Goal: Contribute content: Contribute content

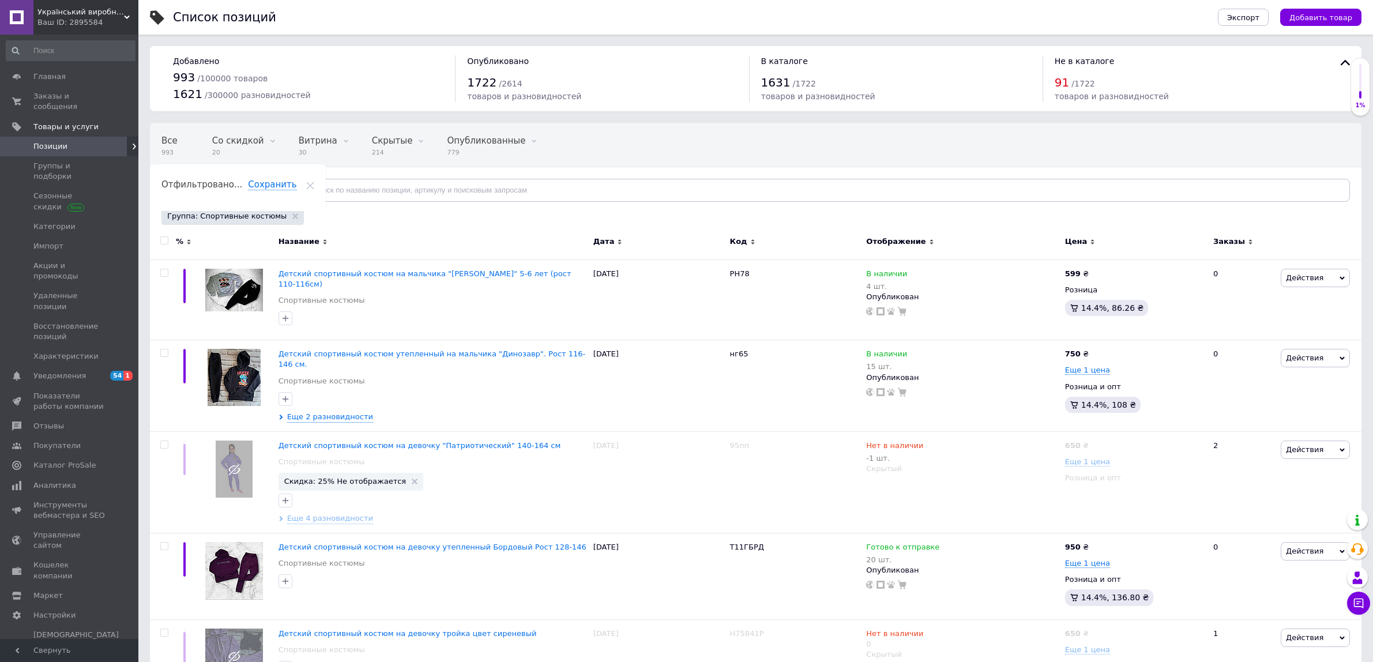
click at [1312, 13] on span "Добавить товар" at bounding box center [1321, 17] width 63 height 9
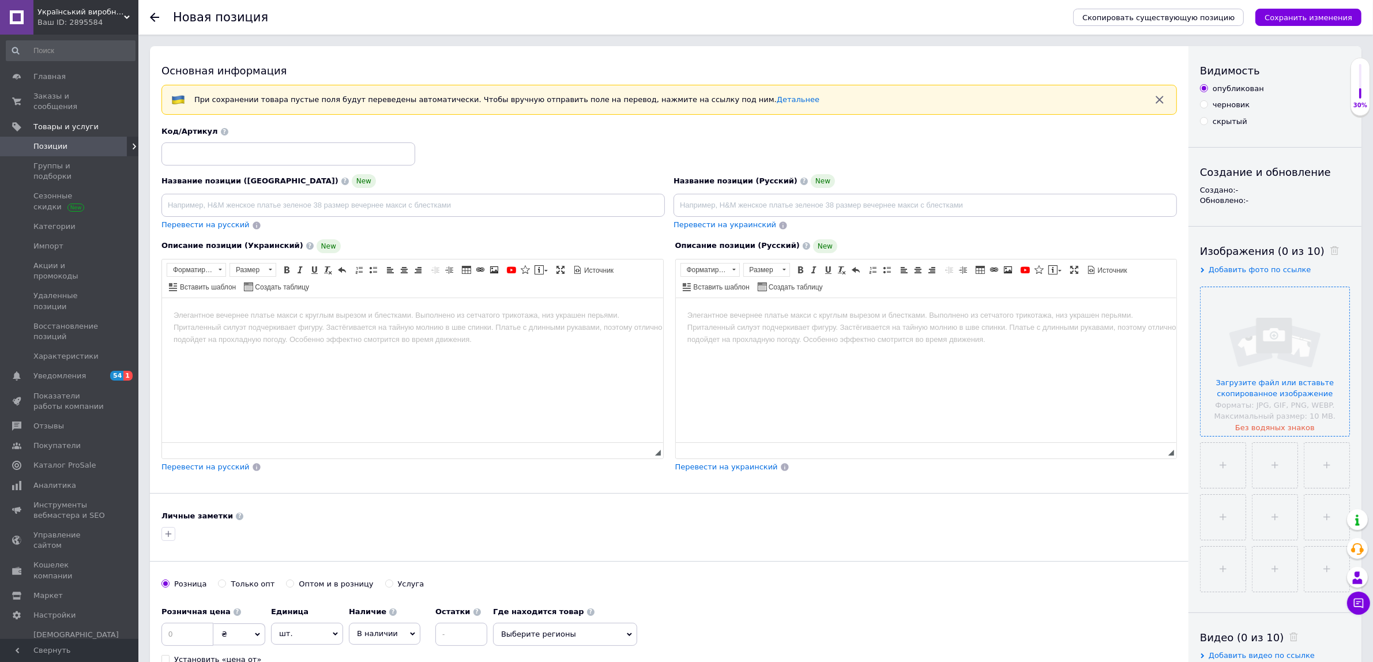
click at [1246, 316] on input "file" at bounding box center [1275, 361] width 149 height 149
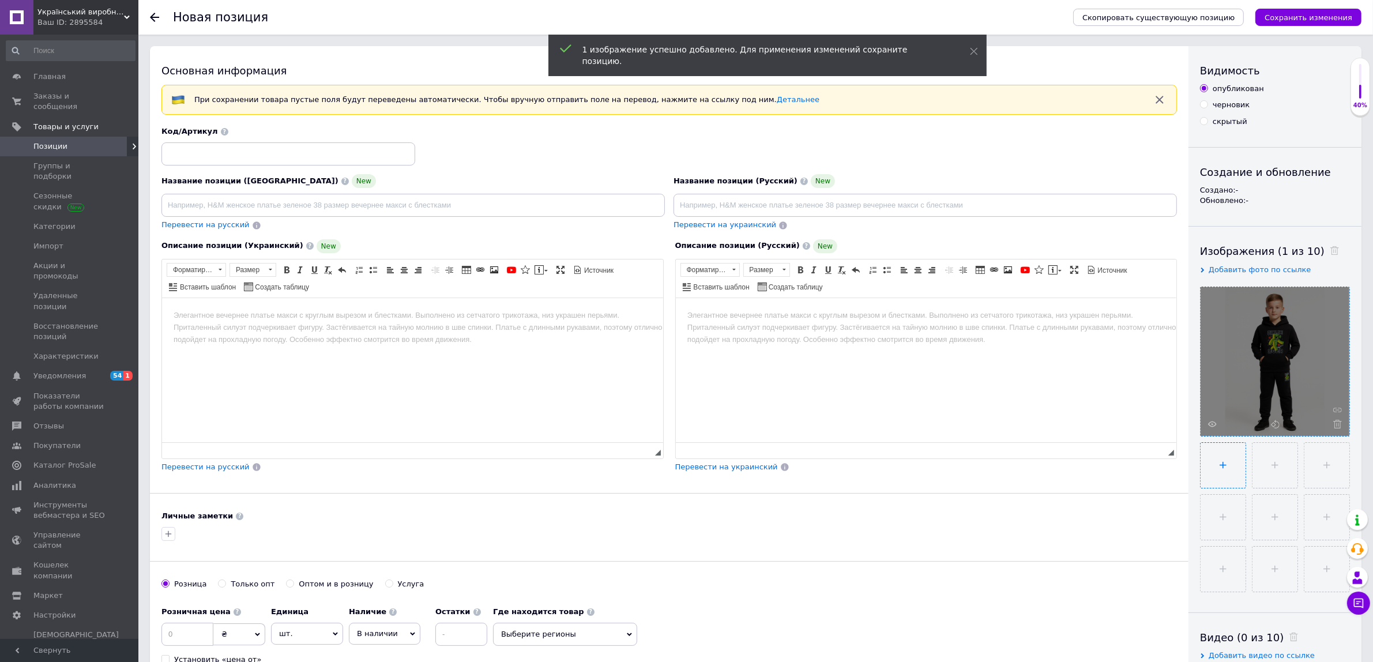
click at [1221, 469] on input "file" at bounding box center [1223, 465] width 45 height 45
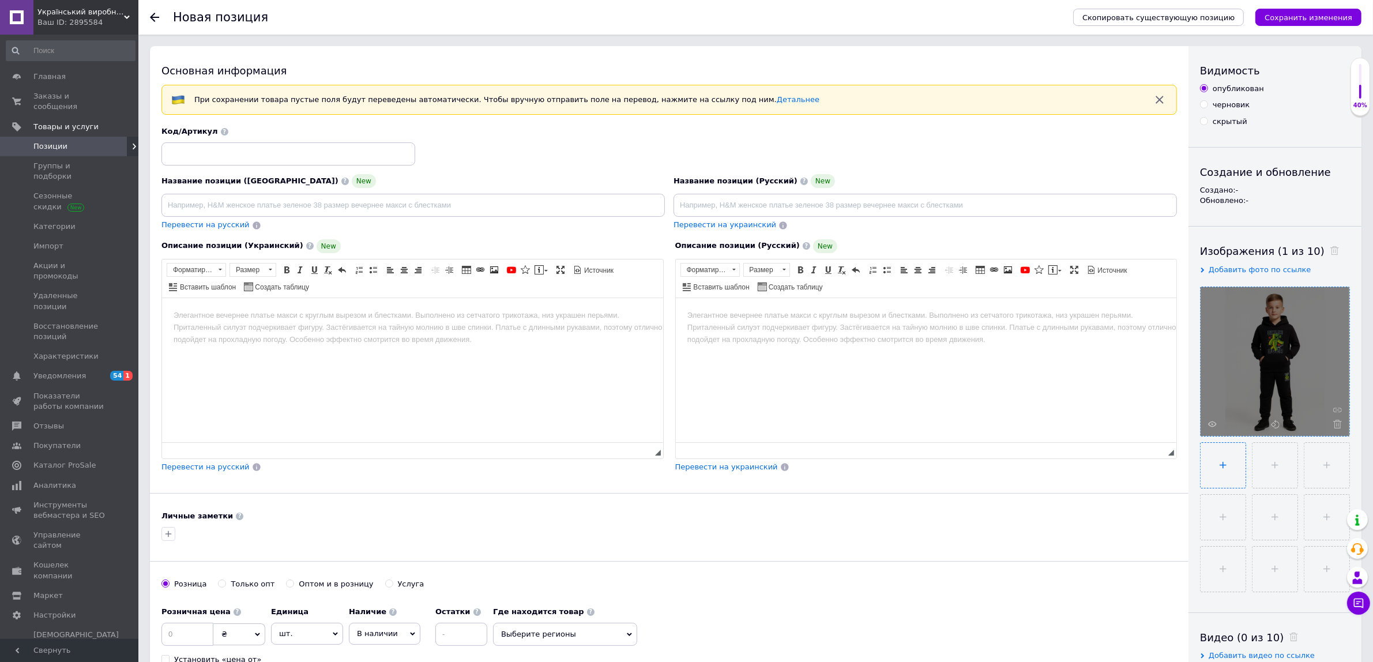
type input "C:\fakepath\f2a6cb7de62e4ace854b24deece8ed71YUub4pSbVzGtaYfg-0.jpeg"
click at [756, 206] on input at bounding box center [925, 205] width 503 height 23
paste input "Костюм для мальчика «Game Over» (Minecraft) — тёплый, трёхнитка, не кашлатится"
type input "Костюм для мальчика «Game Over» (Minecraft) — тёплый, трёхнитка, не кашлатится"
click at [387, 202] on input at bounding box center [412, 205] width 503 height 23
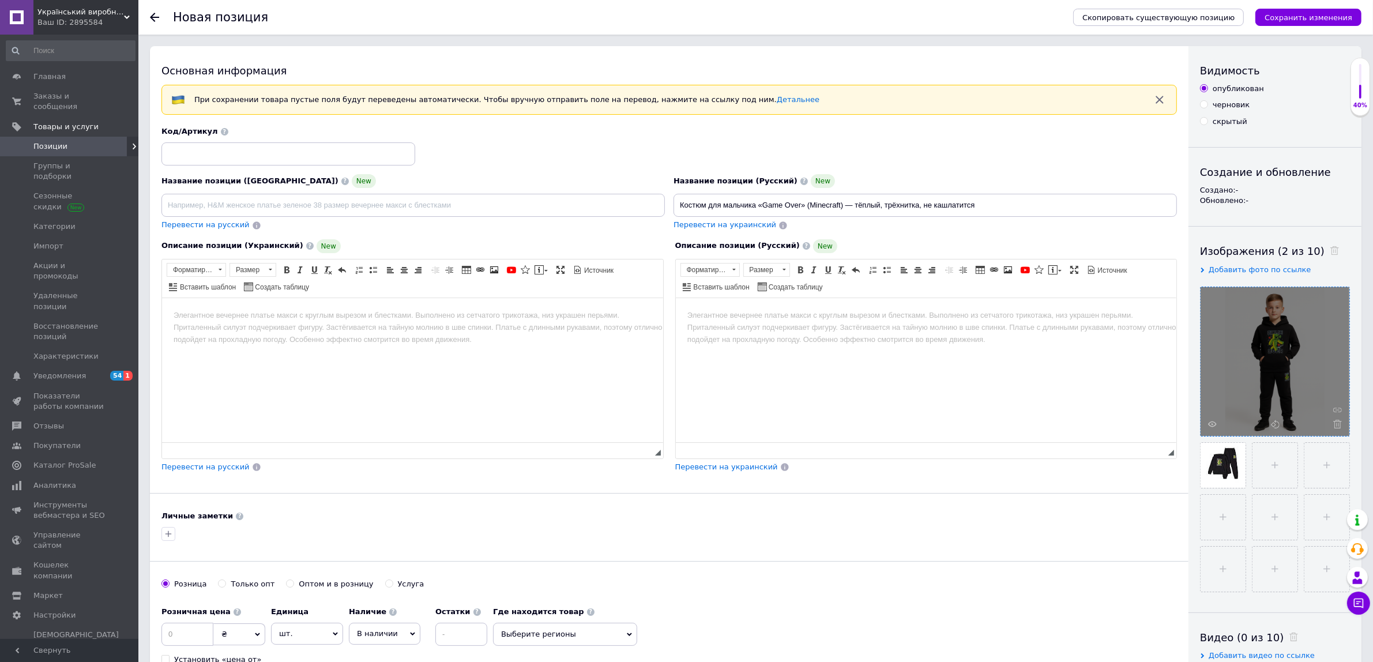
click at [767, 333] on html at bounding box center [925, 315] width 501 height 35
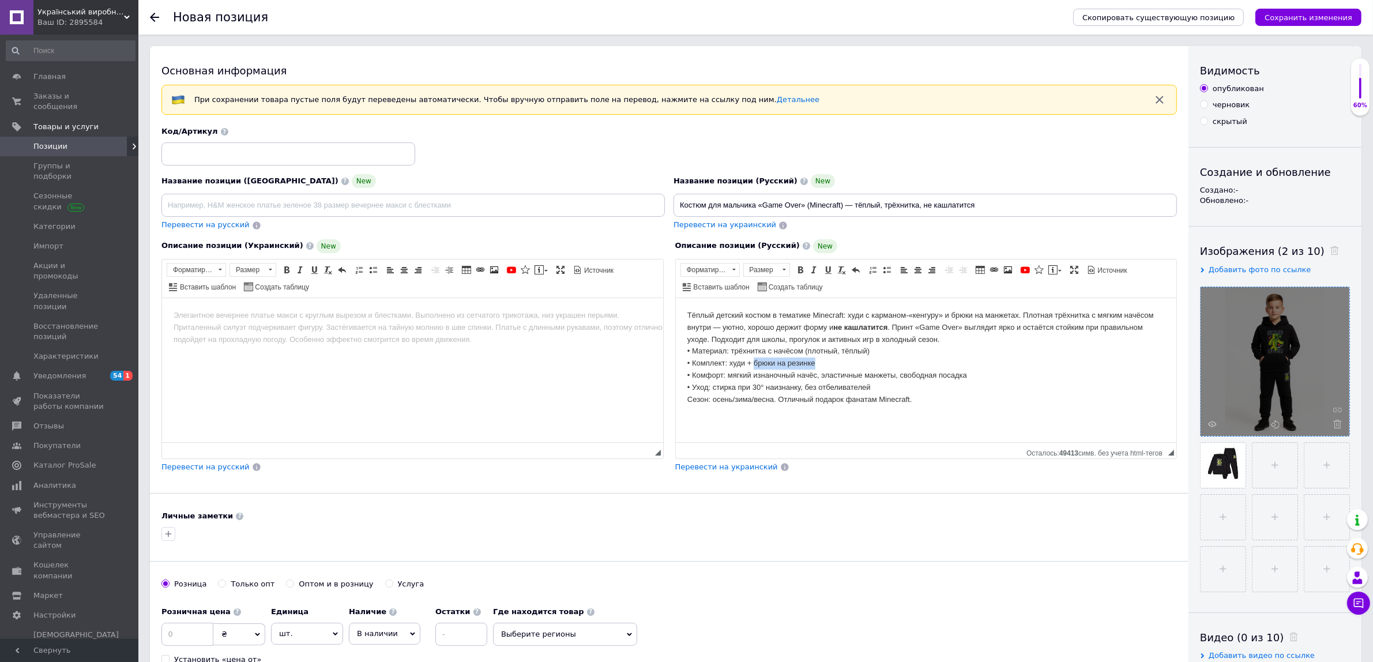
drag, startPoint x: 818, startPoint y: 363, endPoint x: 753, endPoint y: 363, distance: 65.2
click at [753, 363] on body "Тёплый детский костюм в тематике Minecraft: худи с карманом-«кенгуру» и брюки н…" at bounding box center [926, 357] width 478 height 96
click at [350, 200] on input at bounding box center [412, 205] width 503 height 23
click at [390, 193] on div "Название позиции ([GEOGRAPHIC_DATA]) New" at bounding box center [412, 195] width 503 height 43
click at [390, 199] on input at bounding box center [412, 205] width 503 height 23
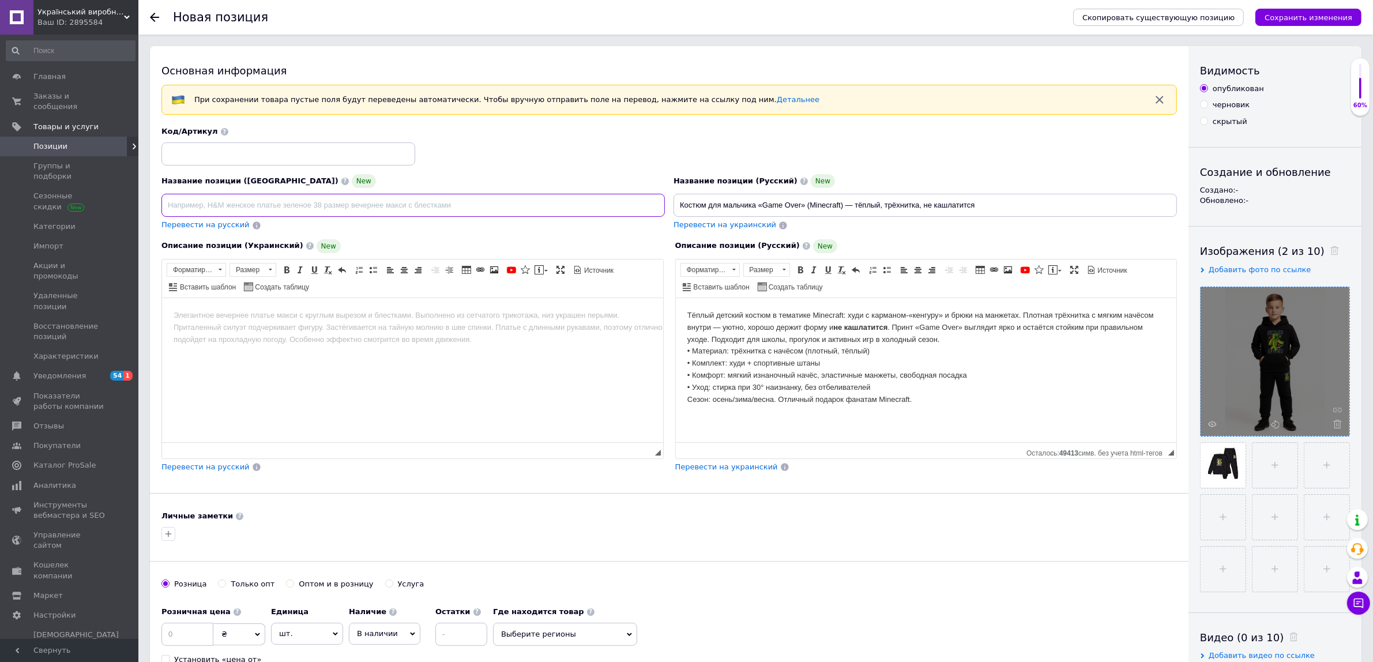
paste input "Дитячий теплий костюм Minecraft — тринитка з начосом, не кошлатиться"
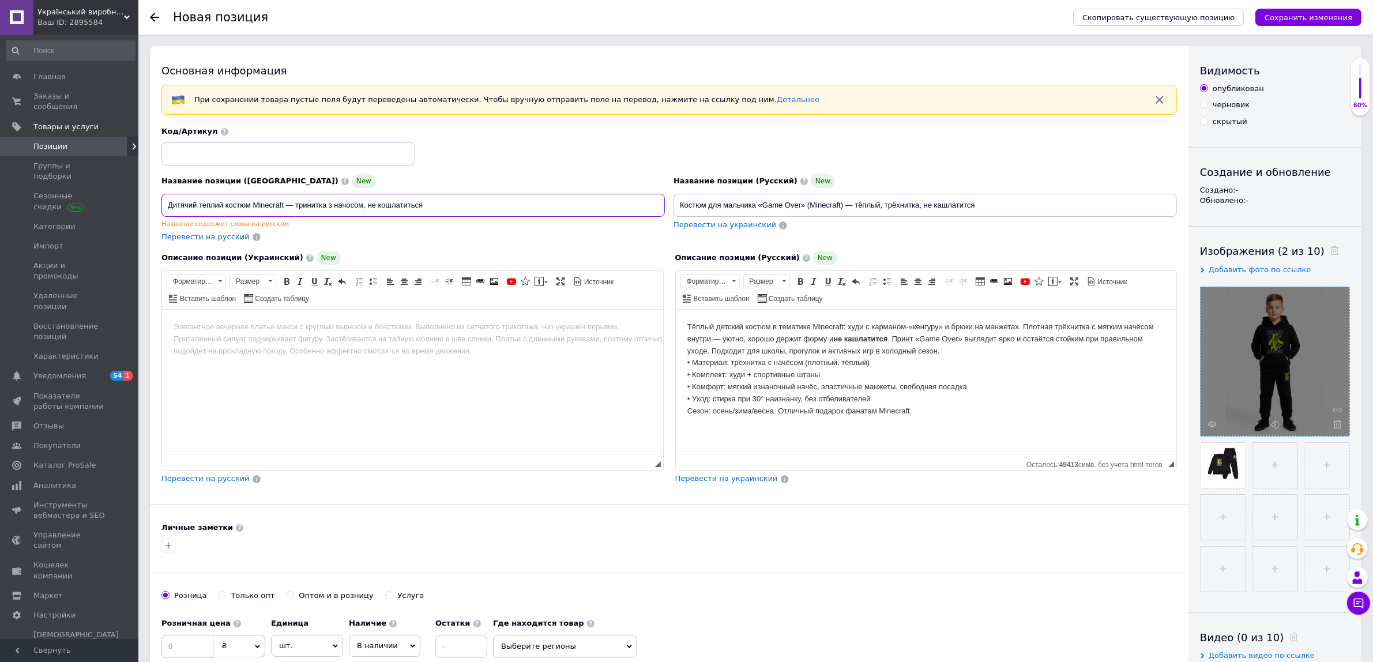
click at [250, 203] on input "Дитячий теплий костюм Minecraft — тринитка з начосом, не кошлатиться" at bounding box center [412, 205] width 503 height 23
paste input "«Game Over»"
type input "Дитячий теплий костюм «Game Over» Minecraft — тринитка з начосом, не кошлатиться"
click at [302, 315] on html at bounding box center [411, 327] width 501 height 35
click at [393, 345] on html at bounding box center [411, 327] width 501 height 35
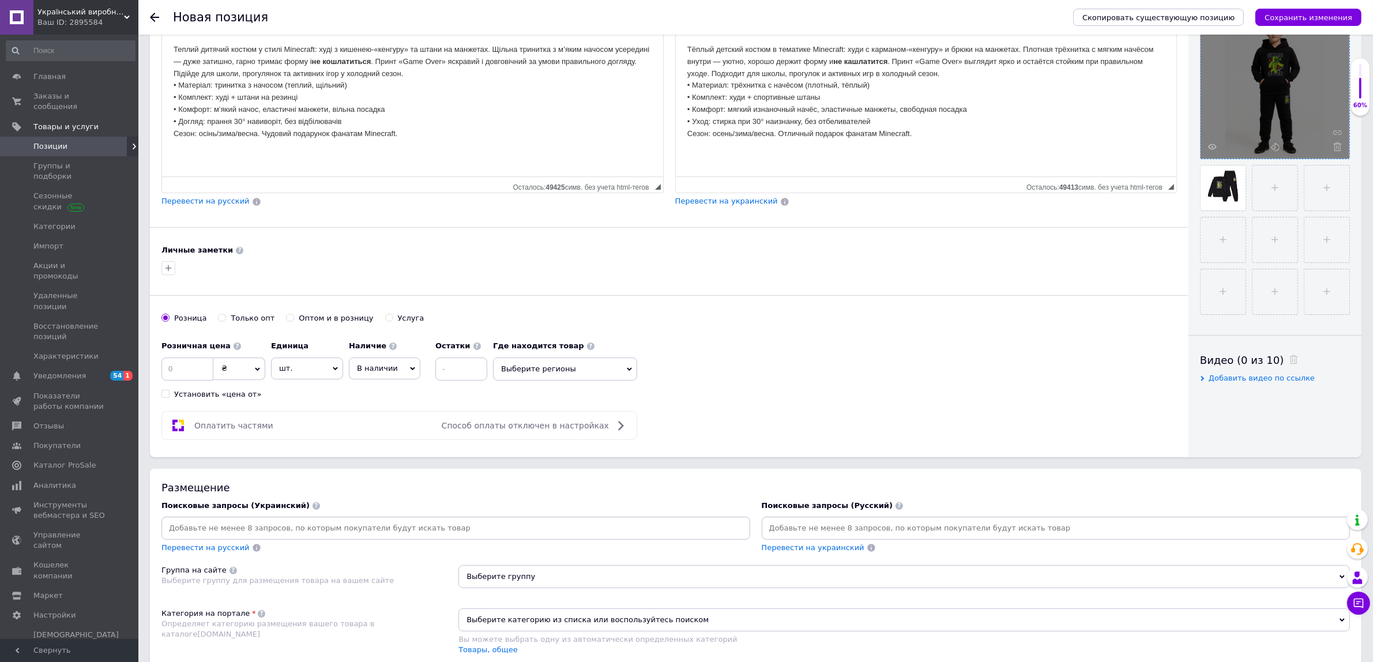
scroll to position [288, 0]
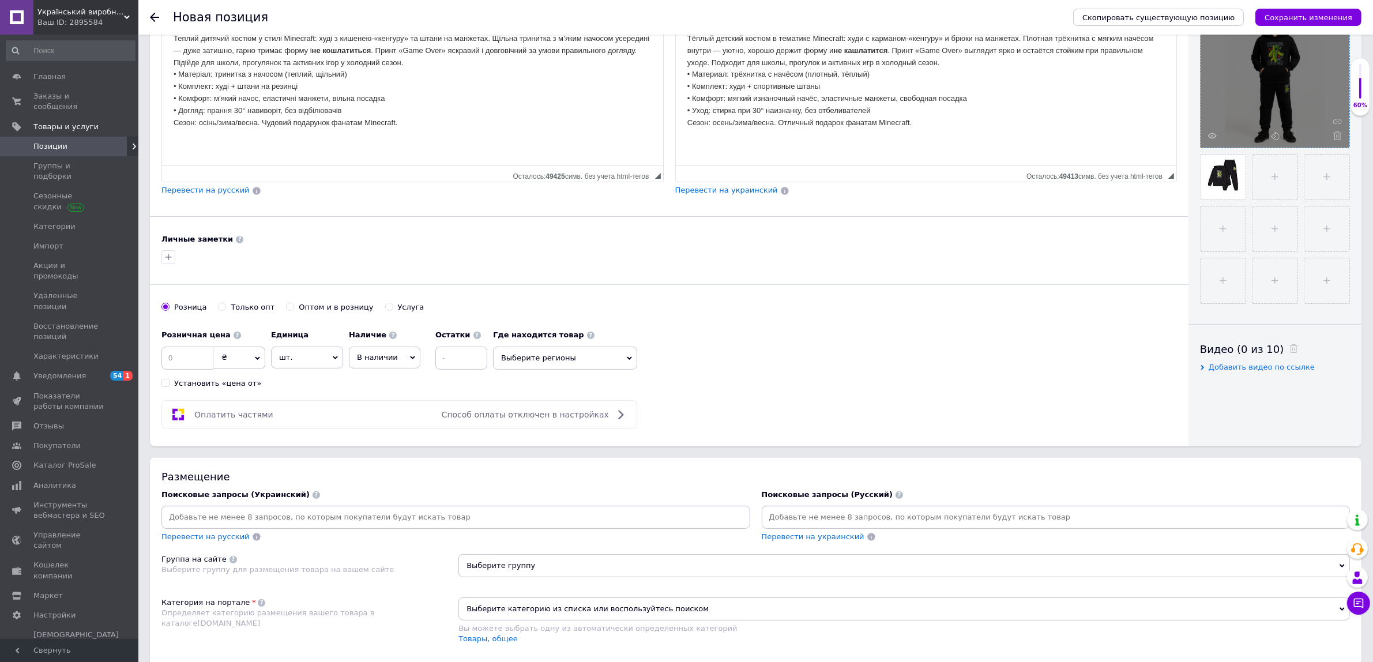
click at [286, 310] on input "Оптом и в розницу" at bounding box center [289, 306] width 7 height 7
radio input "true"
click at [195, 359] on input at bounding box center [187, 358] width 52 height 23
click at [167, 310] on input "Розница" at bounding box center [164, 306] width 7 height 7
radio input "true"
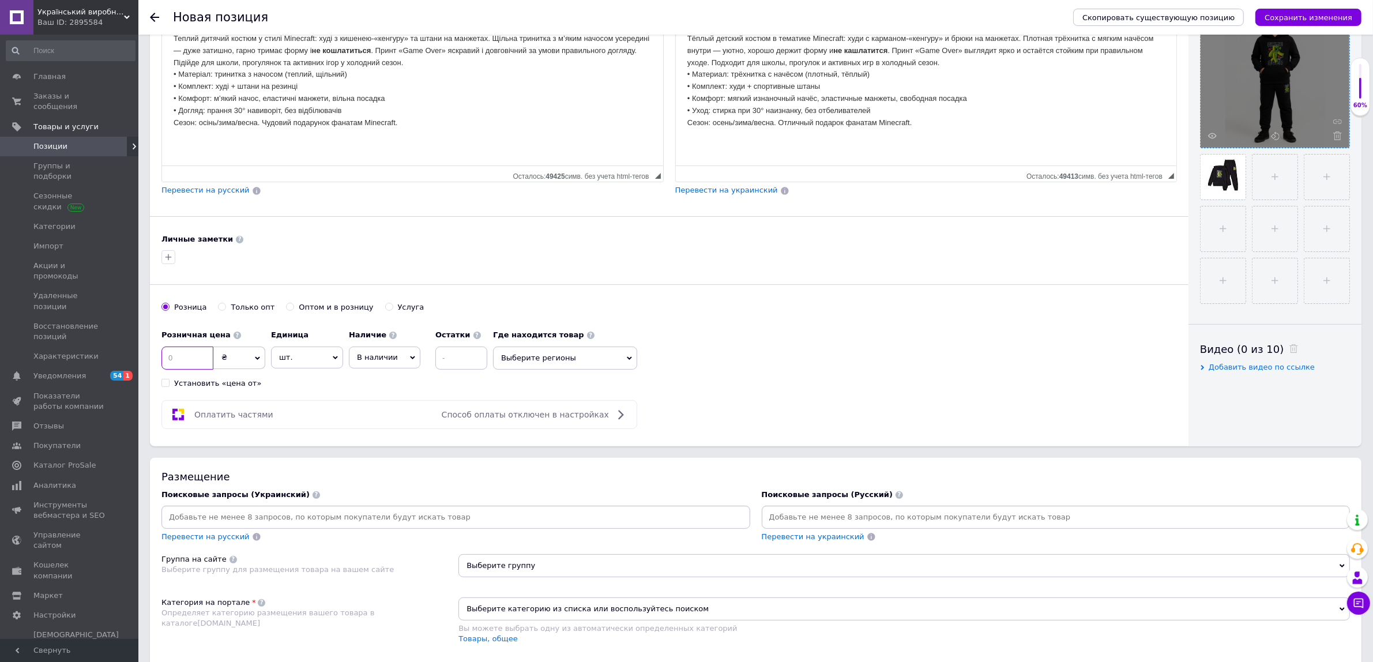
click at [196, 369] on input at bounding box center [187, 358] width 52 height 23
type input "950"
click at [375, 350] on span "В наличии" at bounding box center [385, 358] width 72 height 22
click at [379, 424] on li "Готово к отправке" at bounding box center [385, 418] width 70 height 27
click at [466, 365] on input at bounding box center [485, 358] width 52 height 23
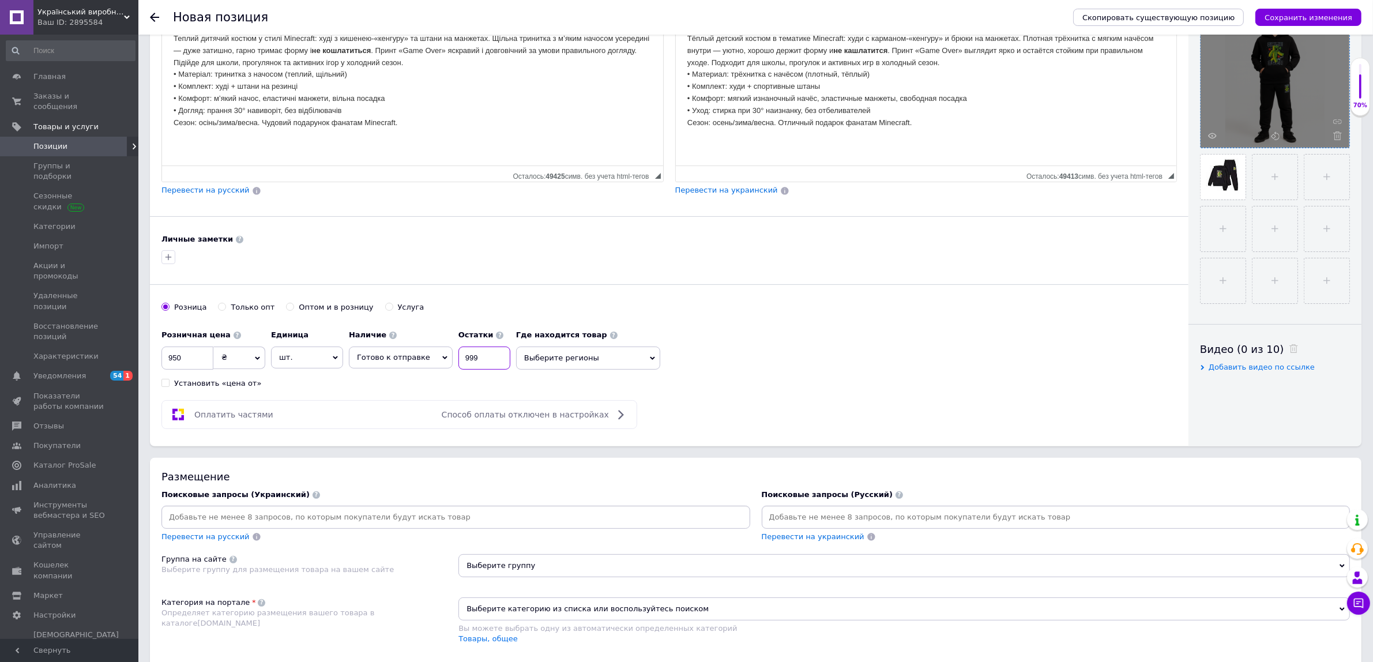
type input "999"
click at [604, 361] on span "Выберите регионы" at bounding box center [588, 358] width 144 height 23
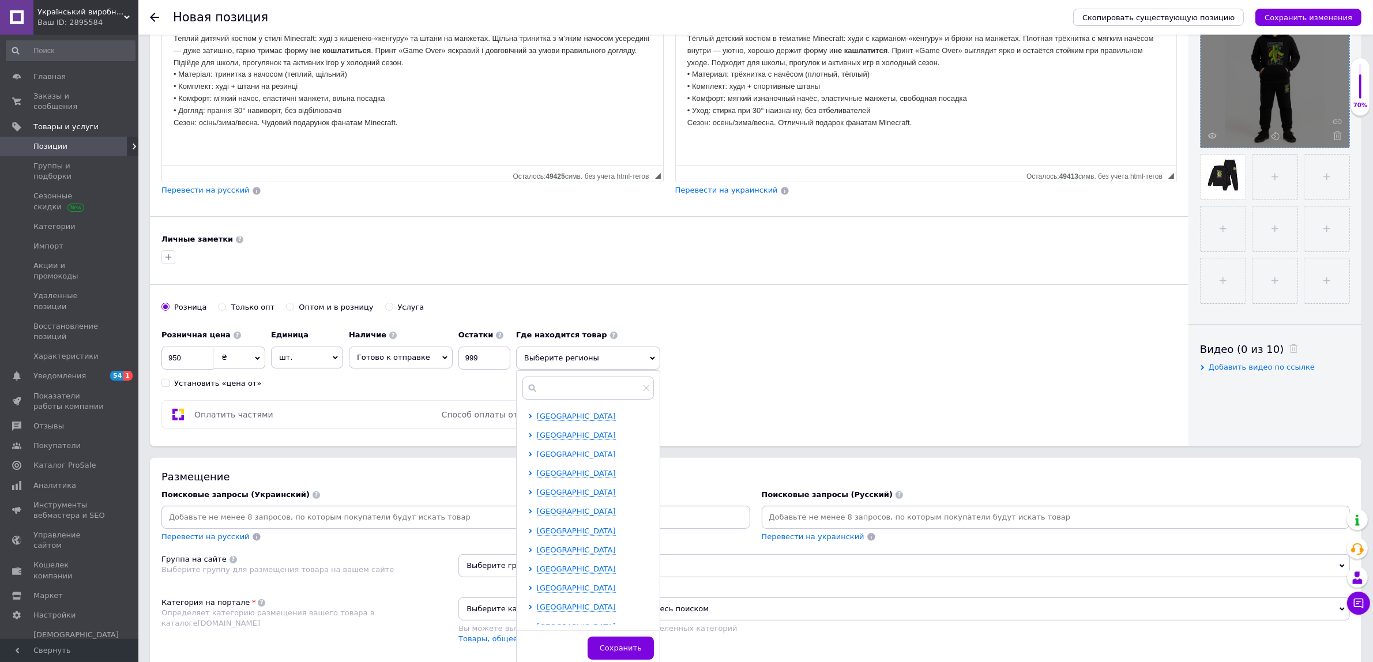
click at [570, 457] on span "[GEOGRAPHIC_DATA]" at bounding box center [576, 454] width 79 height 9
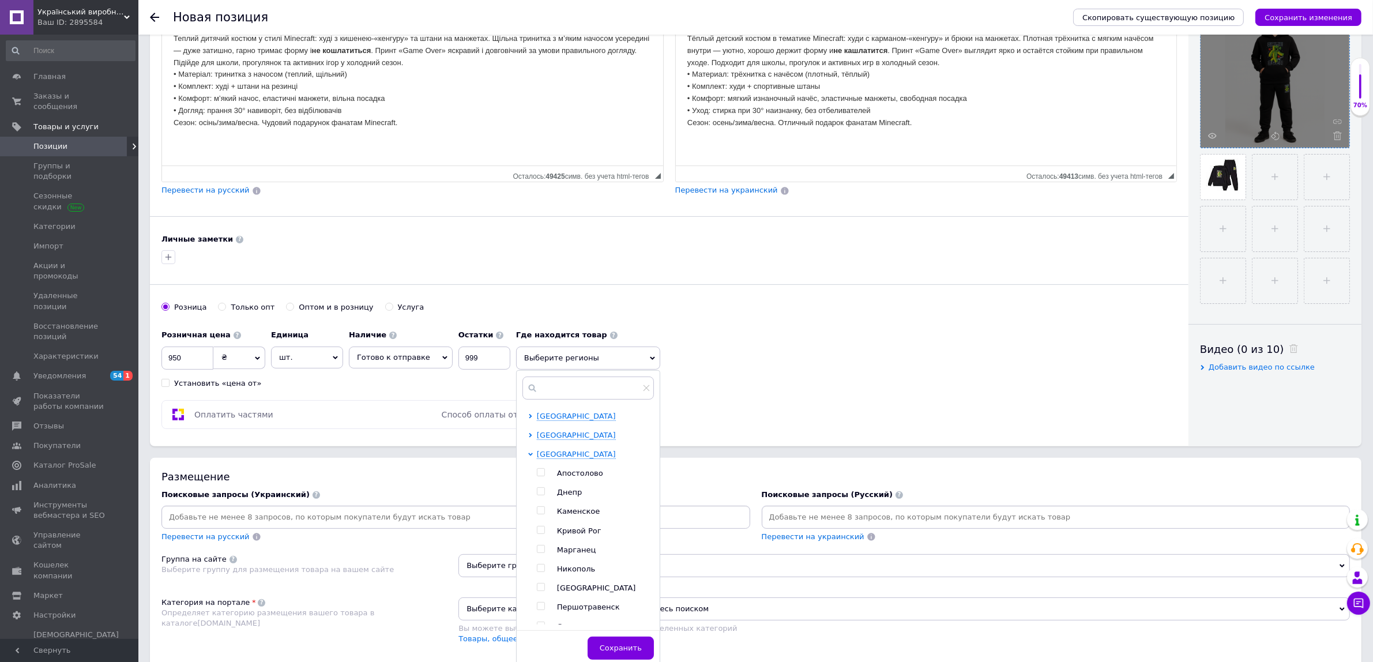
click at [537, 588] on input "checkbox" at bounding box center [540, 587] width 7 height 7
checkbox input "true"
click at [609, 647] on button "Сохранить" at bounding box center [621, 653] width 66 height 23
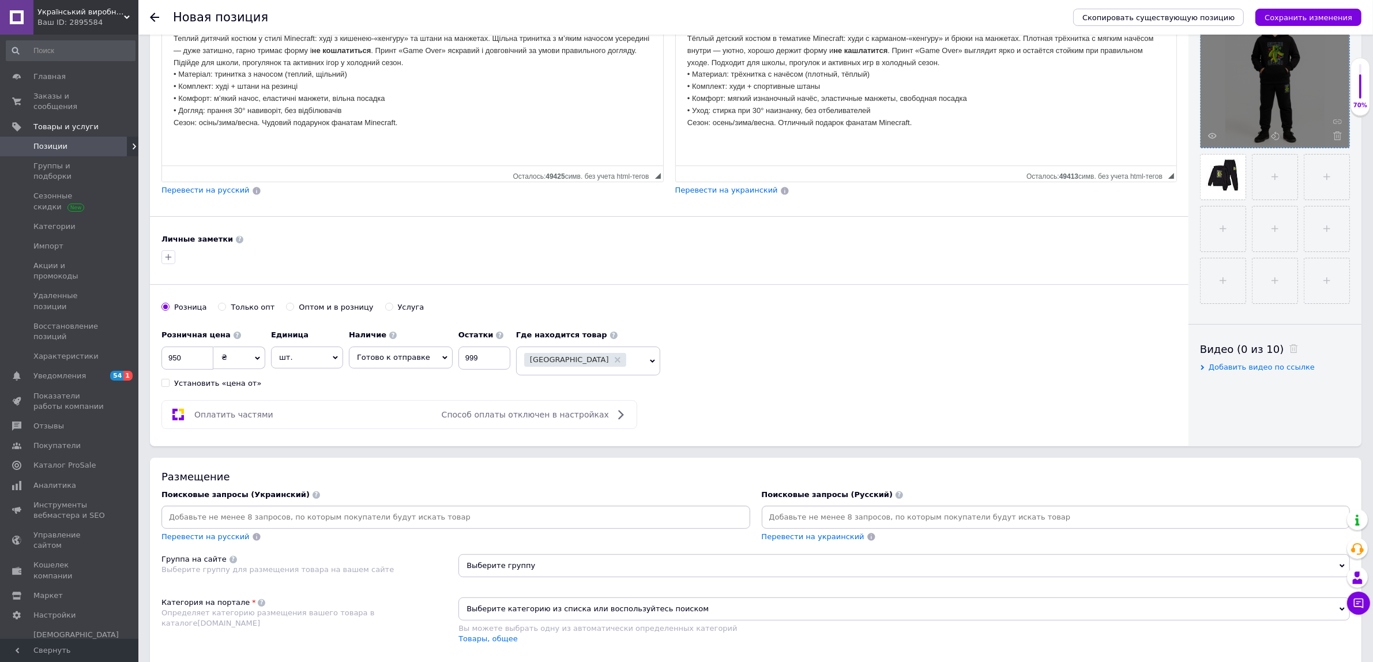
click at [617, 360] on div "[GEOGRAPHIC_DATA]" at bounding box center [581, 361] width 114 height 16
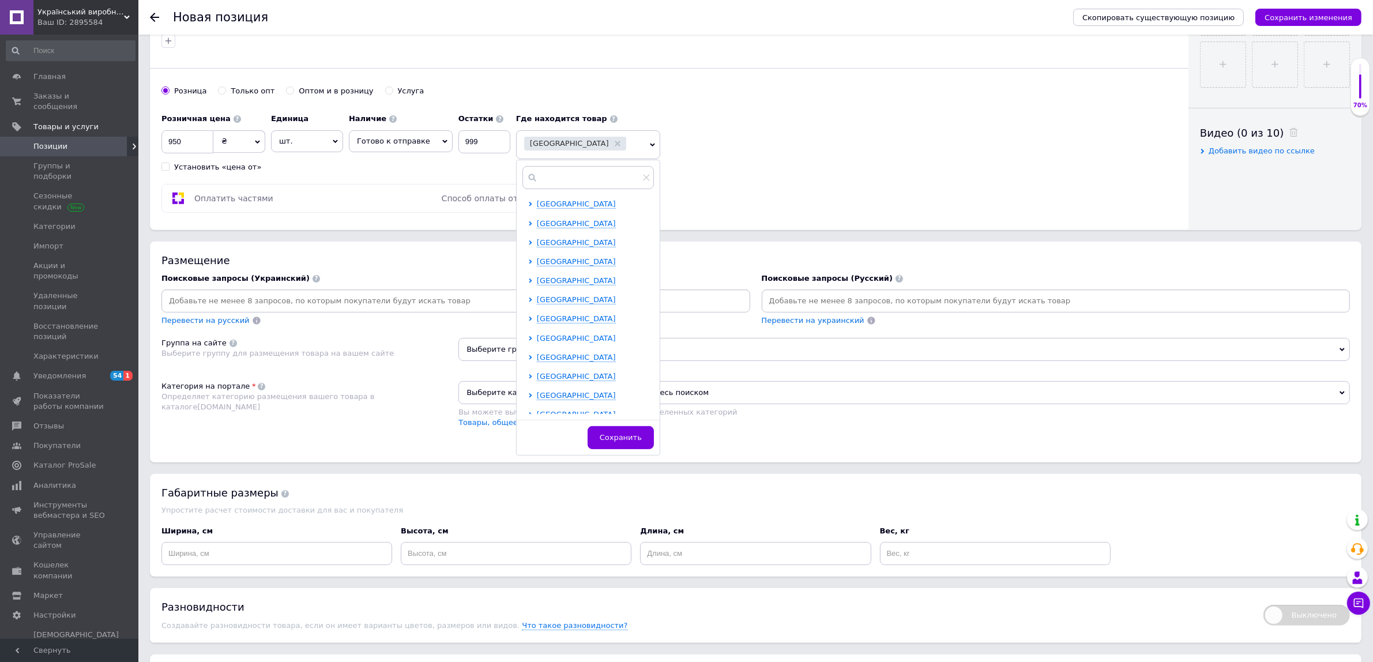
click at [576, 343] on span "[GEOGRAPHIC_DATA]" at bounding box center [576, 338] width 79 height 9
click at [537, 399] on input "checkbox" at bounding box center [540, 394] width 7 height 7
checkbox input "true"
click at [619, 442] on span "Сохранить" at bounding box center [634, 437] width 42 height 9
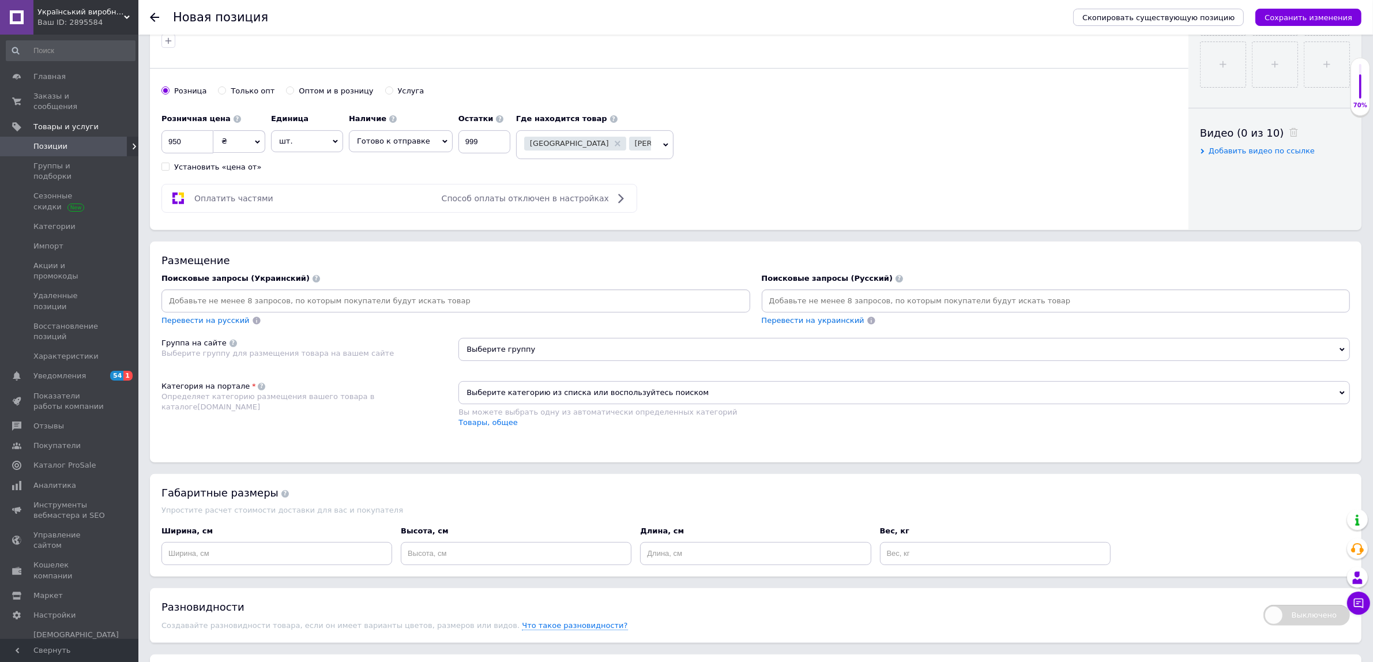
click at [649, 152] on span "[PERSON_NAME]" at bounding box center [594, 144] width 157 height 29
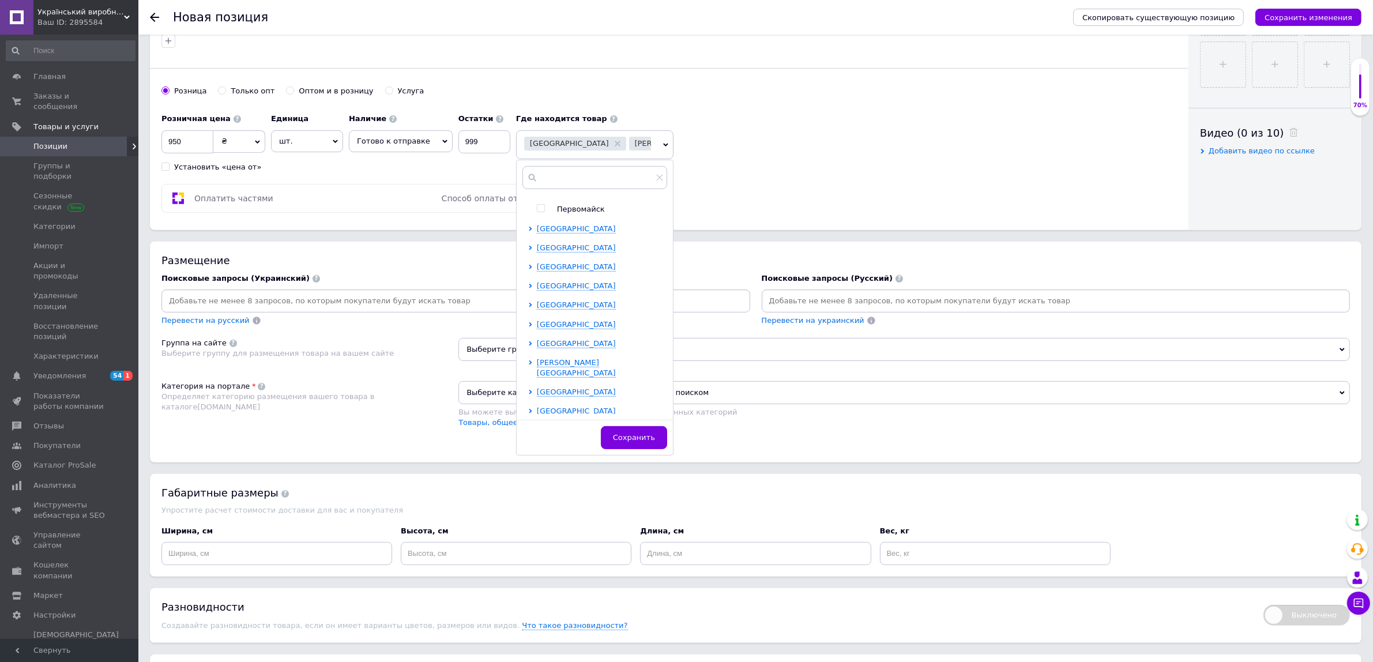
scroll to position [506, 0]
click at [575, 375] on span "[GEOGRAPHIC_DATA]" at bounding box center [576, 379] width 79 height 9
click at [537, 356] on input "checkbox" at bounding box center [540, 359] width 7 height 7
checkbox input "true"
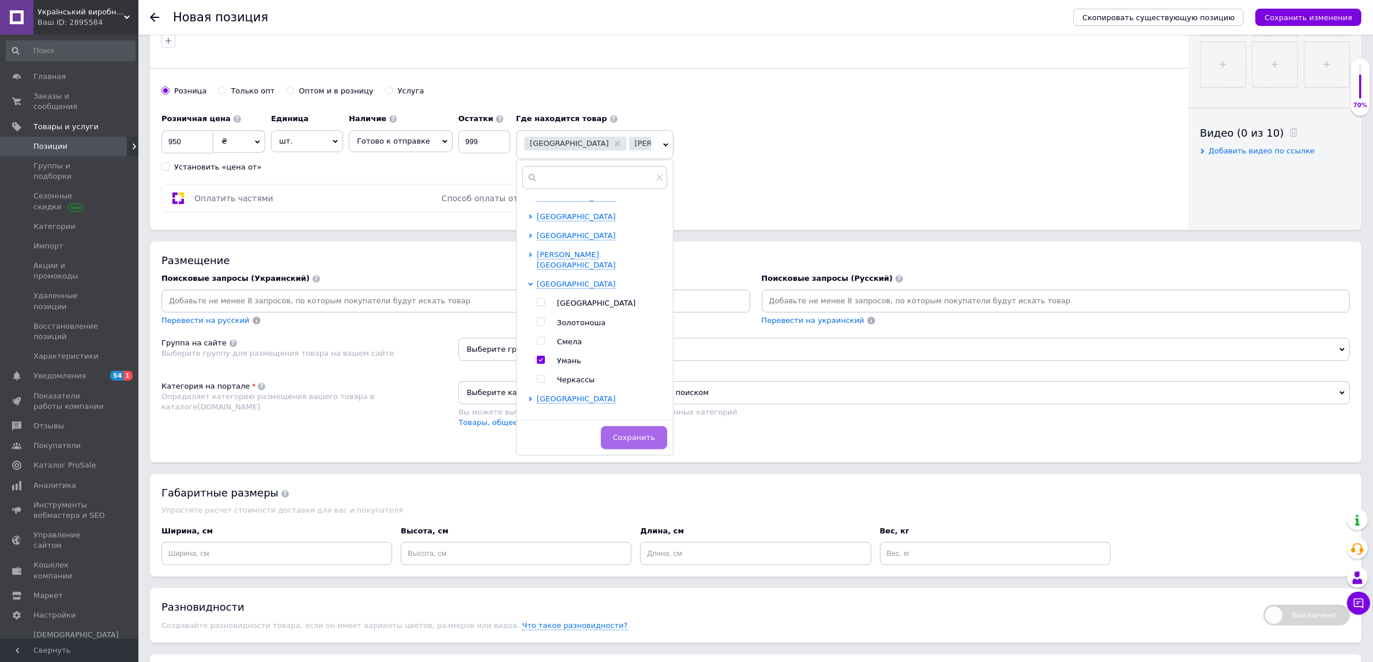
click at [628, 441] on span "Сохранить" at bounding box center [634, 437] width 42 height 9
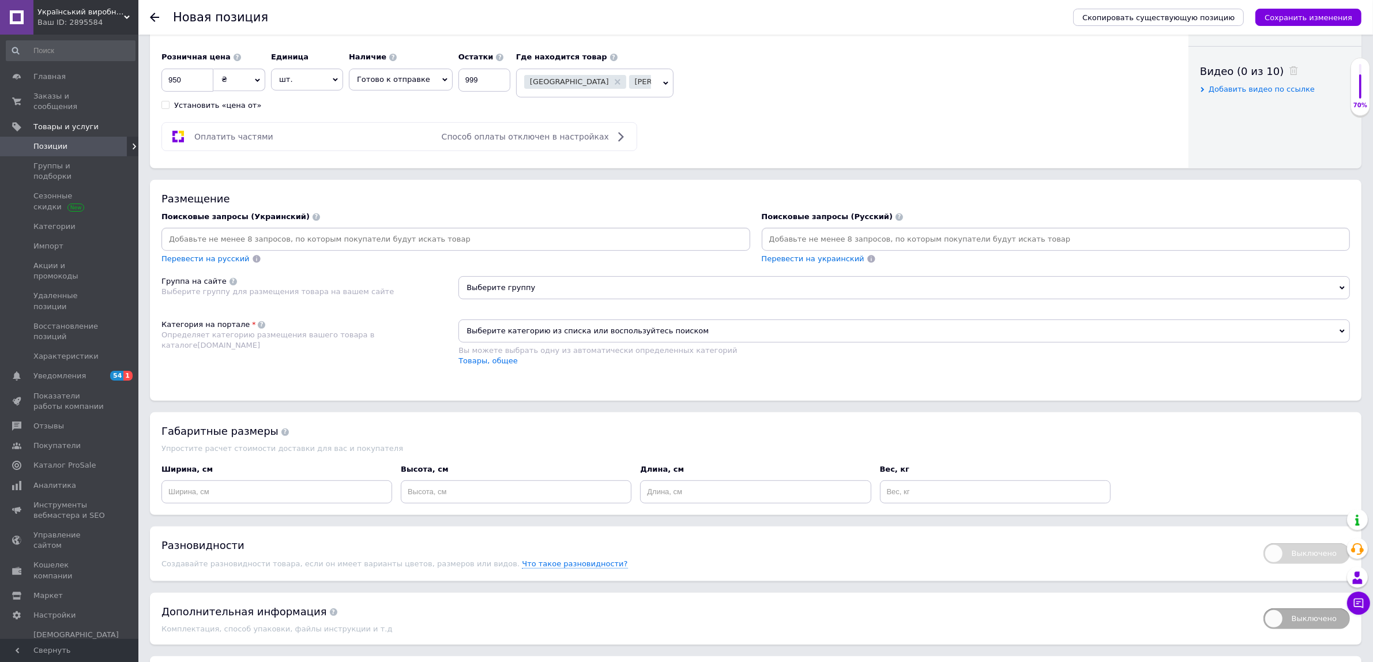
scroll to position [577, 0]
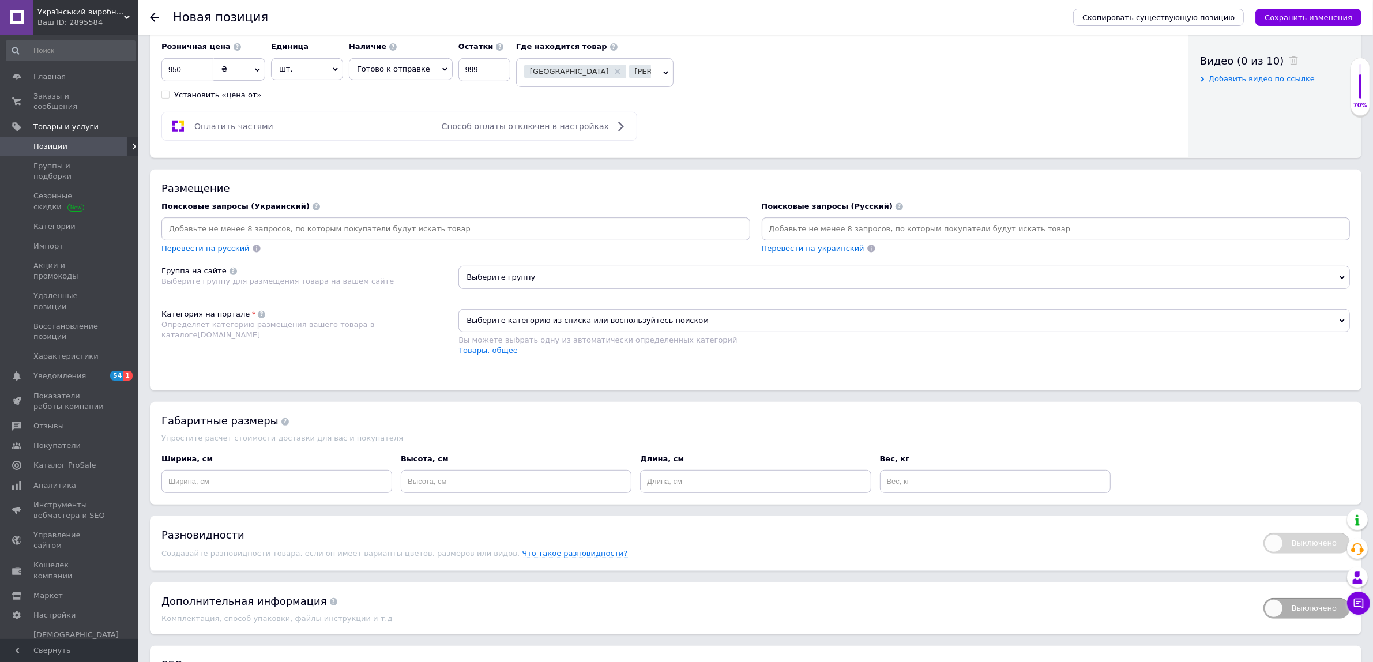
click at [447, 238] on input at bounding box center [456, 228] width 584 height 17
drag, startPoint x: 461, startPoint y: 283, endPoint x: 465, endPoint y: 277, distance: 7.5
click at [461, 238] on input at bounding box center [456, 228] width 584 height 17
paste input "костюм дитячий"
type input "костюм дитячий"
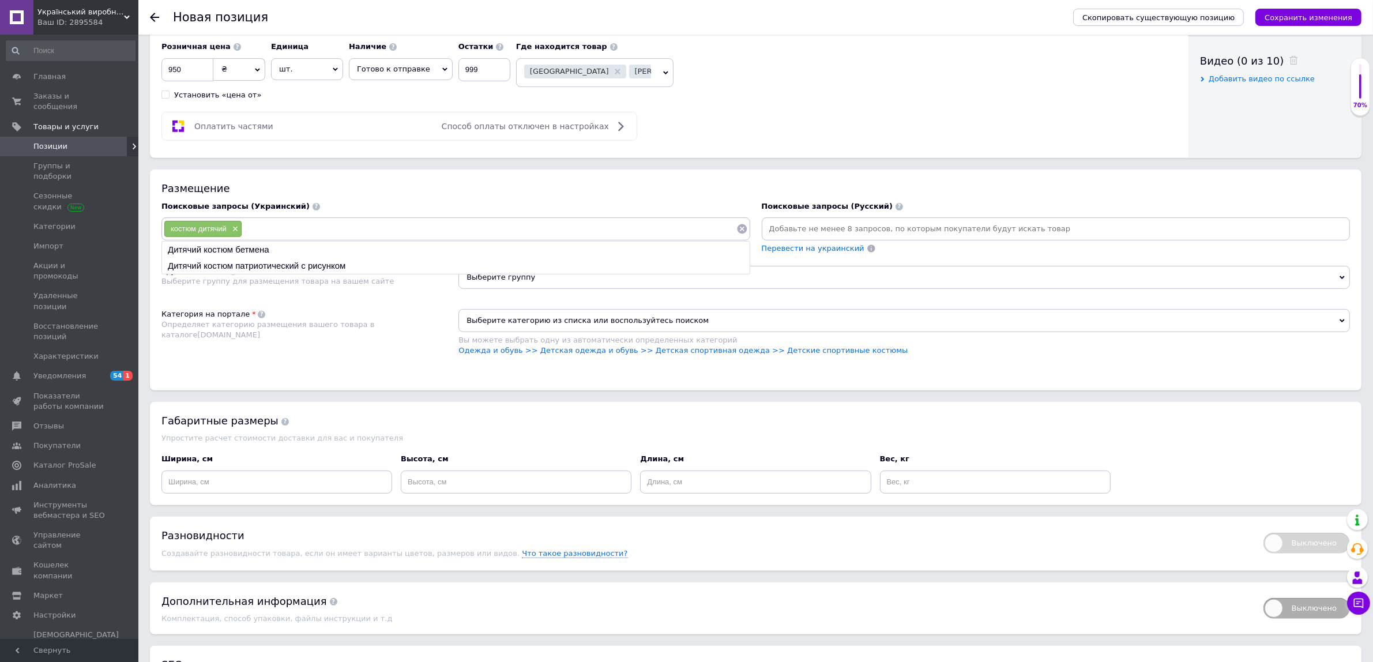
paste input "костюм для хлопчика"
type input "костюм для хлопчика"
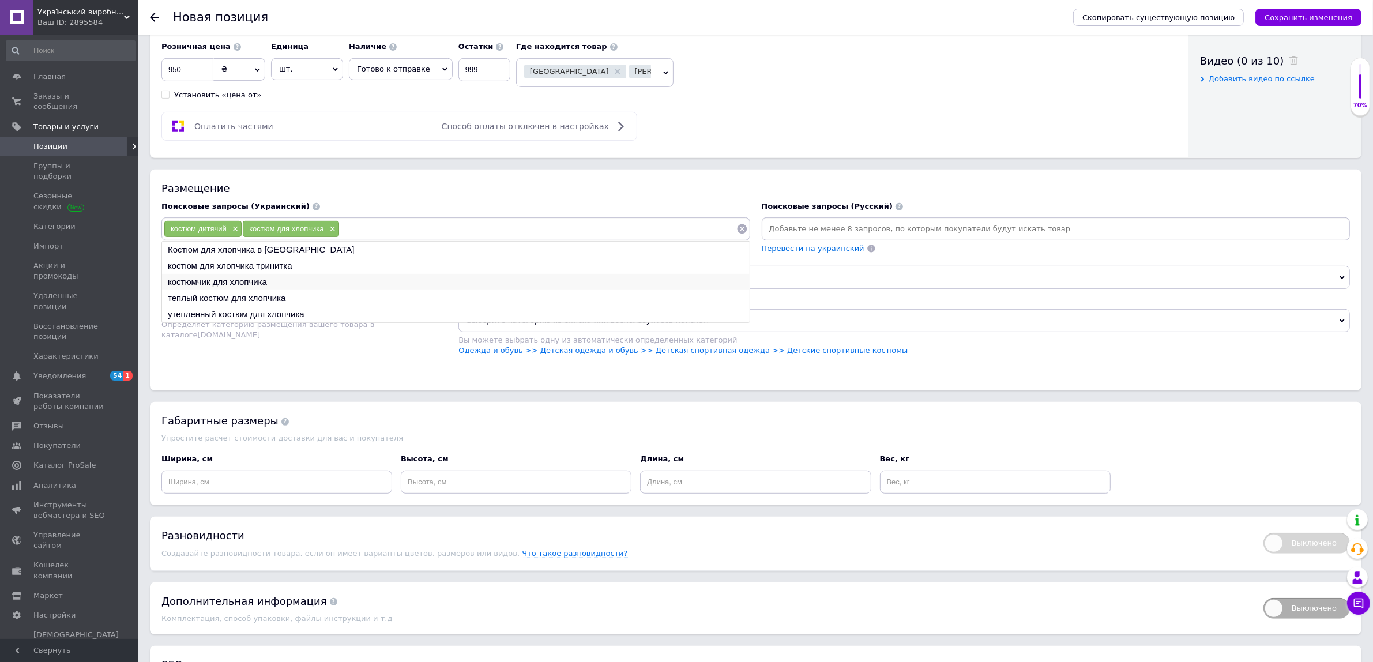
paste input "спортивний костюм хлопчик"
type input "спортивний костюм хлопчик"
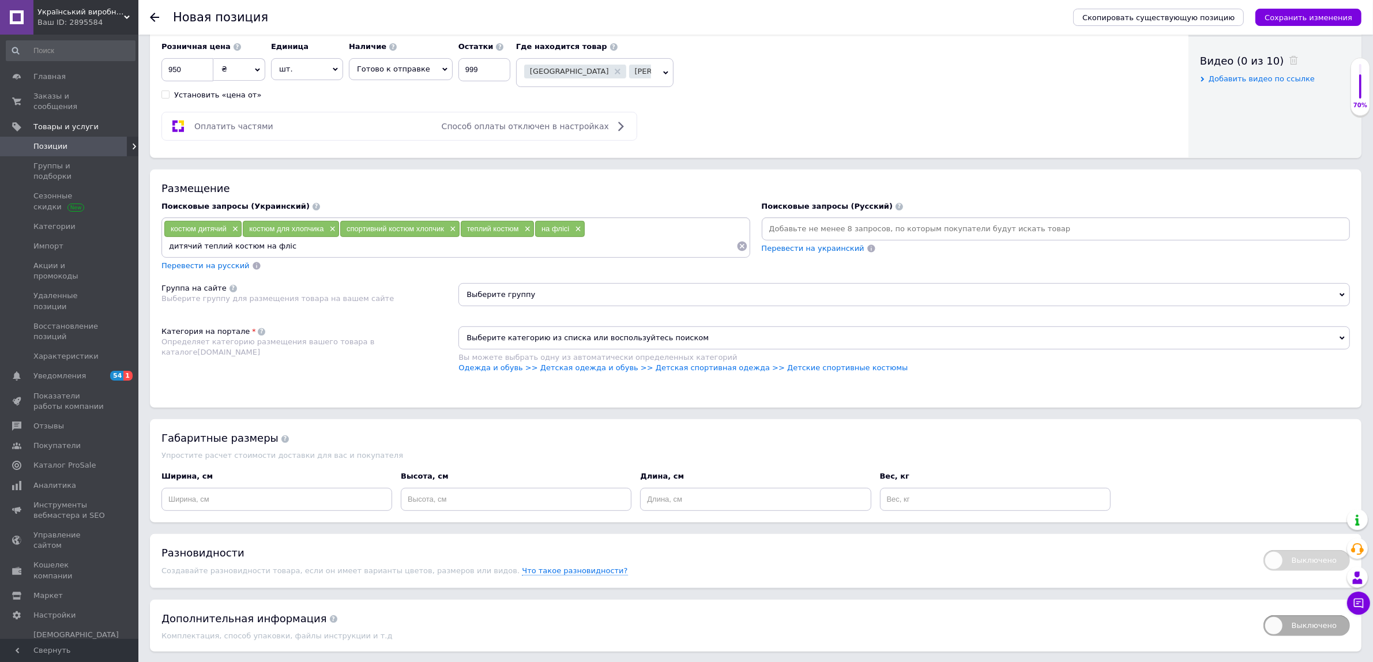
type input "дитячий теплий костюм на флісі"
paste input "костюм для фаната minecraft"
type input "костюм для фаната minecraft"
paste input "костюм з принтом game over"
type input "костюм з принтом game over"
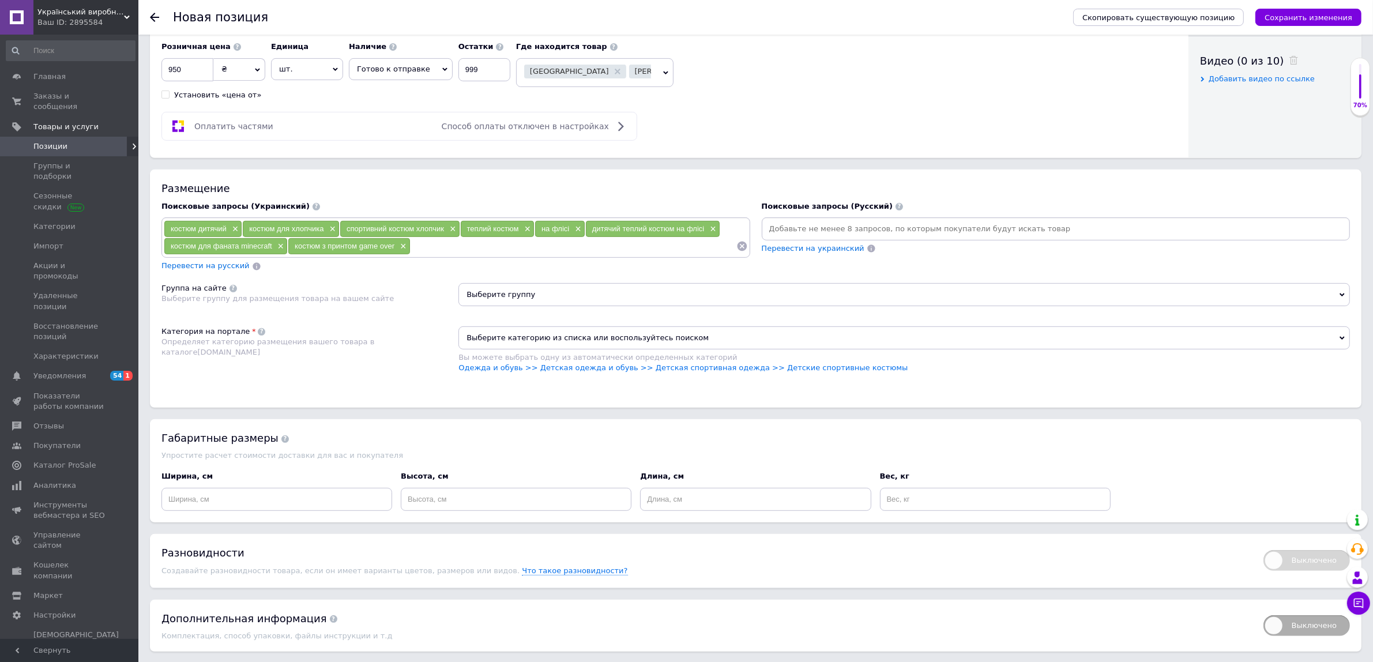
paste input "теплий одяг хлопчик"
type input "теплий одяг хлопчик"
paste input "костюм minecraft для хлопчика тринитка з начосом"
type input "костюм minecraft для хлопчика тринитка з начосом"
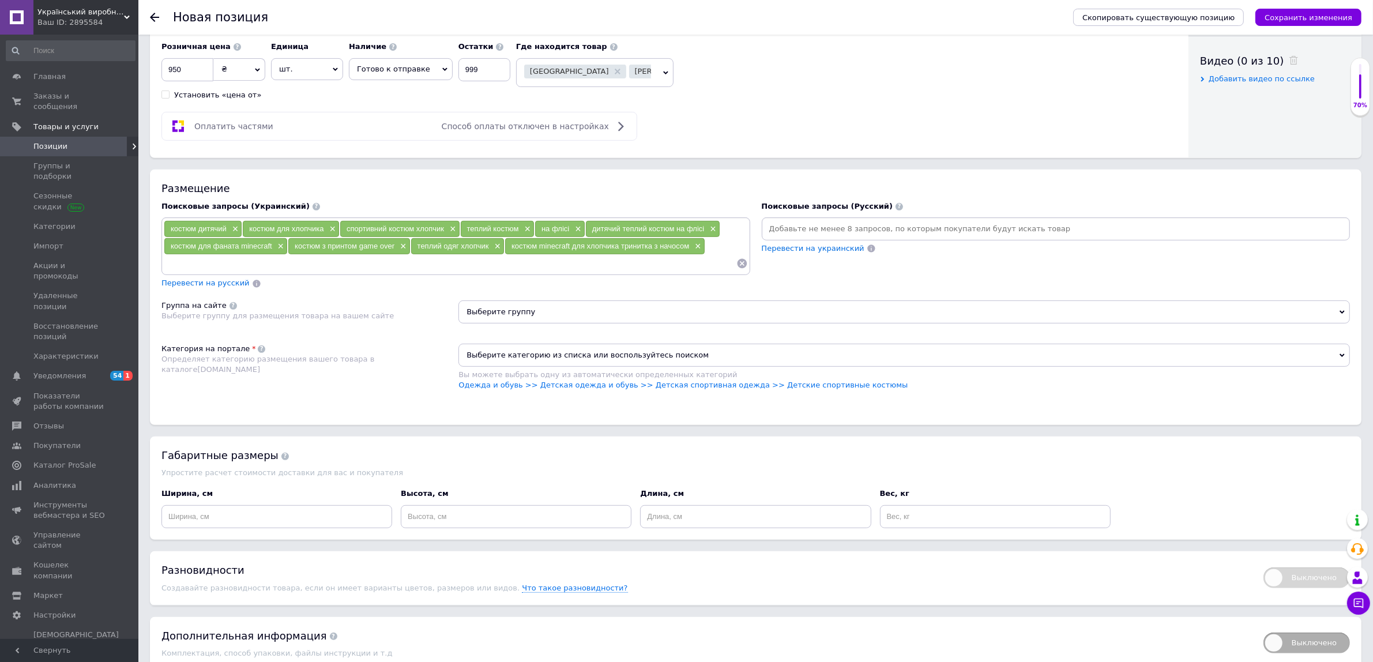
click at [183, 272] on input at bounding box center [450, 263] width 573 height 17
paste input "дитячий теплий костюм майнкрафт не кошлатиться"
type input "дитячий теплий костюм майнкрафт не кошлатиться"
paste input "спортивний костюм хлопчик game over худі та штани"
type input "спортивний костюм хлопчик game over худі та штани"
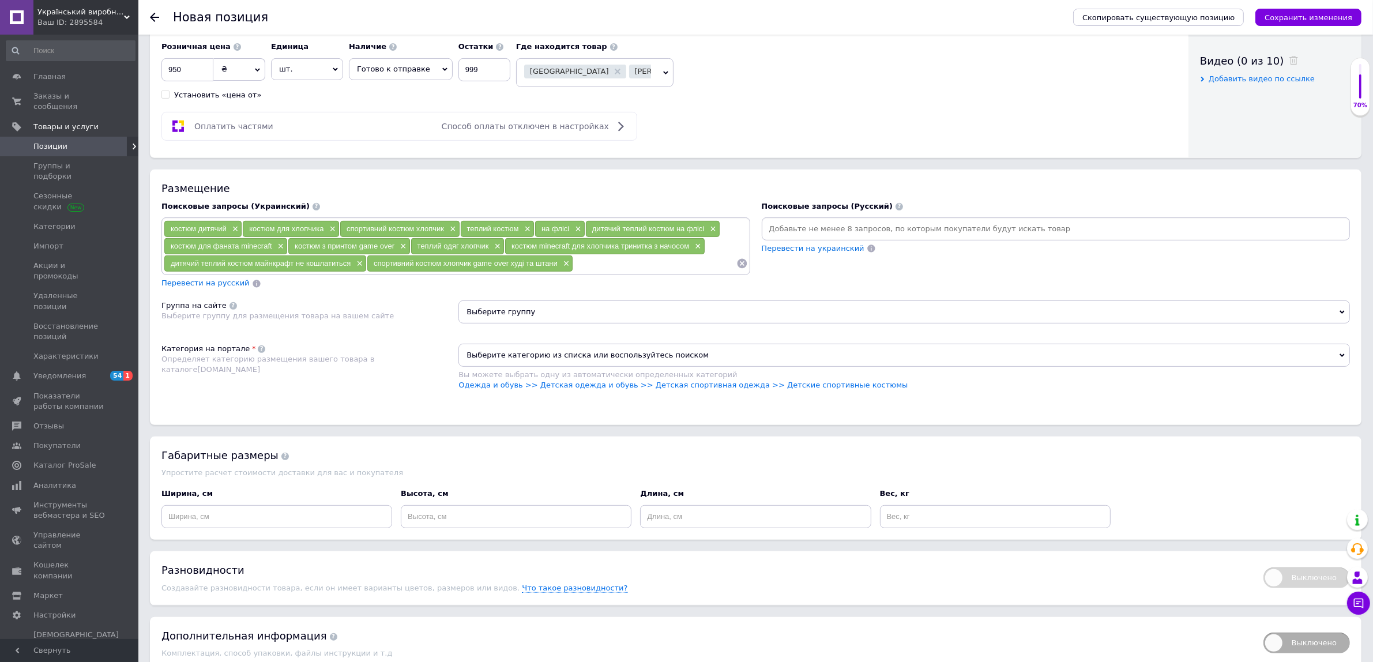
paste input "костюм підлітковий minecraft 7–9 років теплий"
type input "костюм підлітковий minecraft 7–9 років теплий"
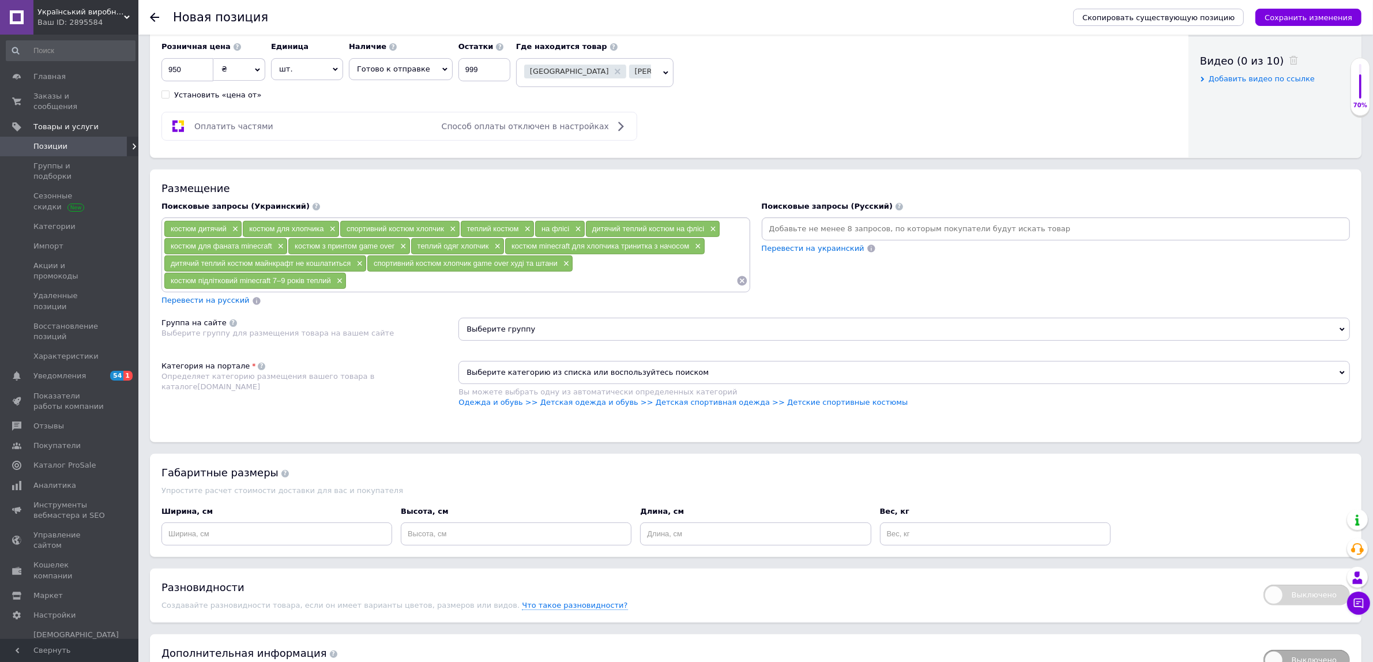
click at [975, 238] on input at bounding box center [1056, 228] width 584 height 17
paste input "костюм minecraft для мальчика трёхнитка с начёсом"
type input "костюм minecraft для мальчика трёхнитка с начёсом"
paste input "детский тёплый костюм майнкрафт не кашлатится"
type input "детский тёплый костюм майнкрафт не кашлатится"
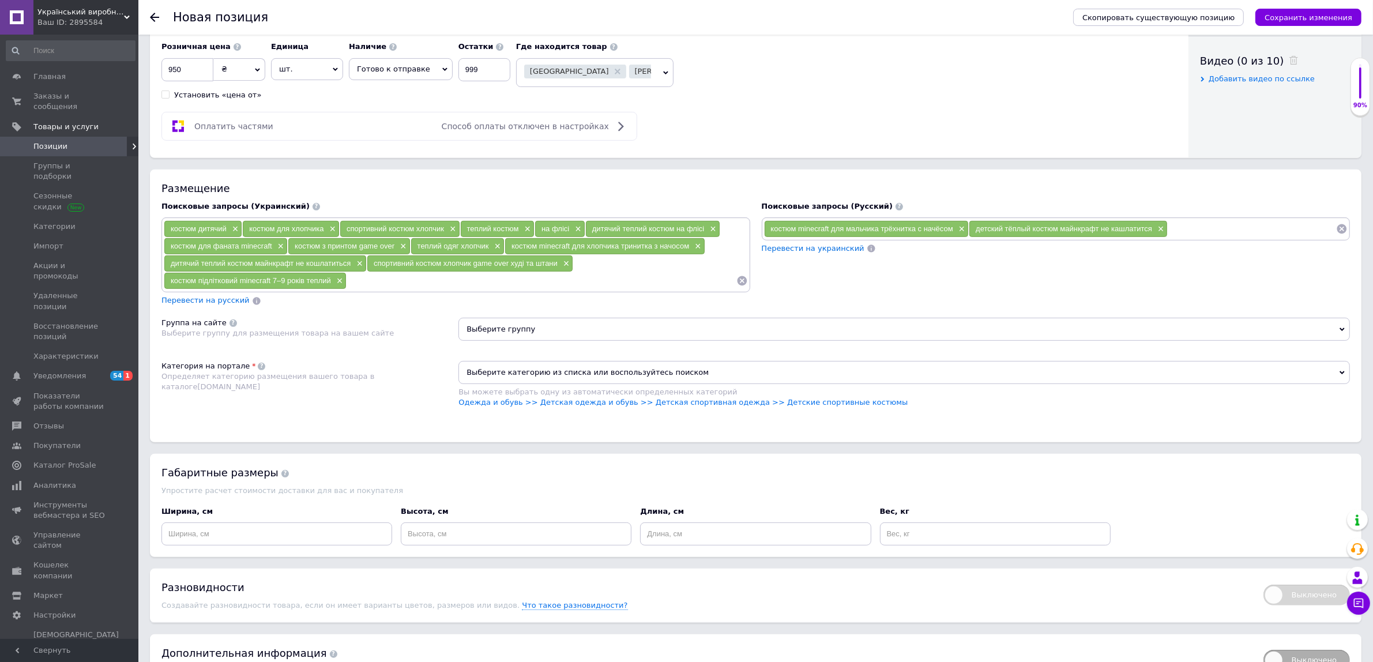
click at [1216, 241] on div "костюм minecraft для мальчика трёхнитка с начёсом × детский тёплый костюм майнк…" at bounding box center [1056, 228] width 589 height 23
click at [1223, 238] on input at bounding box center [1252, 228] width 168 height 17
paste input "спортивный костюм мальчик game over худи и штаны"
type input "спортивный костюм мальчик game over худи и штаны"
click at [986, 237] on div "детский тёплый костюм майнкрафт не кашлатится ×" at bounding box center [1069, 229] width 198 height 16
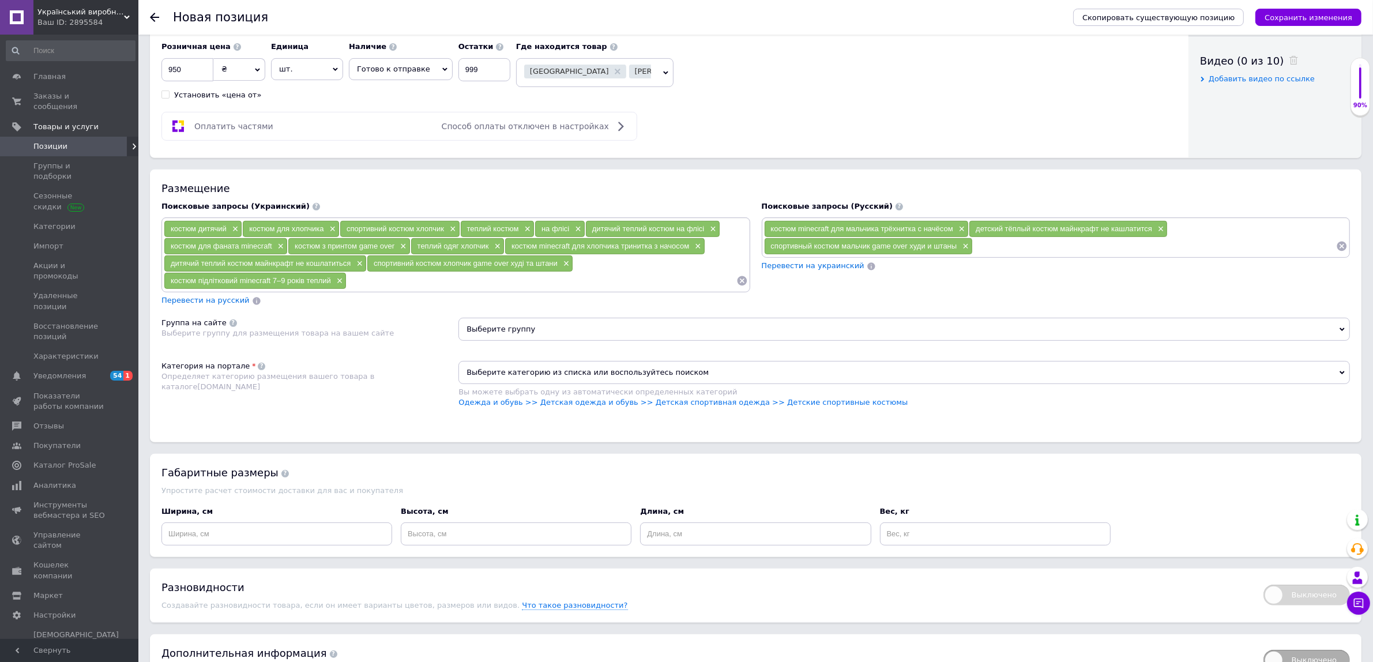
click at [993, 255] on input at bounding box center [1154, 246] width 363 height 17
paste input "чёрный костюм minecraft на зиму для школы"
type input "чёрный костюм minecraft на зиму для школы"
click at [1211, 255] on div "костюм minecraft для мальчика трёхнитка с начёсом × детский тёплый костюм майнк…" at bounding box center [1056, 237] width 584 height 35
click at [1203, 272] on div "костюм minecraft для мальчика трёхнитка с начёсом × детский тёплый костюм майнк…" at bounding box center [1056, 244] width 589 height 54
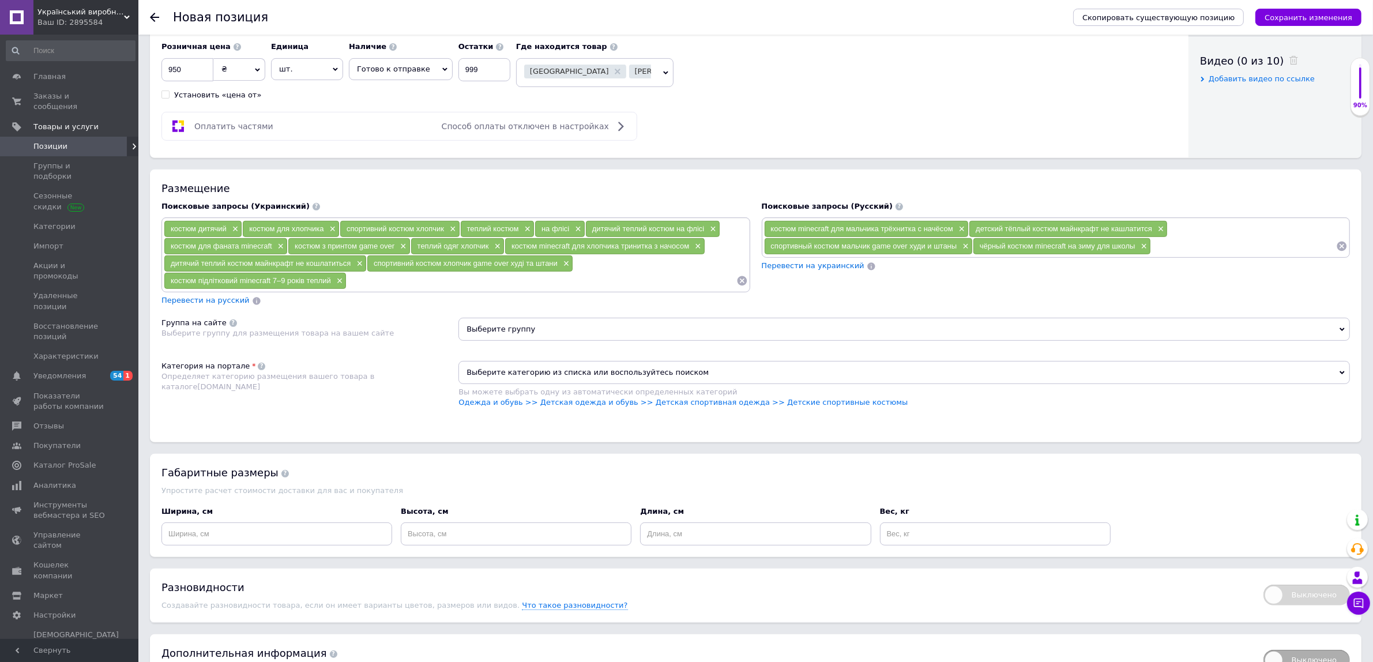
click at [1201, 255] on input at bounding box center [1243, 246] width 185 height 17
paste input "качественный трикотаж трёхнитка мальчику на каждый день"
type input "качественный трикотаж трёхнитка мальчику на каждый день"
click at [1024, 272] on input at bounding box center [1167, 263] width 338 height 17
paste input "остюм на подарок мальчику 8 лет minecraft"
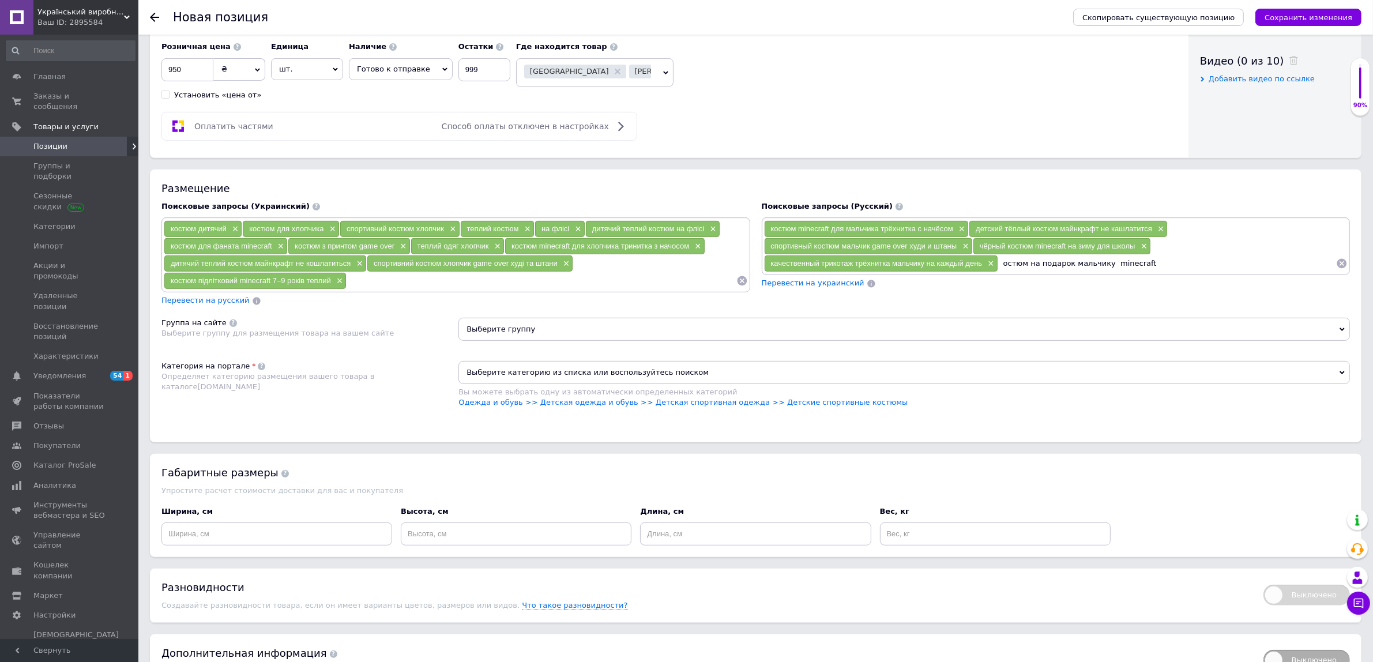
type input "остюм на подарок мальчику minecraft"
paste input "толстовка худи minecraft и штаны тёплый комплект"
type input "толстовка худи minecraft и штаны тёплый комплект"
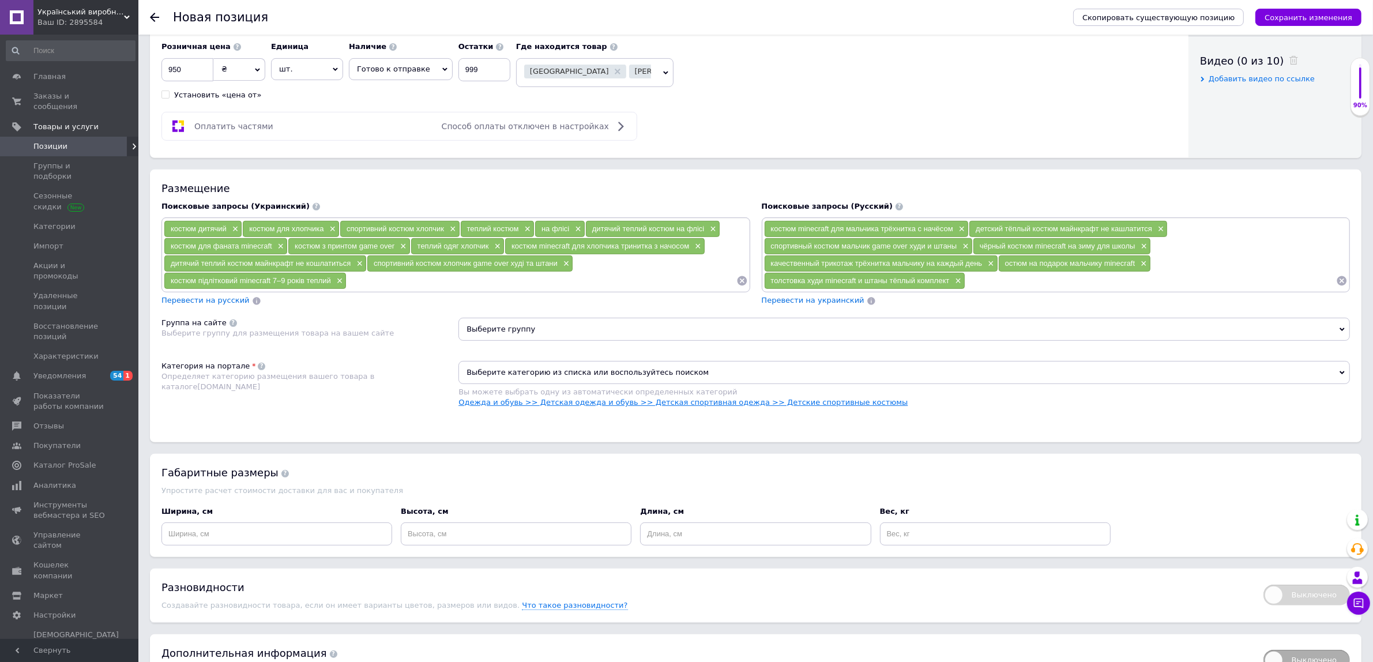
drag, startPoint x: 756, startPoint y: 462, endPoint x: 695, endPoint y: 466, distance: 61.3
click at [756, 407] on link "Одежда и обувь >> Детская одежда и обувь >> Детская спортивная одежда >> Детски…" at bounding box center [683, 402] width 449 height 9
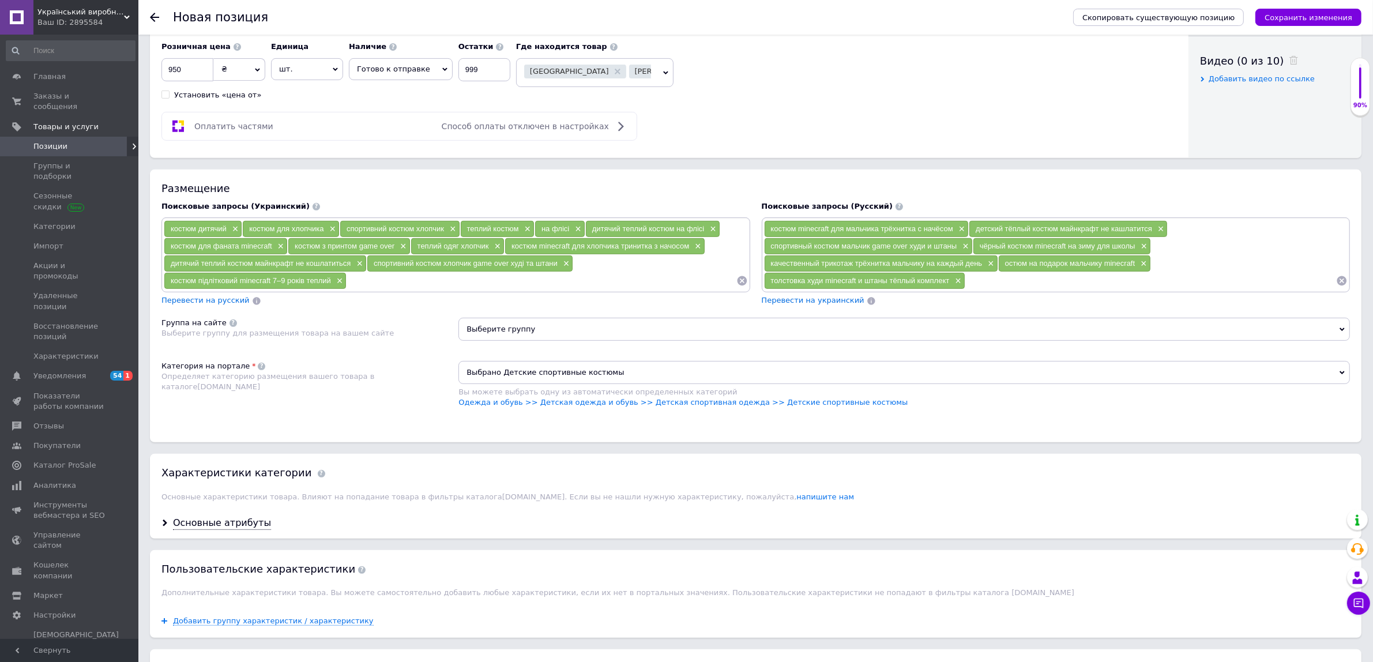
click at [471, 341] on span "Выберите группу" at bounding box center [905, 329] width 892 height 23
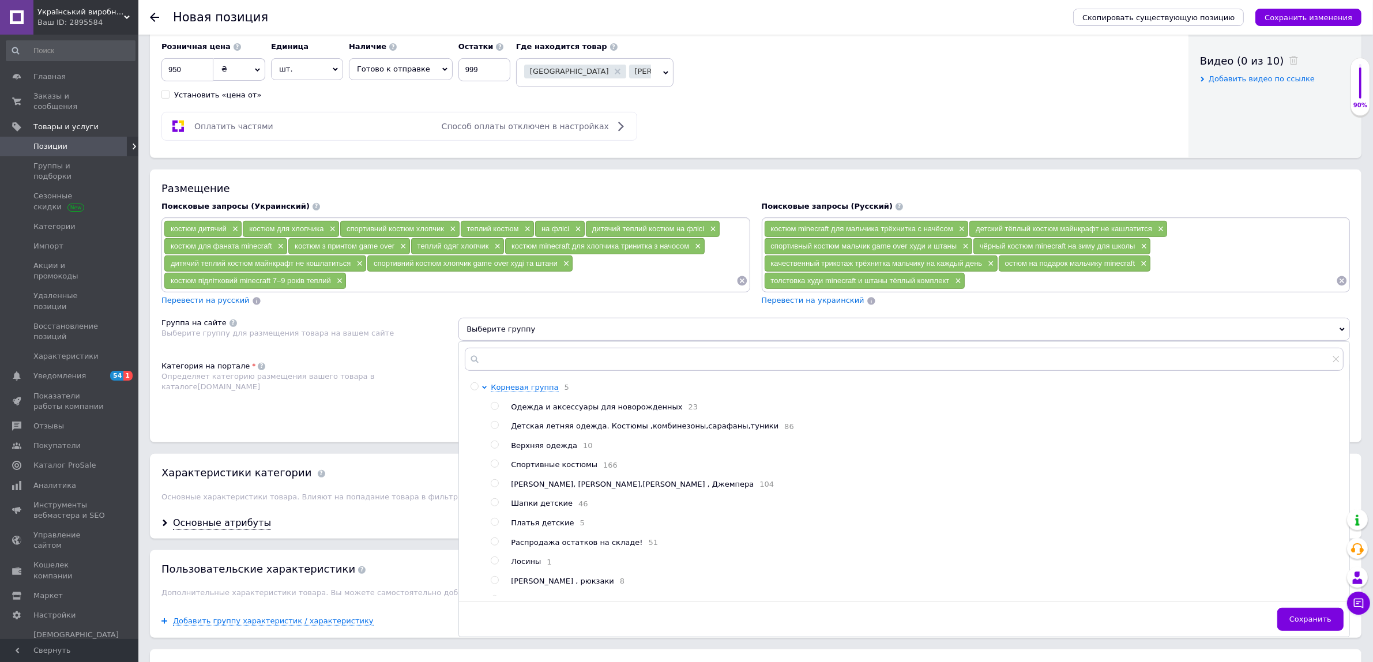
click at [572, 469] on span "Спортивные костюмы" at bounding box center [554, 464] width 87 height 9
radio input "true"
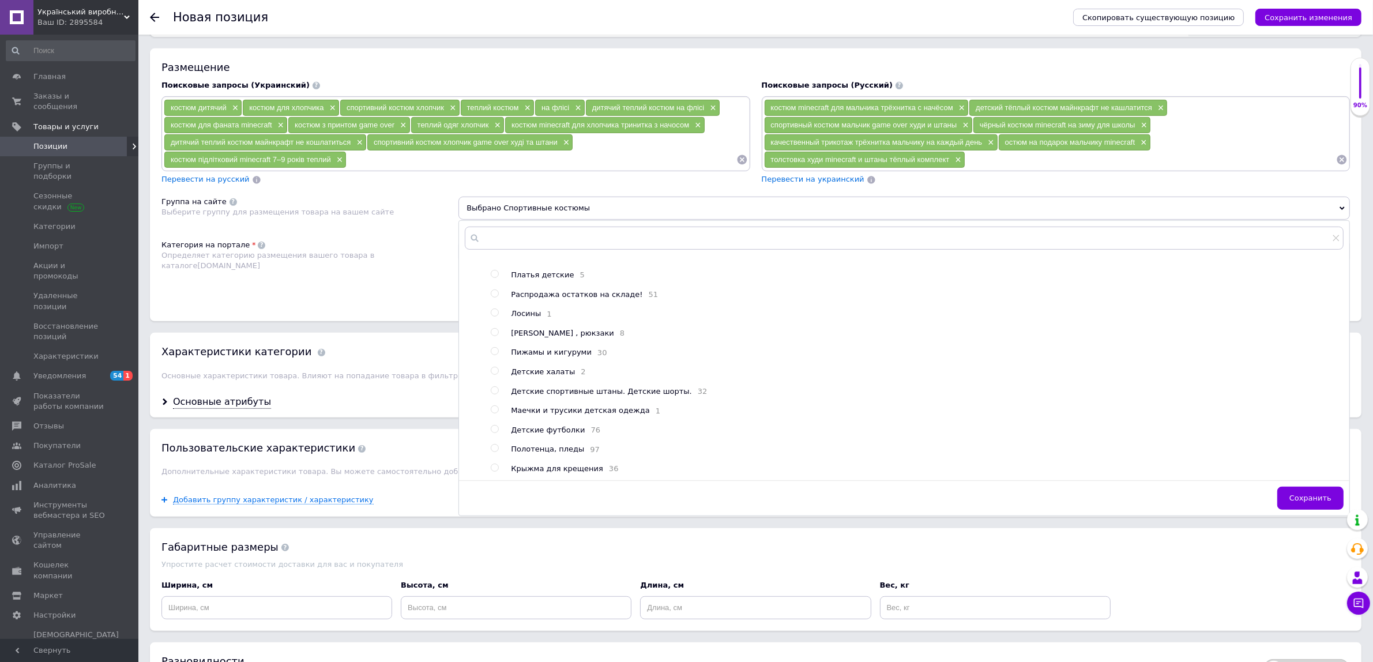
scroll to position [937, 0]
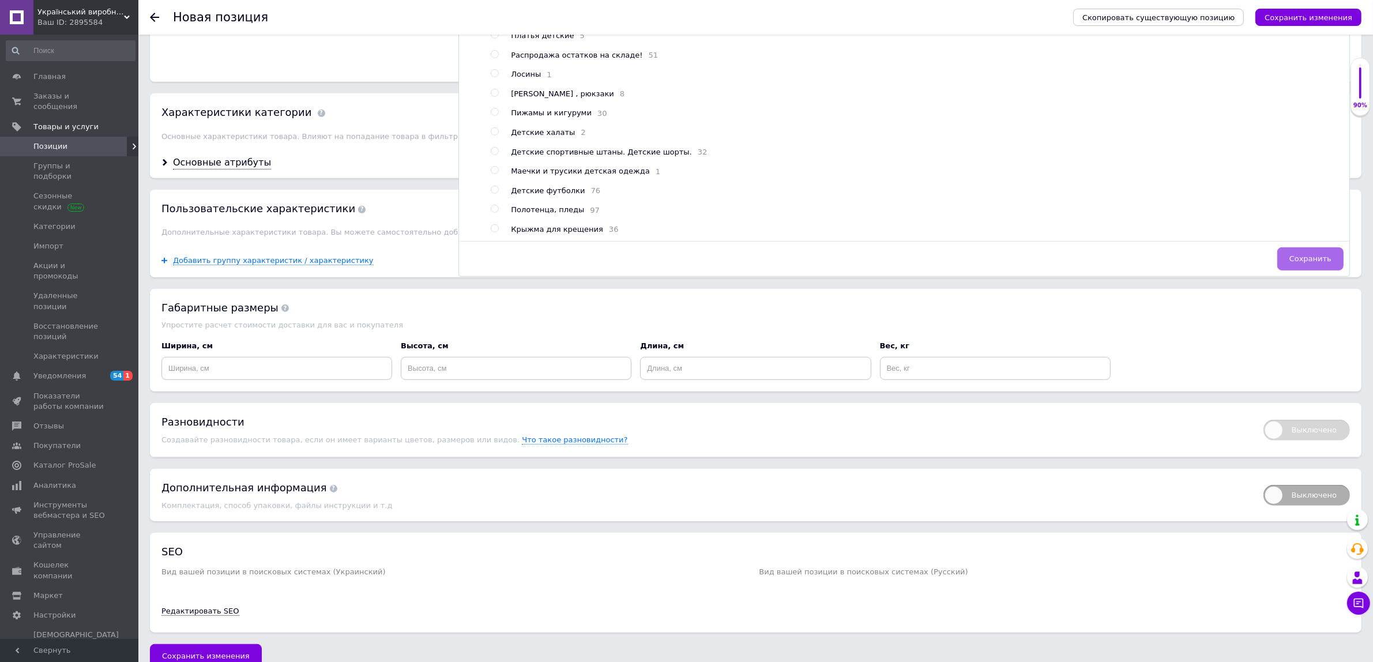
click at [1336, 270] on button "Сохранить" at bounding box center [1310, 258] width 66 height 23
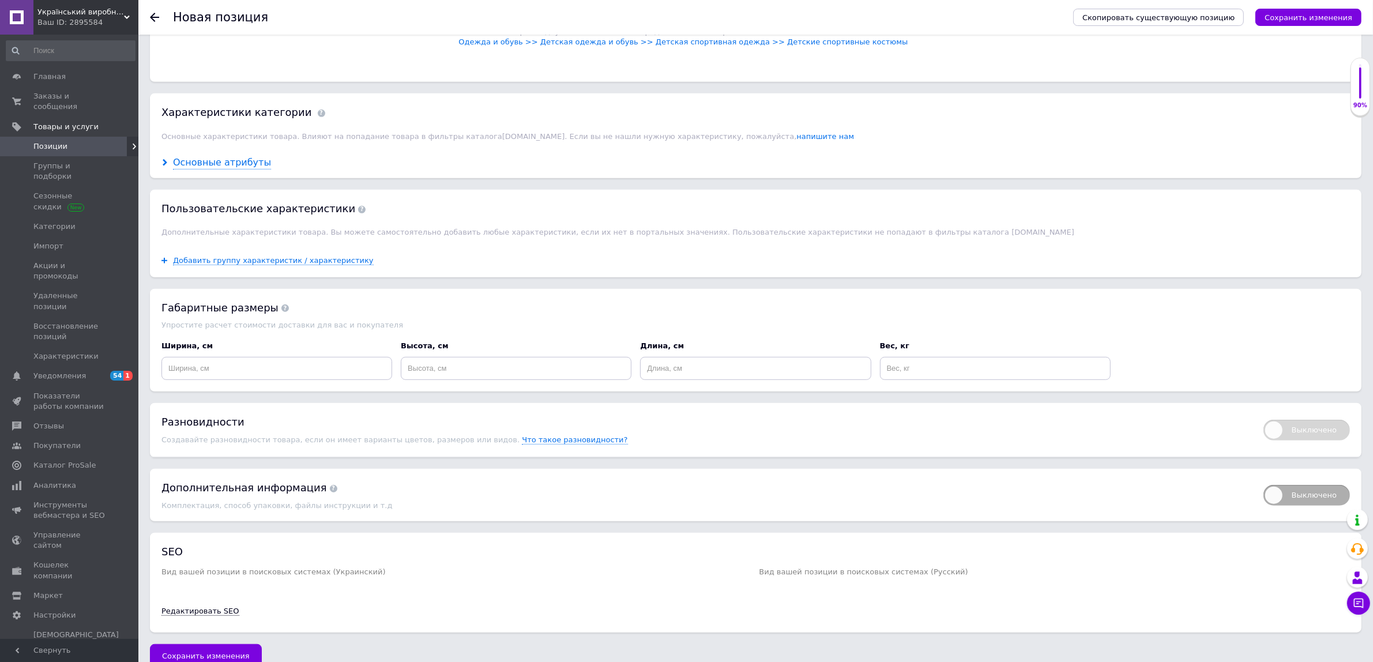
click at [193, 170] on div "Основные атрибуты" at bounding box center [222, 162] width 98 height 13
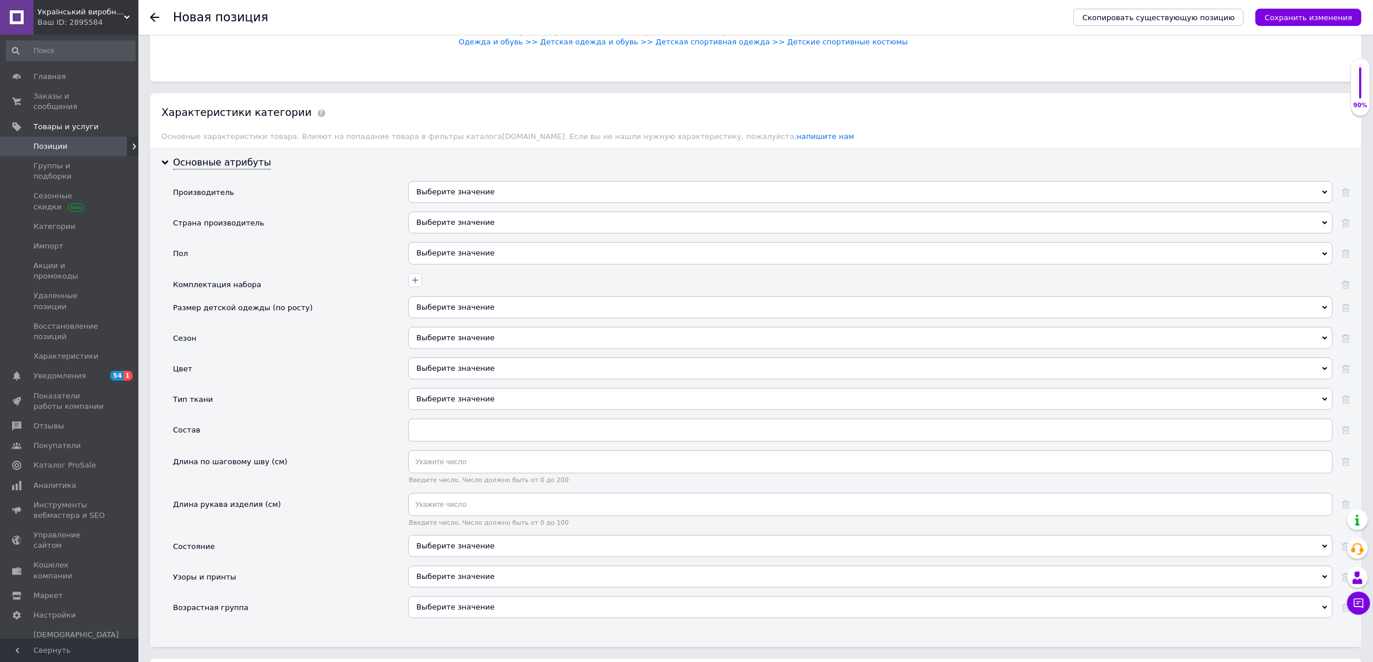
click at [477, 234] on div "Выберите значение" at bounding box center [870, 223] width 925 height 22
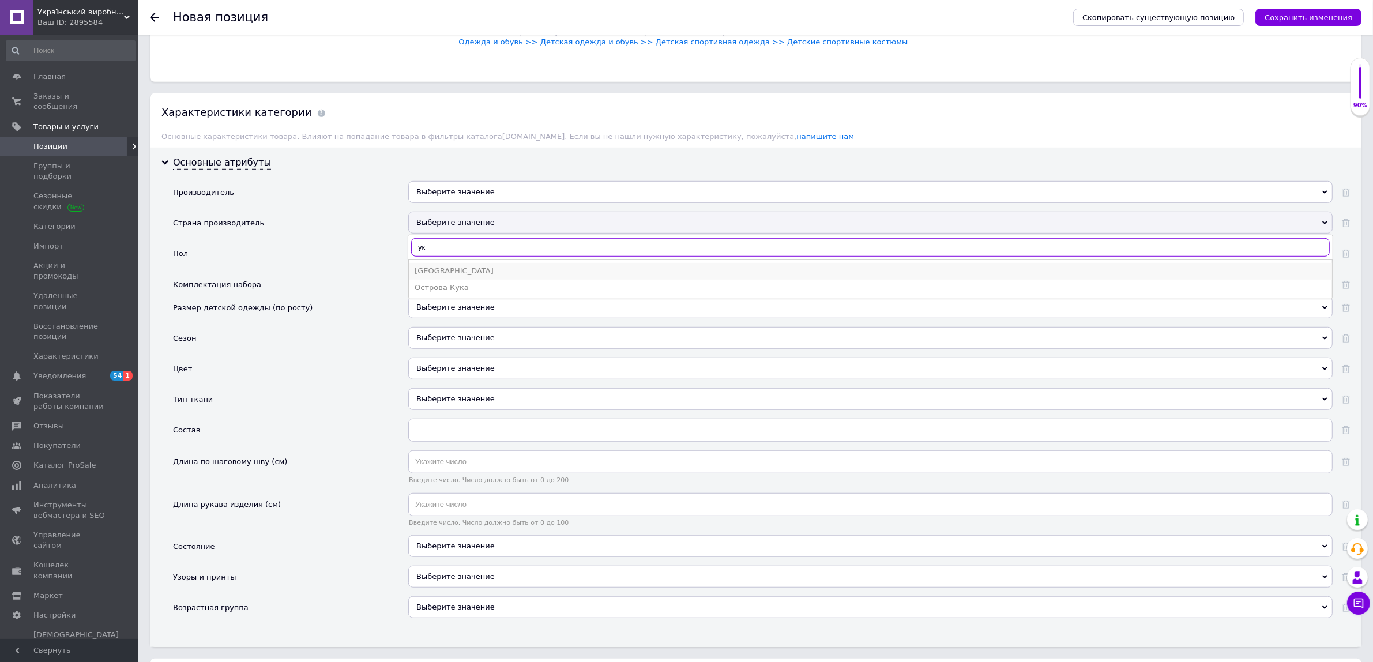
type input "ук"
click at [436, 276] on div "[GEOGRAPHIC_DATA]" at bounding box center [871, 271] width 912 height 10
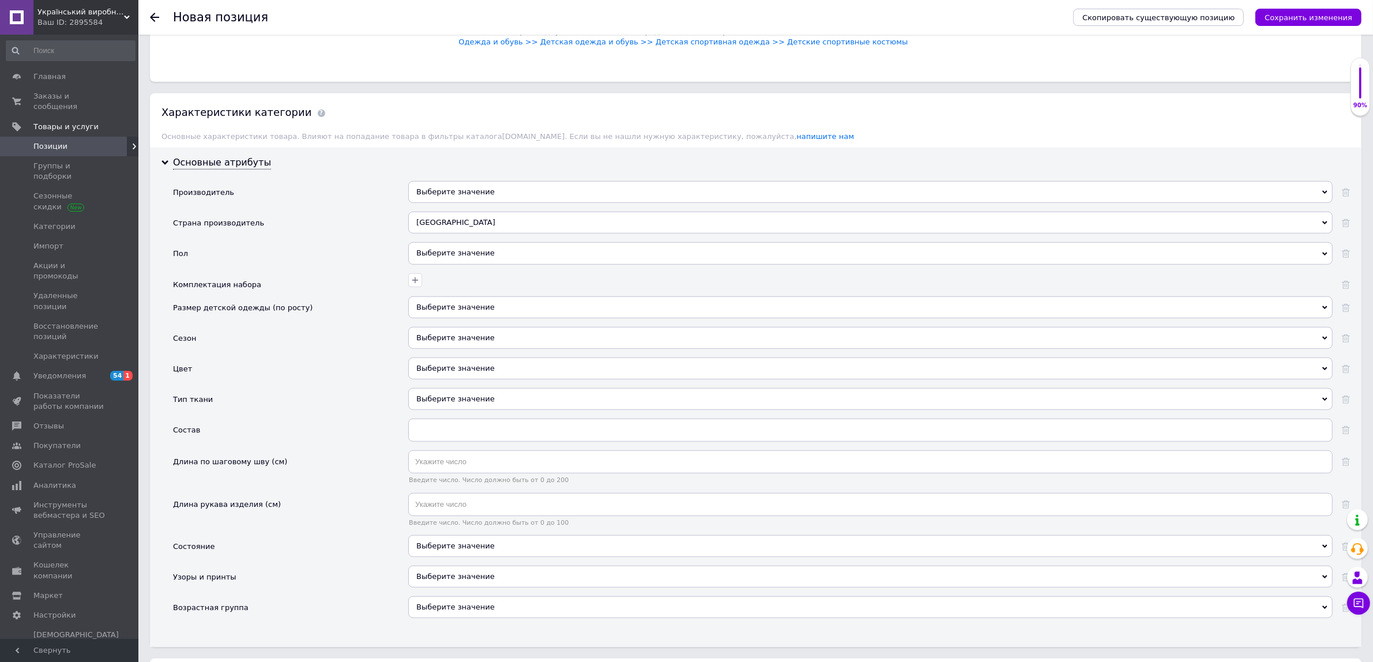
click at [443, 264] on div "Выберите значение" at bounding box center [870, 253] width 925 height 22
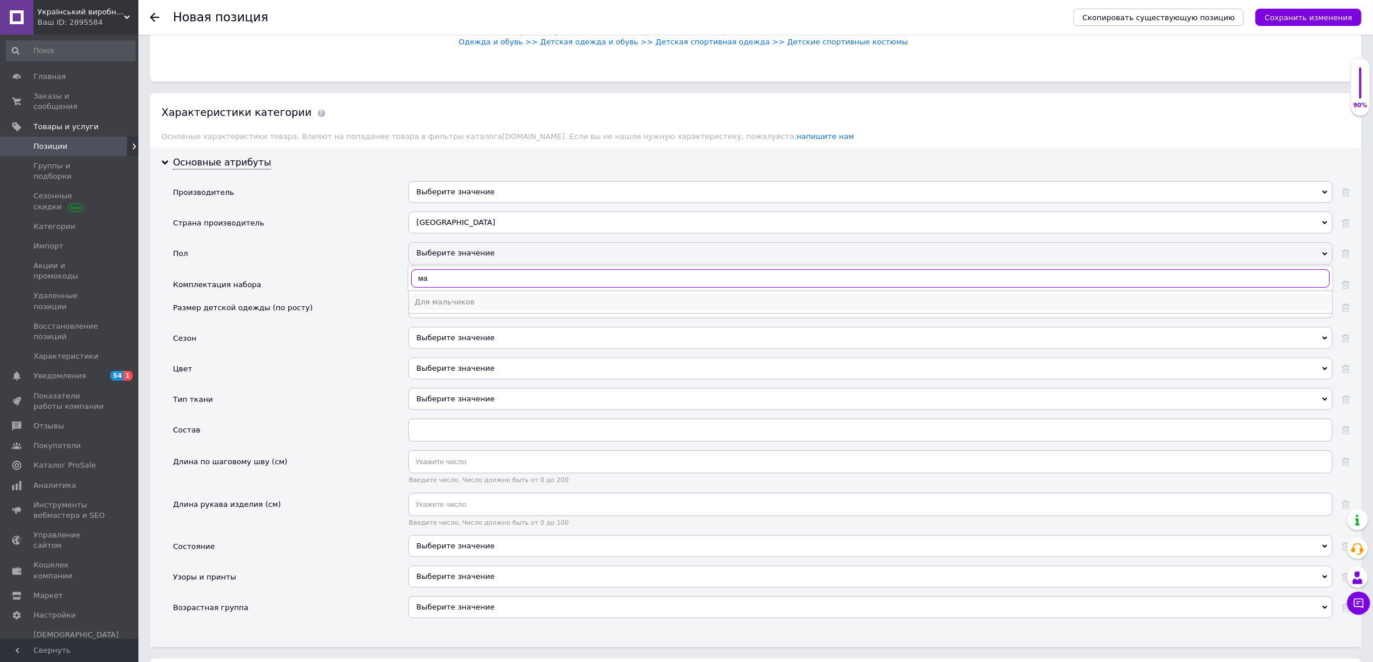
type input "ма"
click at [453, 307] on div "Для мальчиков" at bounding box center [871, 302] width 912 height 10
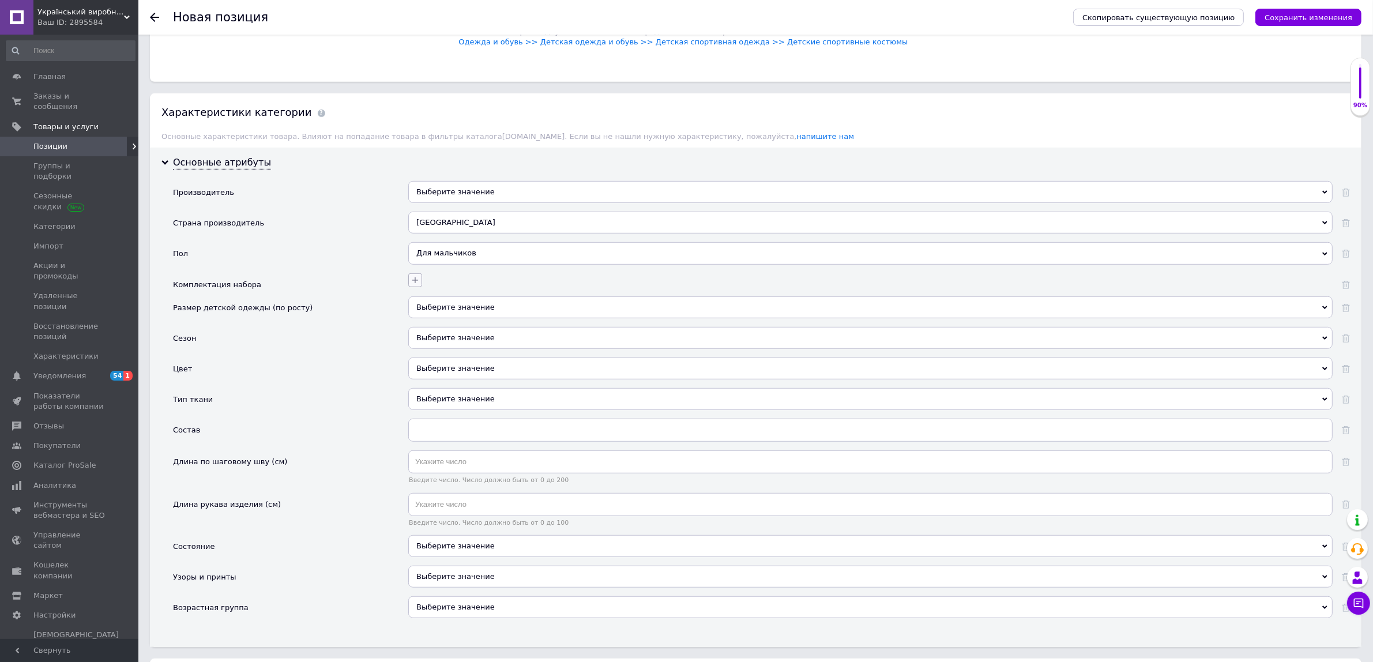
click at [414, 285] on icon "button" at bounding box center [415, 280] width 9 height 9
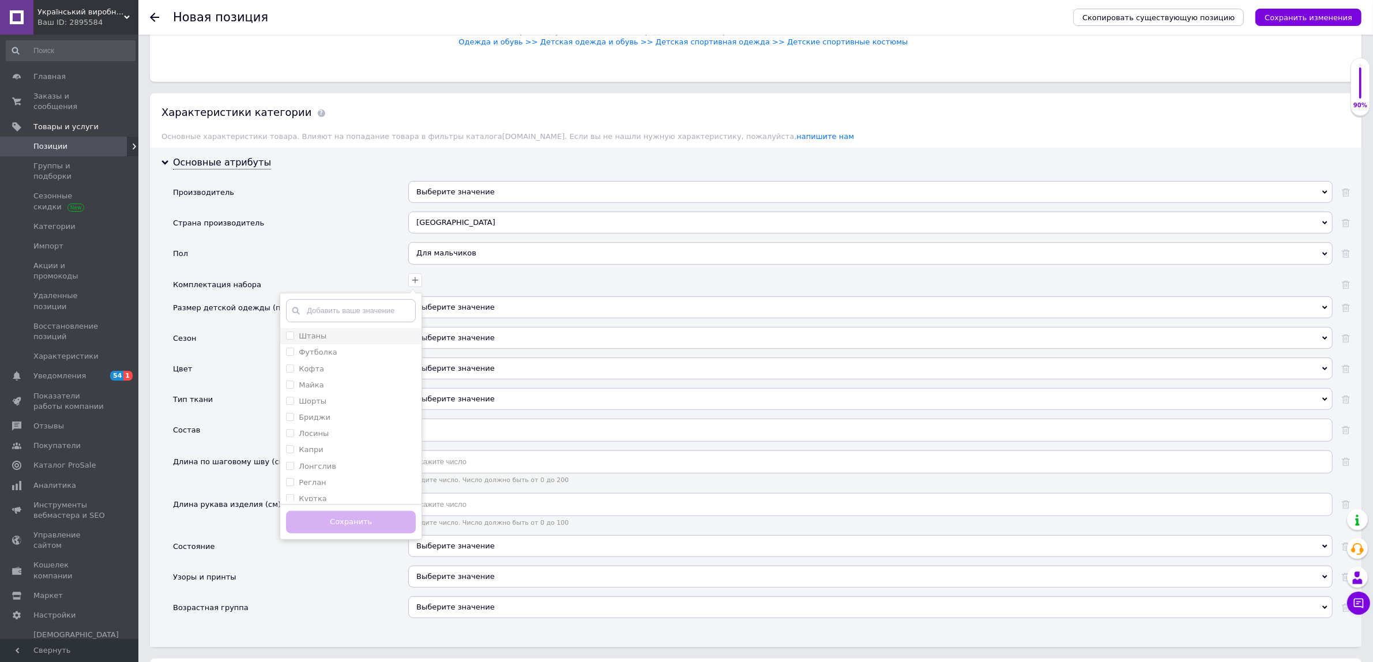
click at [294, 341] on label "Штаны" at bounding box center [306, 336] width 40 height 10
click at [294, 339] on input "Штаны" at bounding box center [289, 335] width 7 height 7
click at [288, 339] on input "Штаны" at bounding box center [289, 335] width 7 height 7
checkbox input "true"
click at [318, 322] on input "text" at bounding box center [351, 310] width 130 height 23
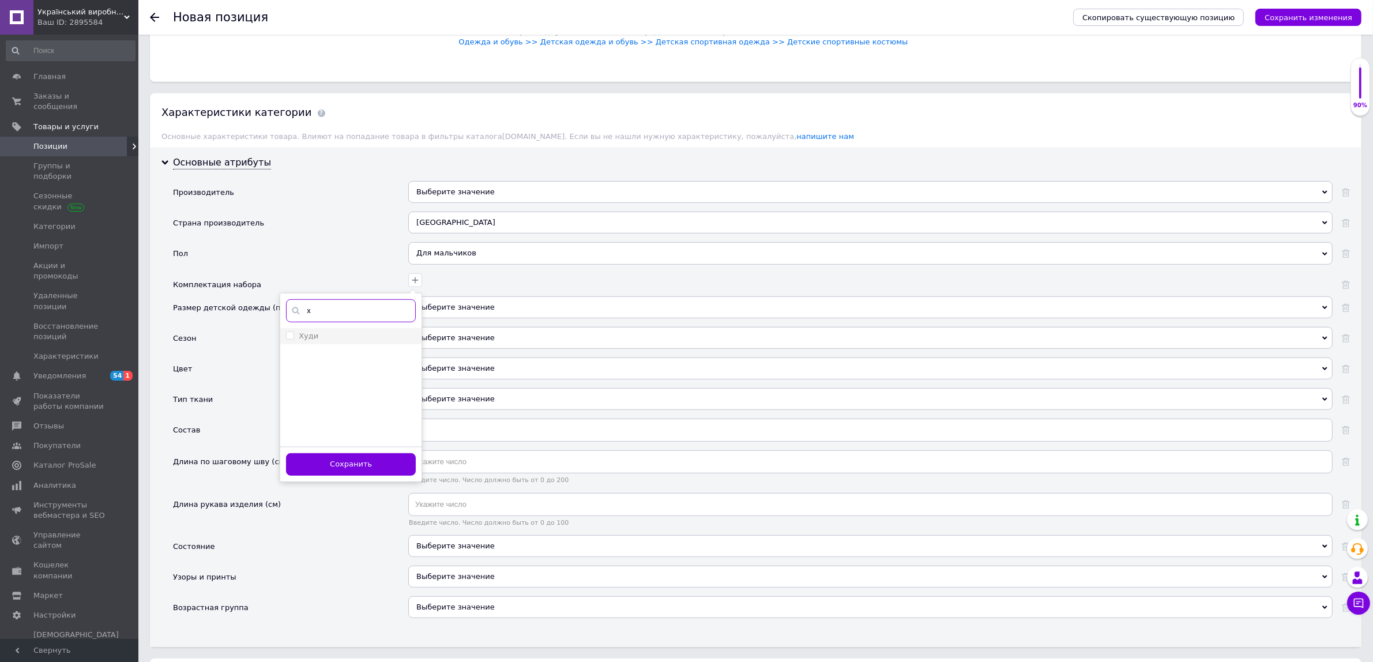
type input "х"
click at [313, 340] on label "Худи" at bounding box center [309, 336] width 20 height 9
checkbox input "true"
click at [371, 476] on button "Сохранить" at bounding box center [351, 464] width 130 height 22
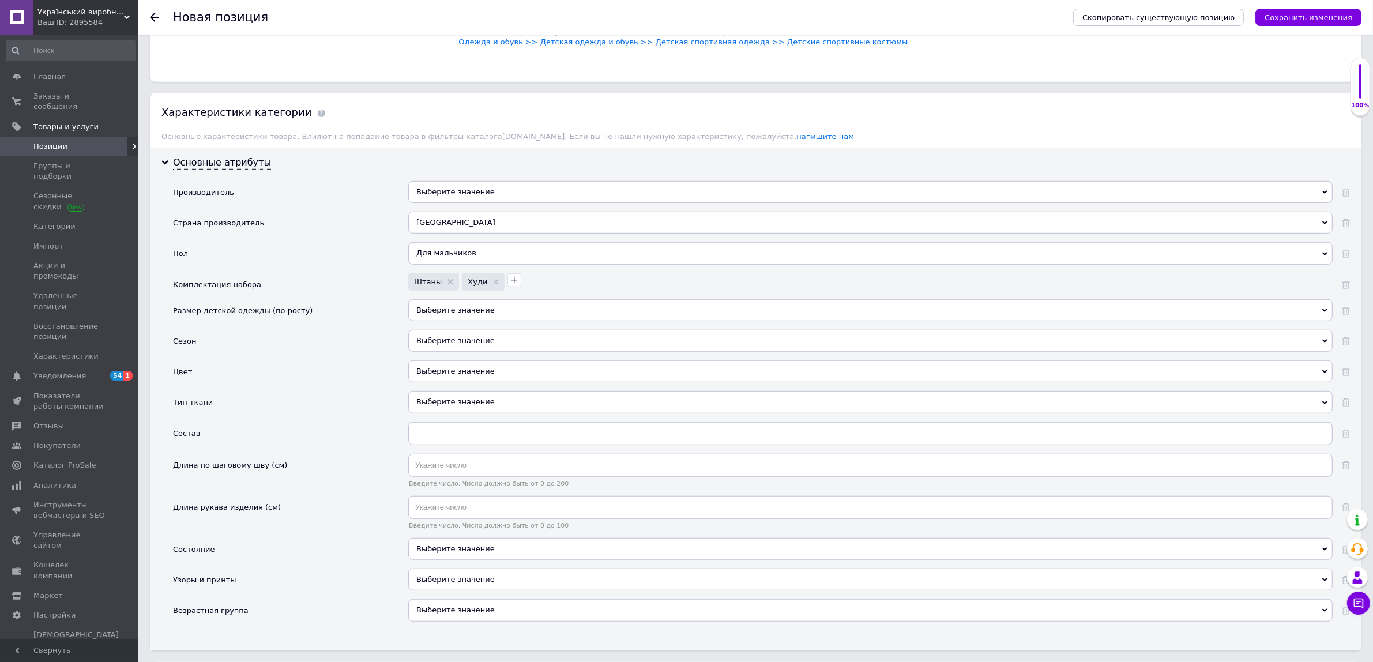
click at [471, 321] on div "Выберите значение" at bounding box center [870, 310] width 925 height 22
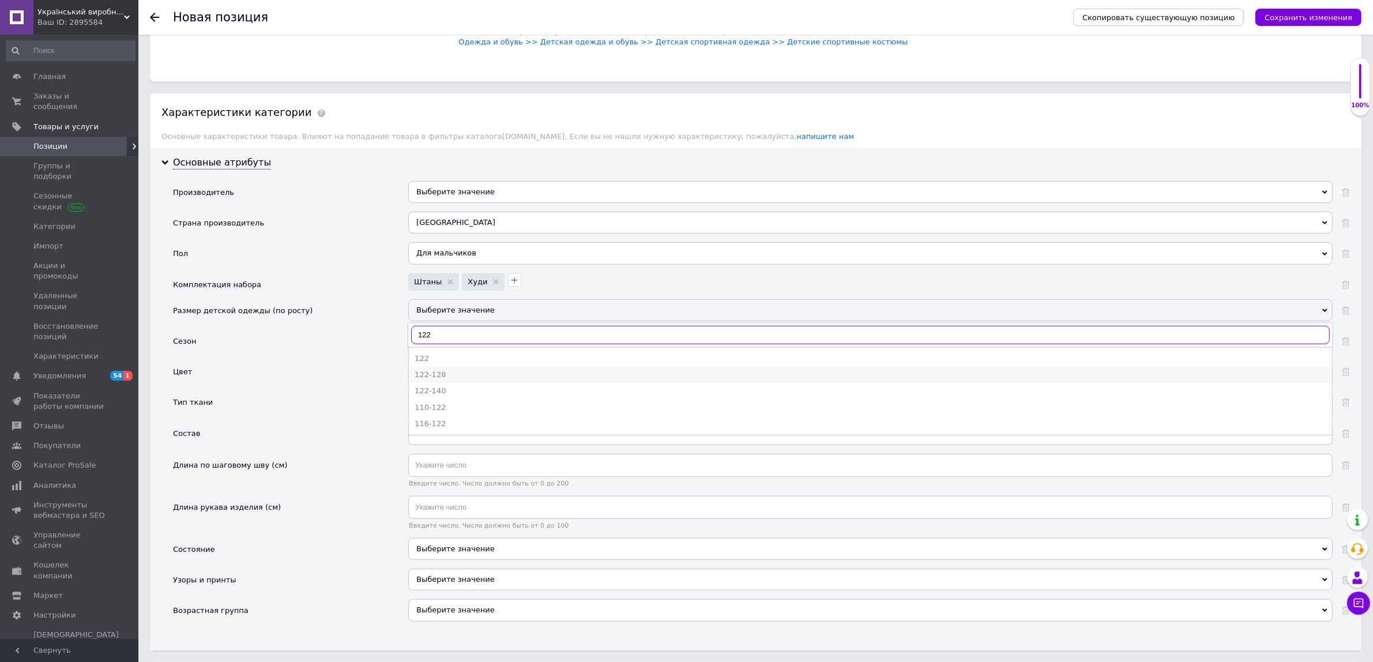
type input "122"
click at [431, 380] on div "122-128" at bounding box center [871, 375] width 912 height 10
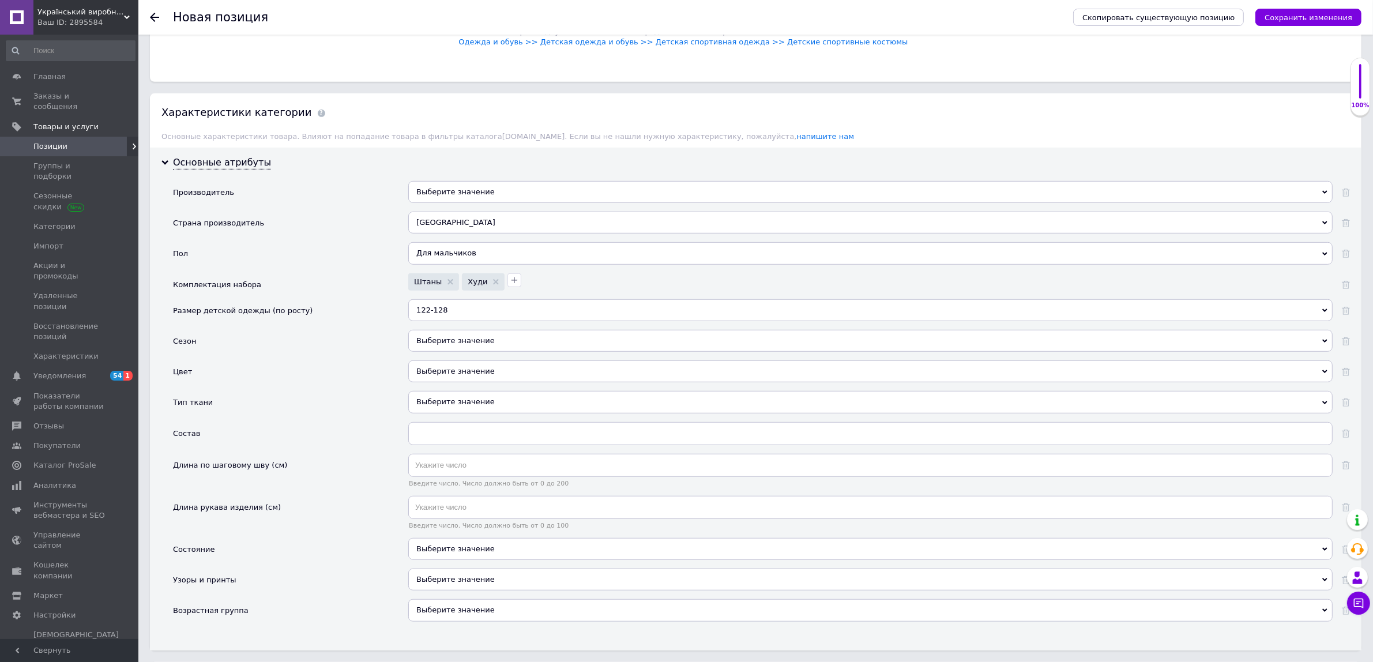
click at [449, 352] on div "Выберите значение" at bounding box center [870, 341] width 925 height 22
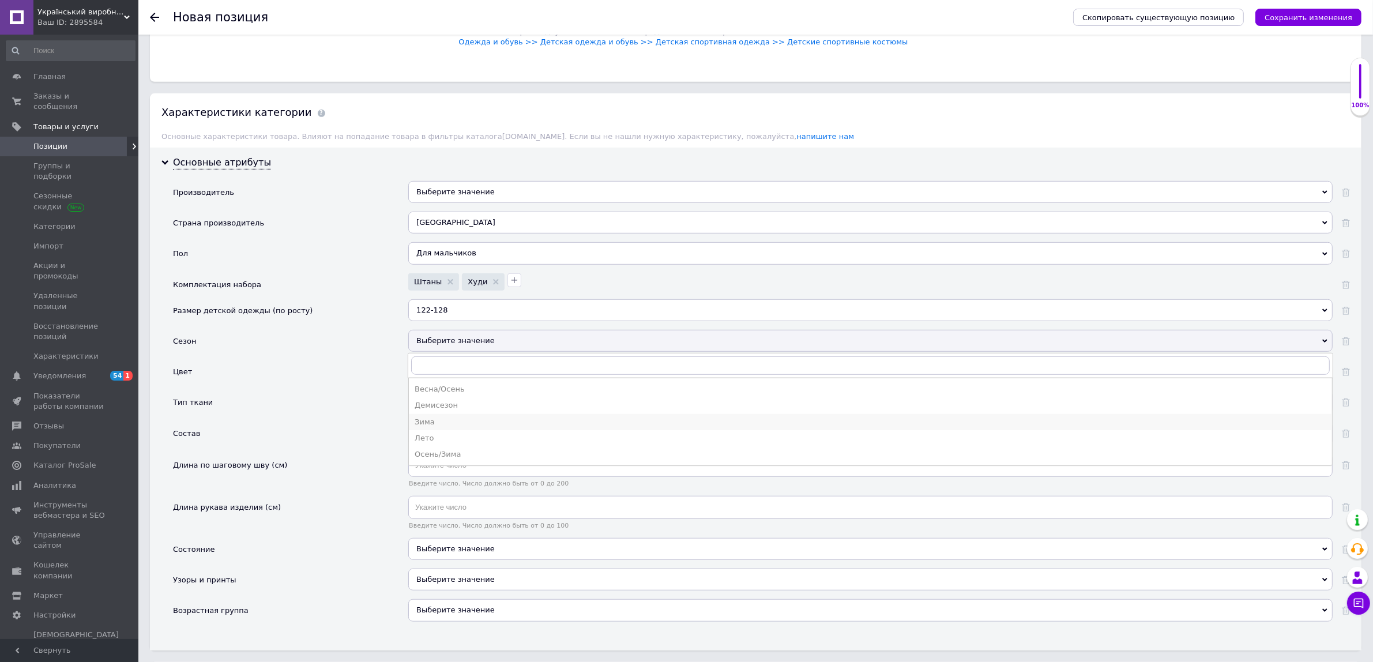
click at [450, 427] on div "Зима" at bounding box center [871, 422] width 912 height 10
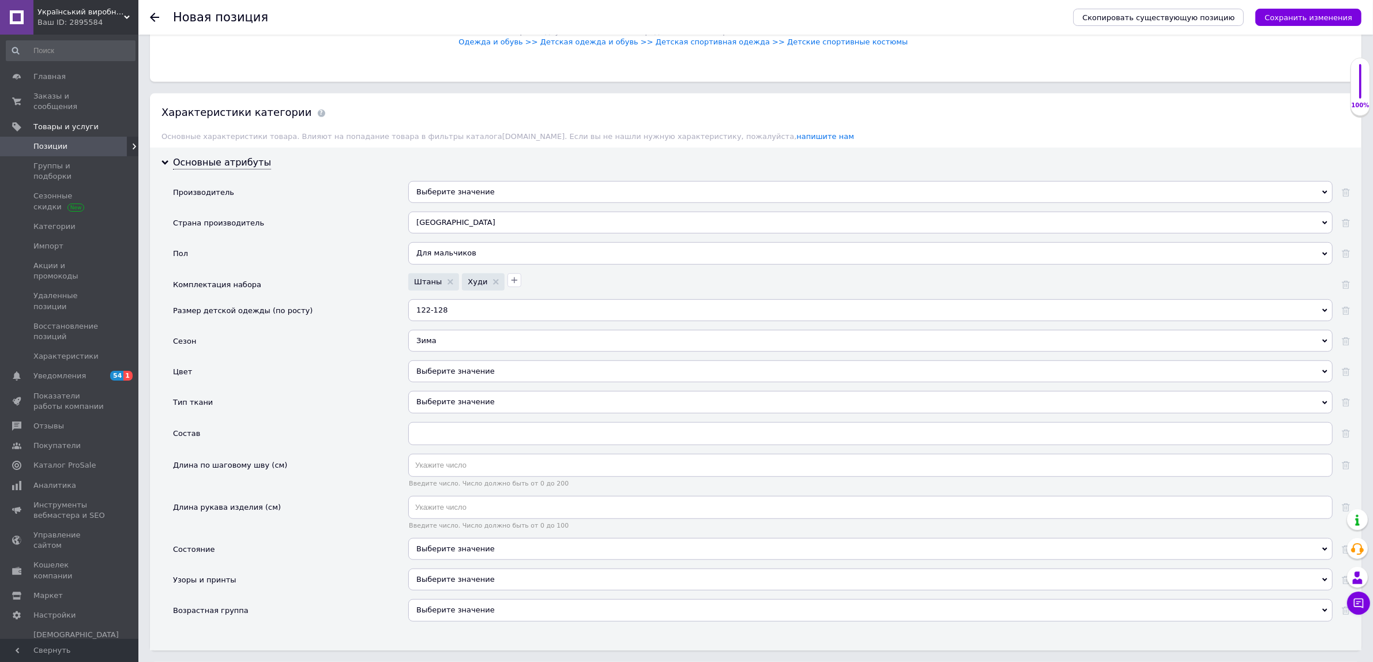
click at [448, 382] on div "Выберите значение" at bounding box center [870, 371] width 925 height 22
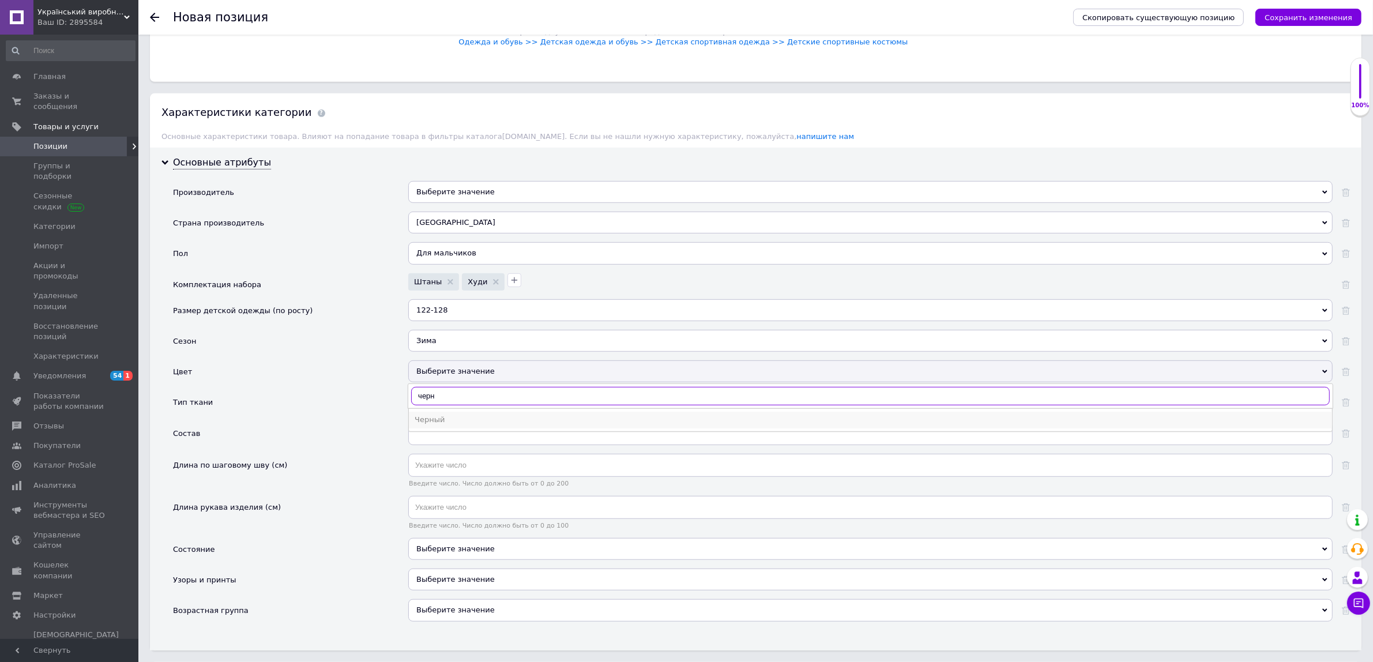
type input "черн"
click at [450, 425] on div "Черный" at bounding box center [871, 420] width 912 height 10
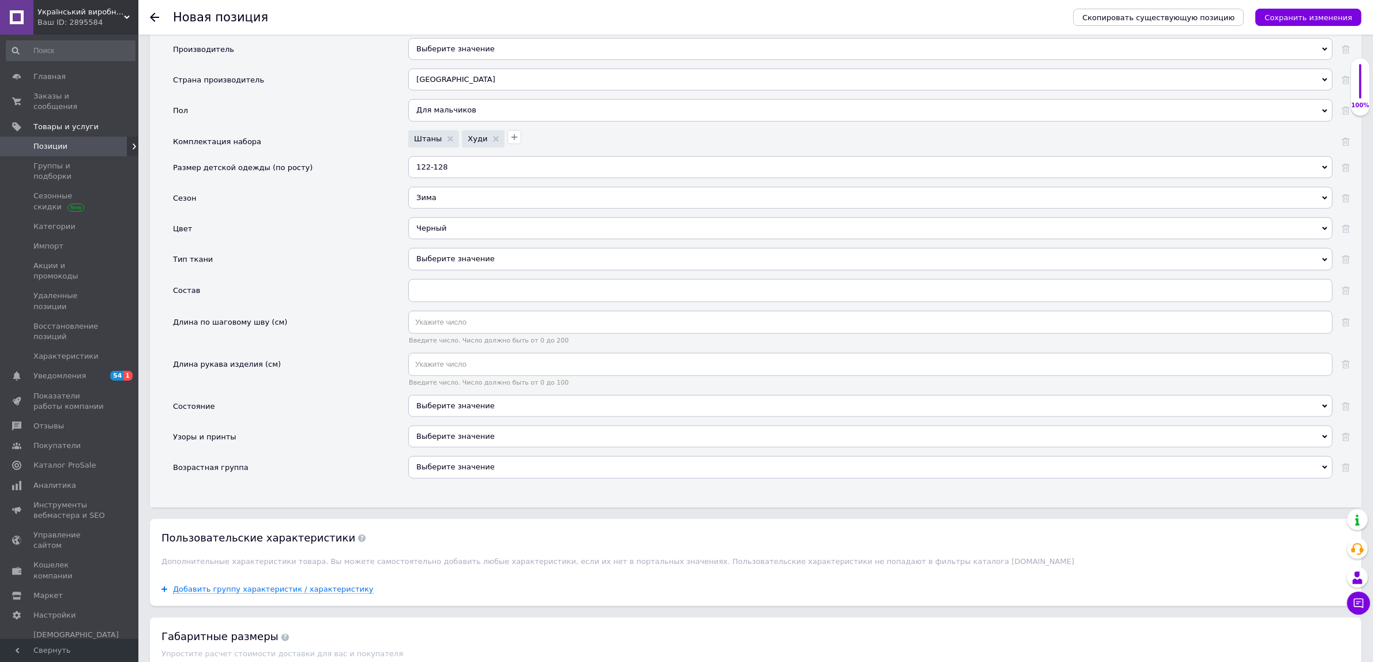
scroll to position [1081, 0]
click at [459, 269] on div "Выберите значение" at bounding box center [870, 258] width 925 height 22
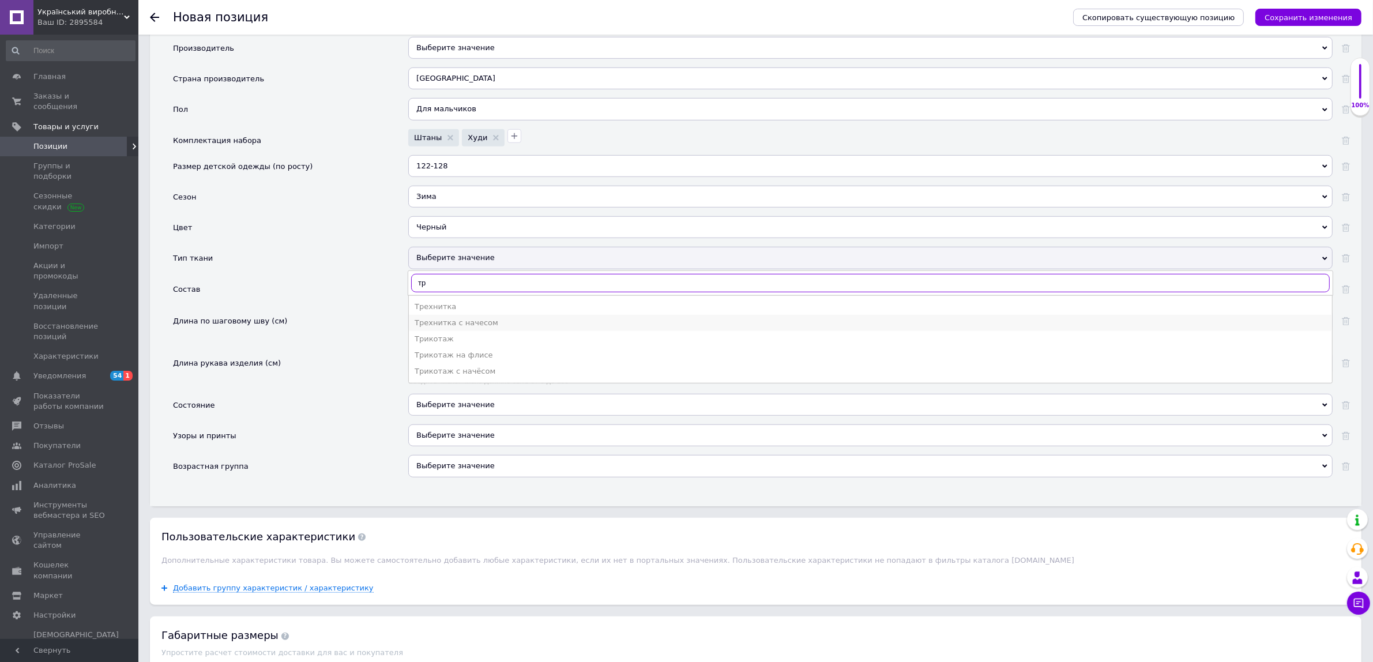
type input "тр"
click at [460, 328] on div "Трехнитка с начесом" at bounding box center [871, 323] width 912 height 10
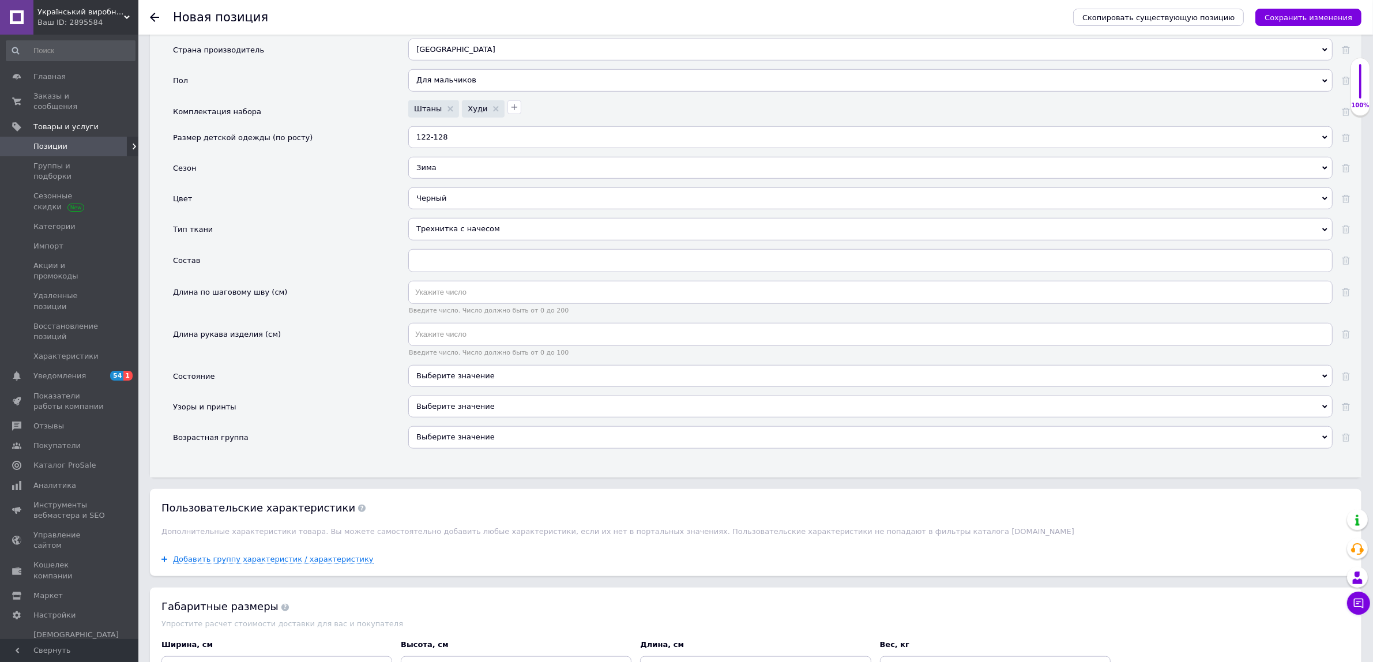
scroll to position [1153, 0]
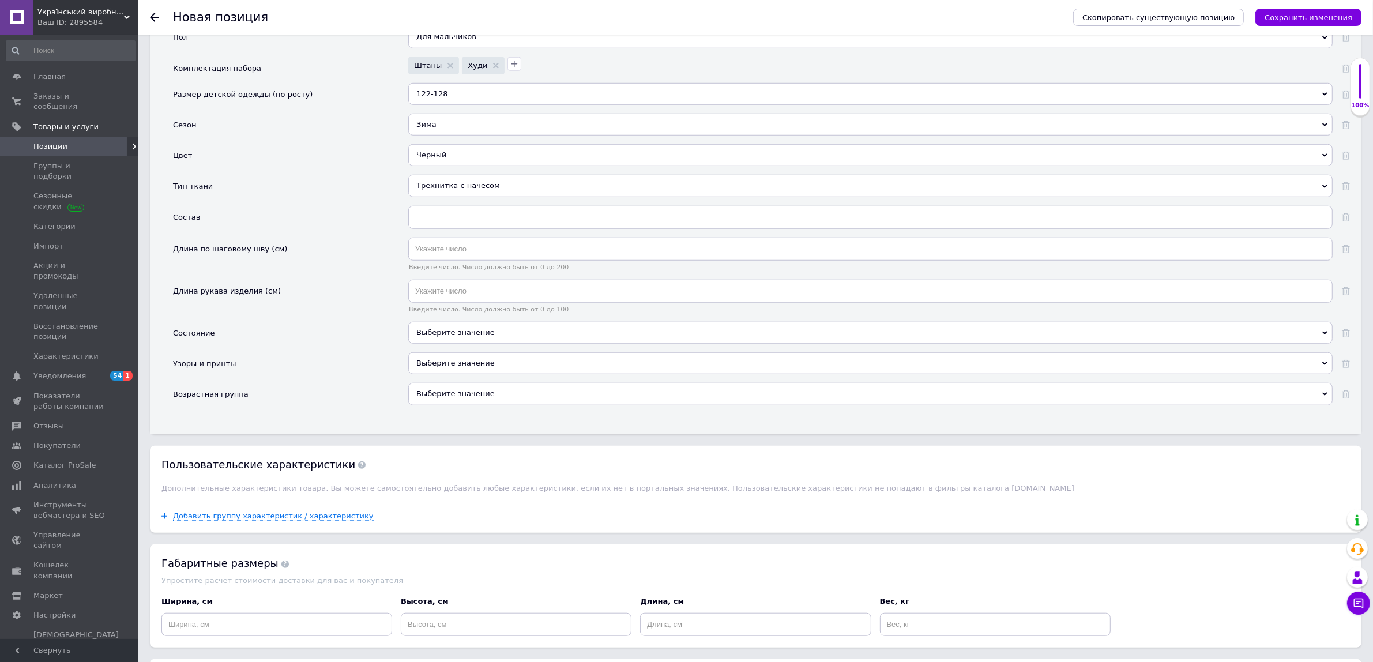
click at [427, 344] on div "Выберите значение" at bounding box center [870, 333] width 925 height 22
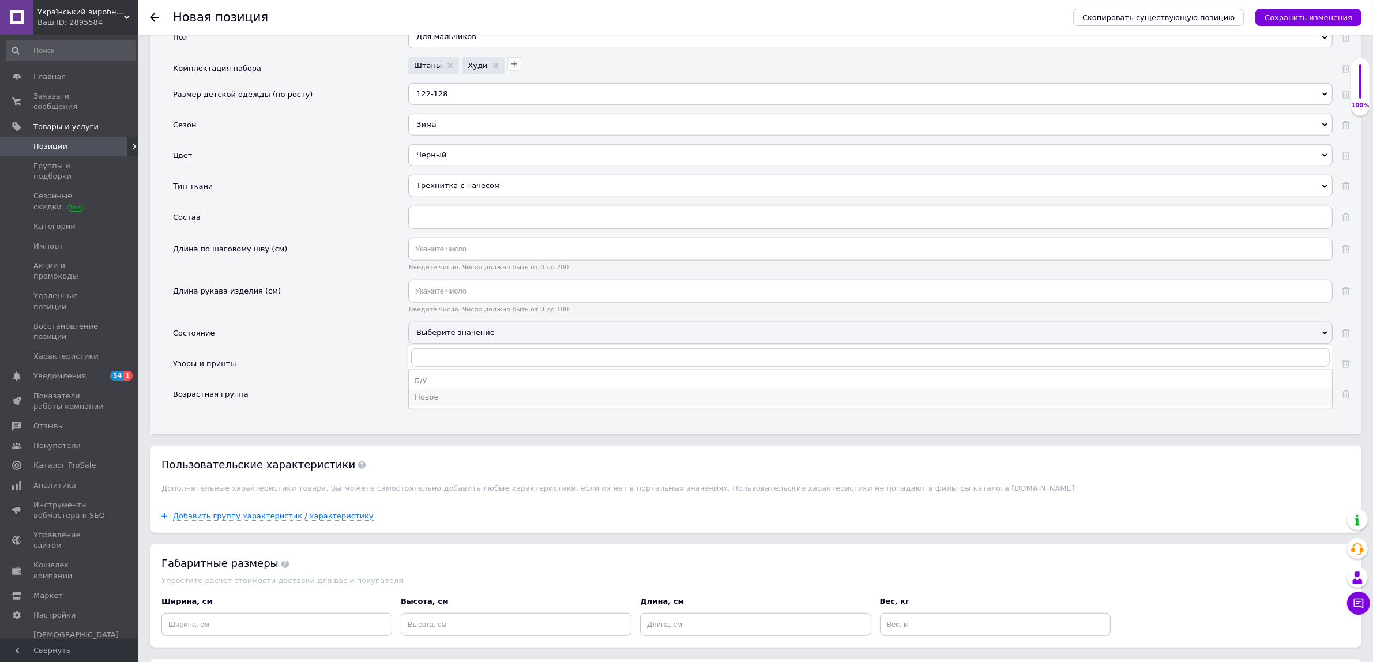
click at [437, 403] on div "Новое" at bounding box center [871, 397] width 912 height 10
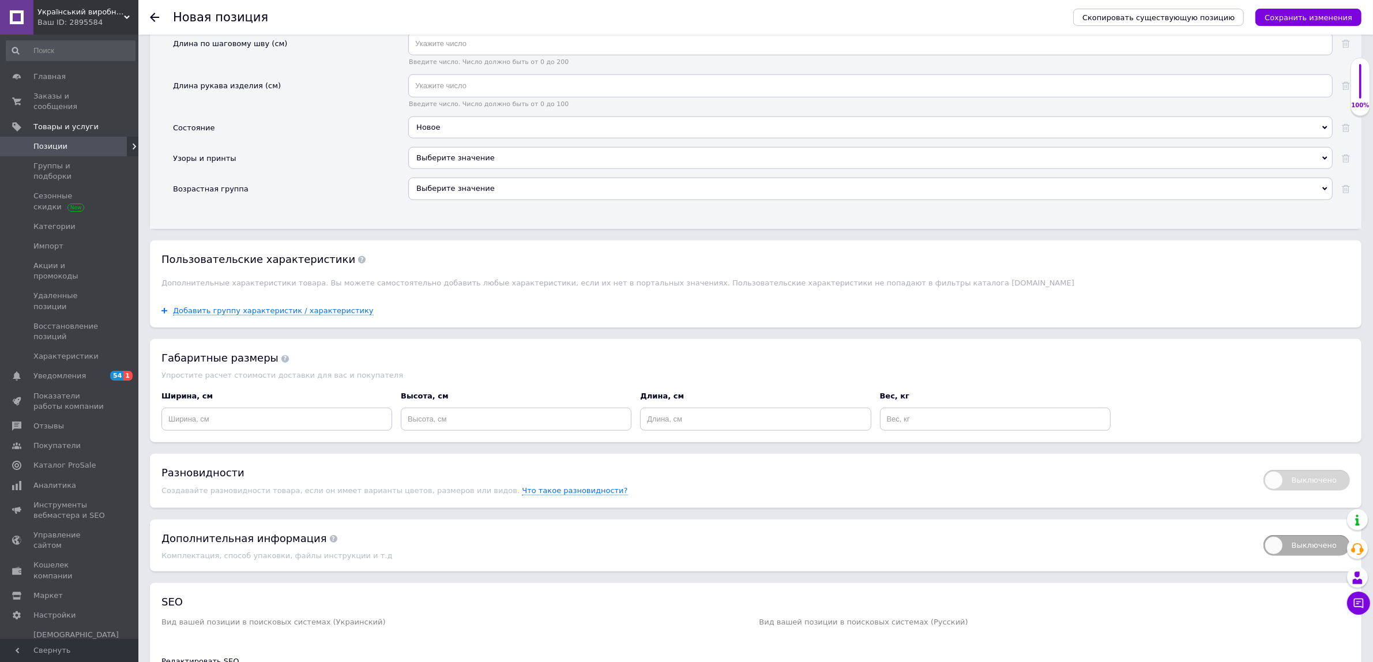
scroll to position [1370, 0]
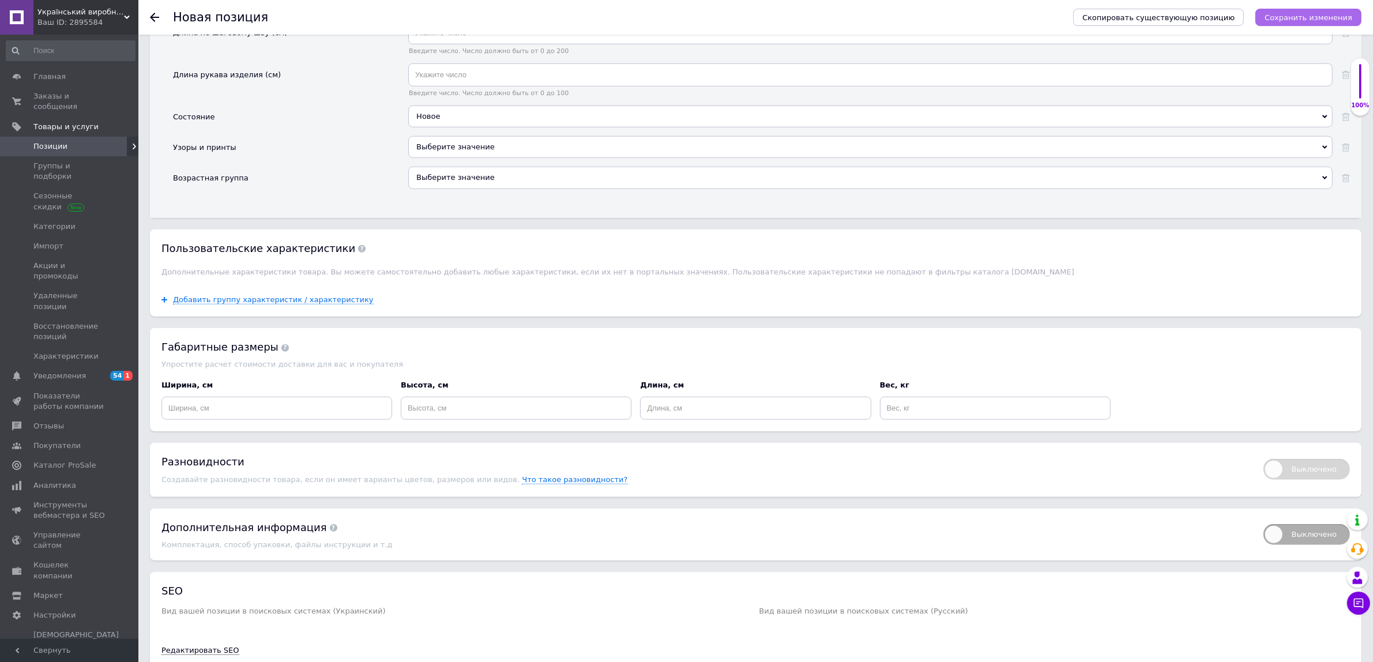
click at [1309, 15] on icon "Сохранить изменения" at bounding box center [1309, 17] width 88 height 9
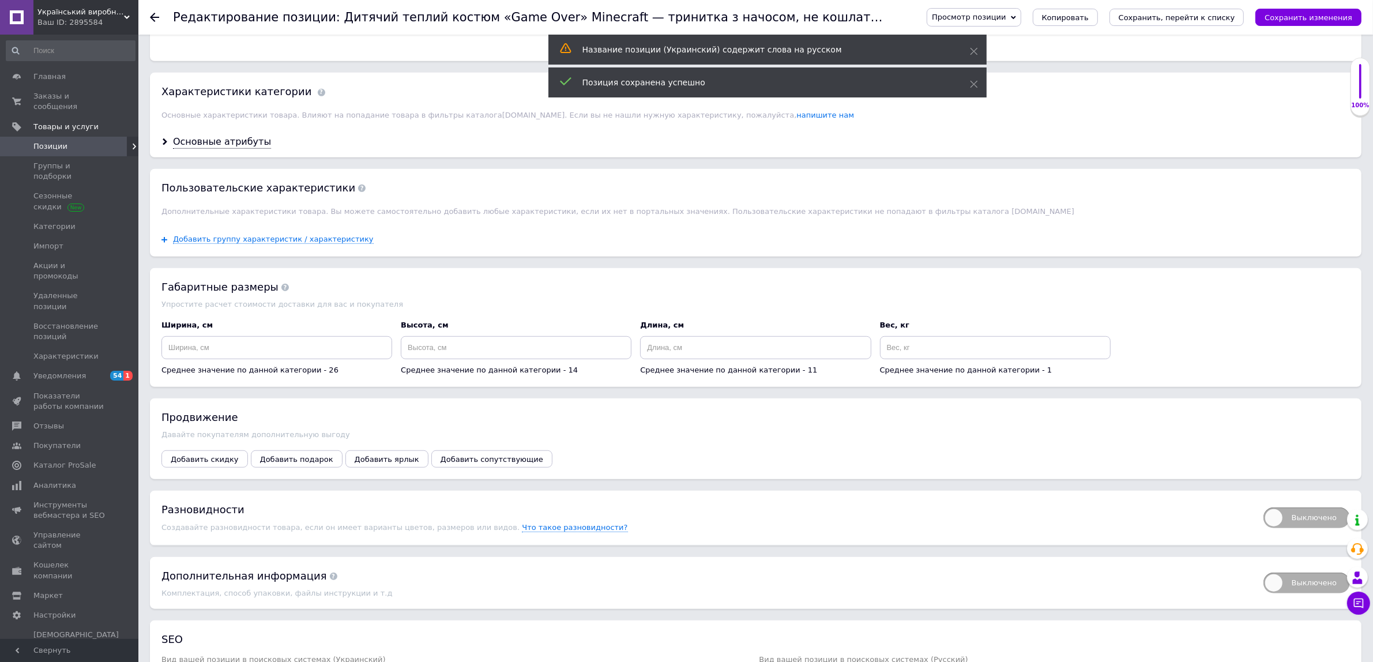
scroll to position [1163, 0]
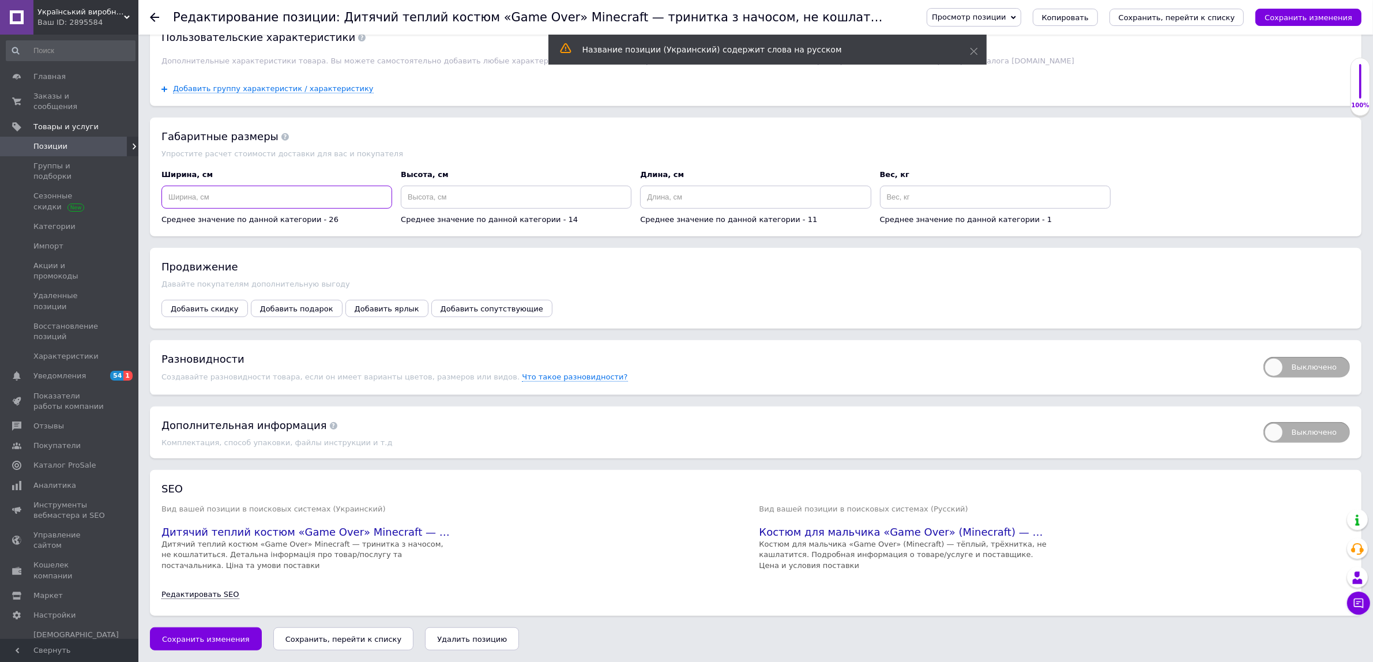
click at [292, 193] on input at bounding box center [276, 197] width 231 height 23
type input "15"
click at [583, 196] on input at bounding box center [516, 197] width 231 height 23
type input "12"
click at [714, 186] on input at bounding box center [755, 197] width 231 height 23
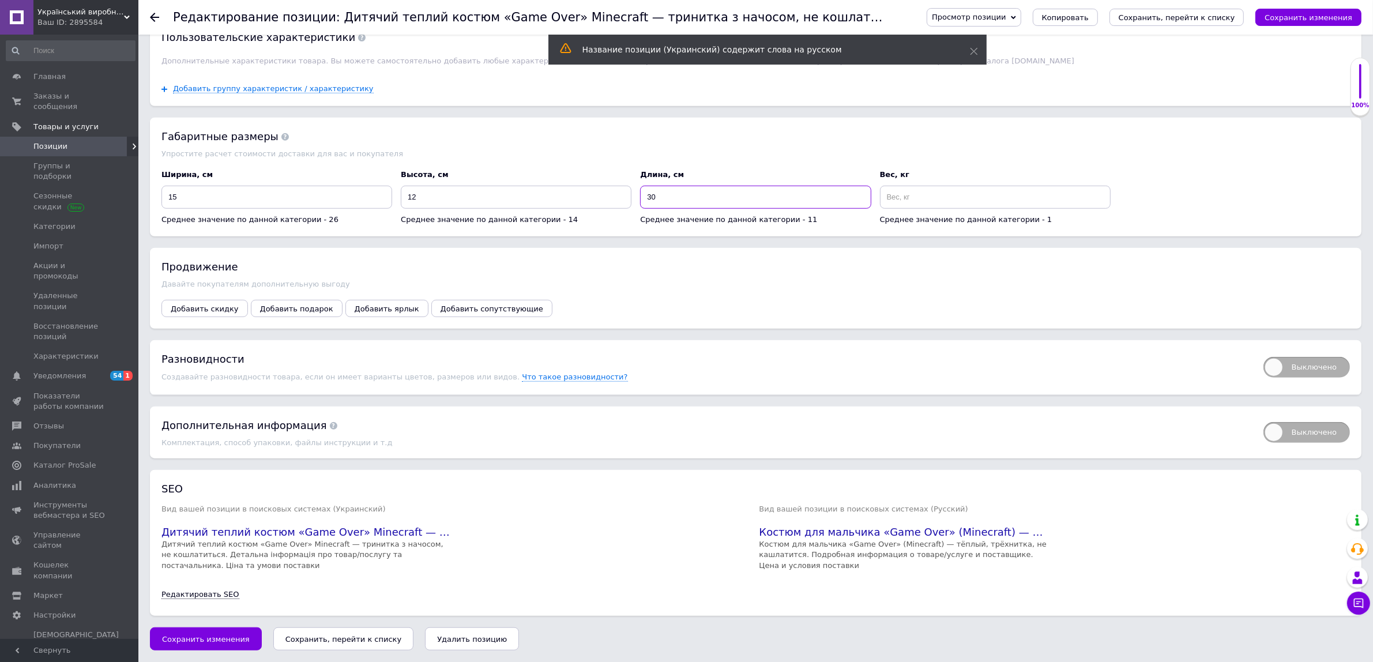
type input "30"
click at [901, 191] on input at bounding box center [995, 197] width 231 height 23
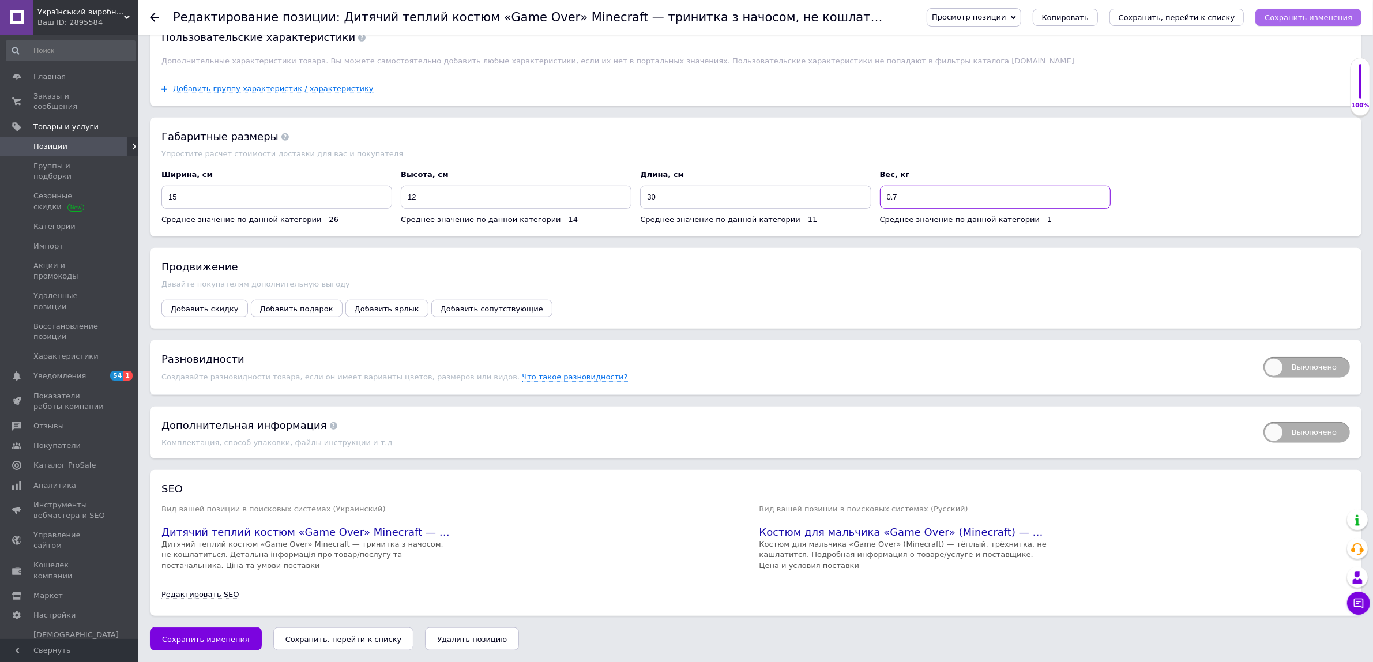
type input "0.7"
click at [1317, 18] on icon "Сохранить изменения" at bounding box center [1309, 17] width 88 height 9
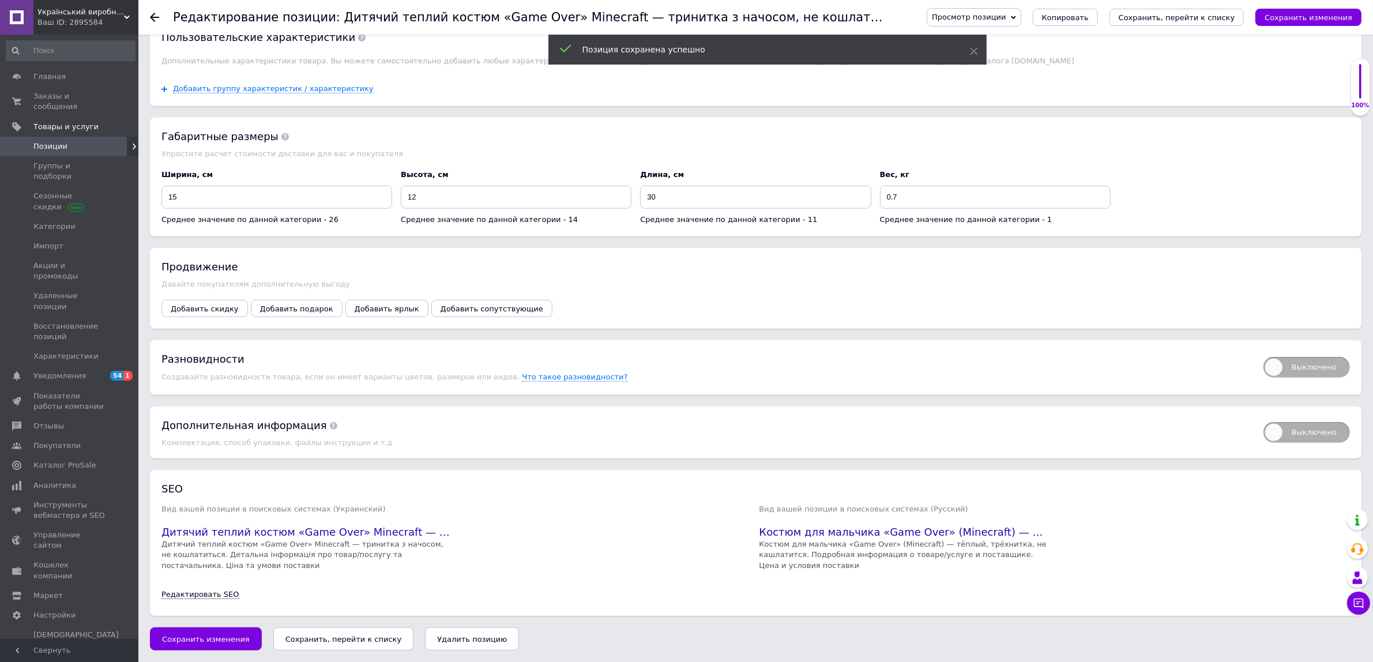
click at [1322, 362] on span "Выключено" at bounding box center [1307, 367] width 87 height 21
click at [1264, 357] on input "Выключено" at bounding box center [1259, 353] width 7 height 7
checkbox input "true"
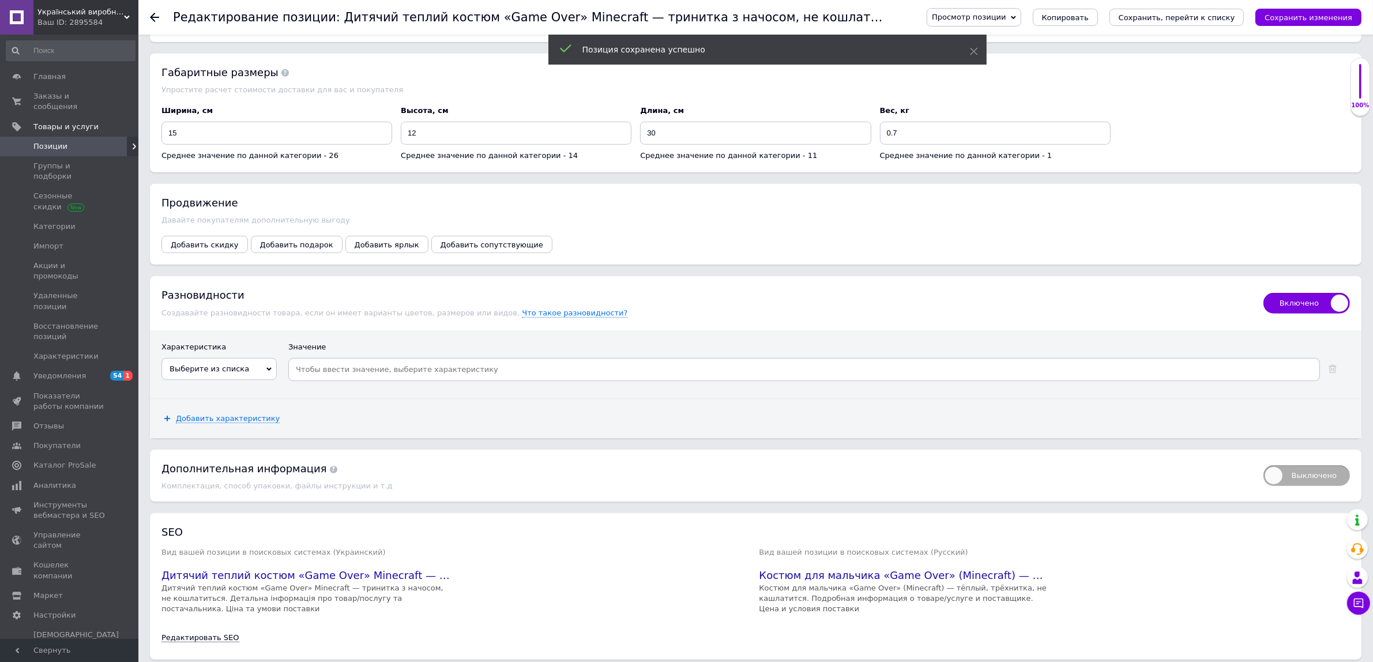
click at [258, 380] on span "Выберите из списка" at bounding box center [218, 369] width 115 height 22
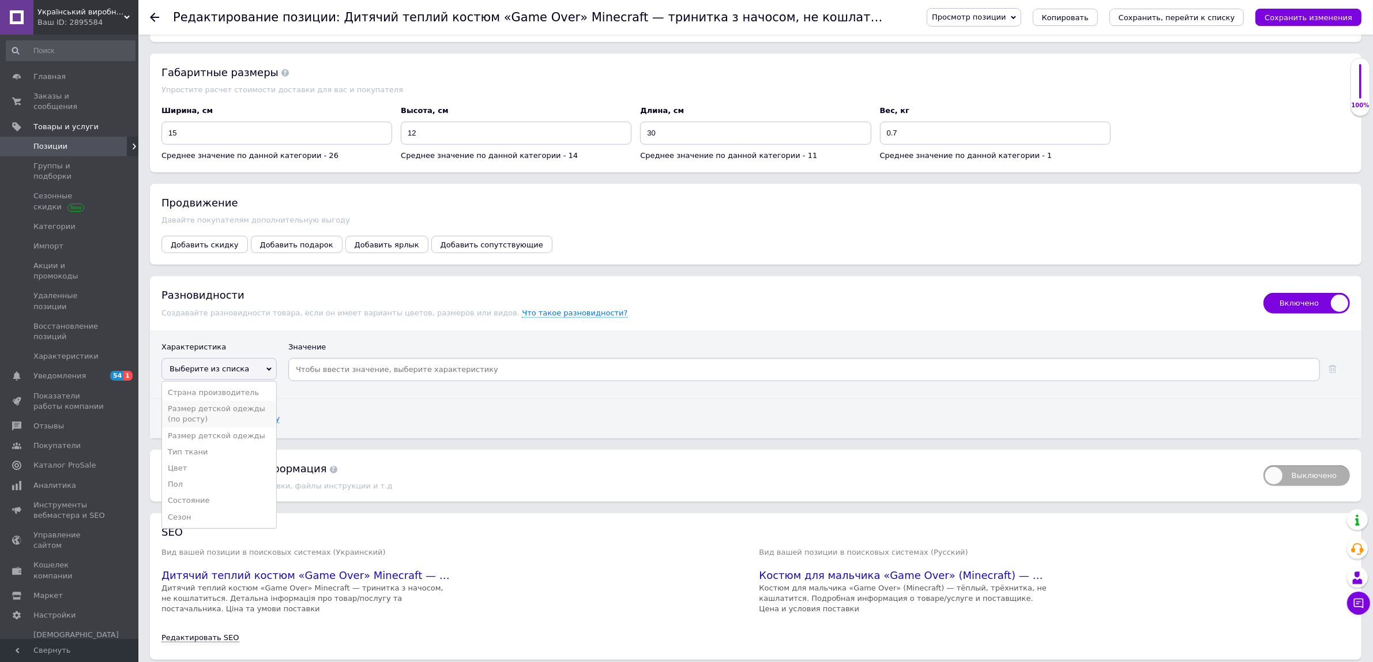
click at [197, 427] on li "Размер детской одежды (по росту)" at bounding box center [219, 414] width 114 height 27
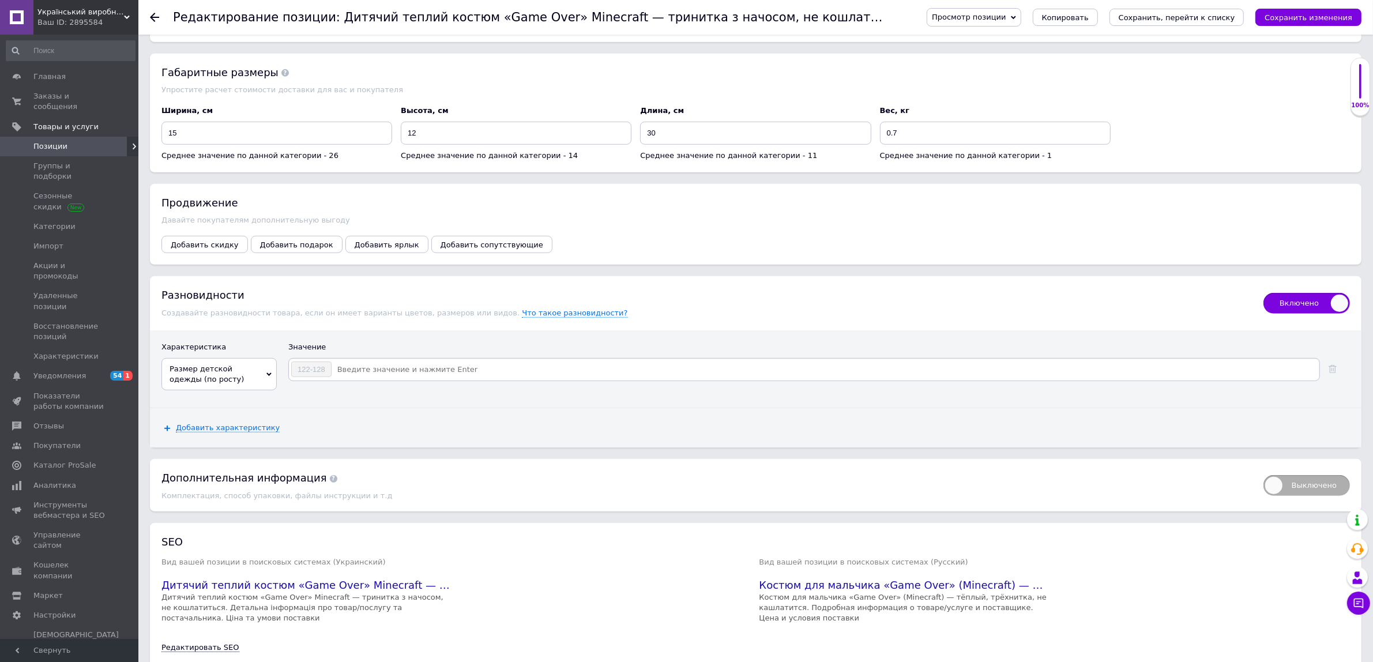
click at [387, 378] on input at bounding box center [825, 369] width 986 height 17
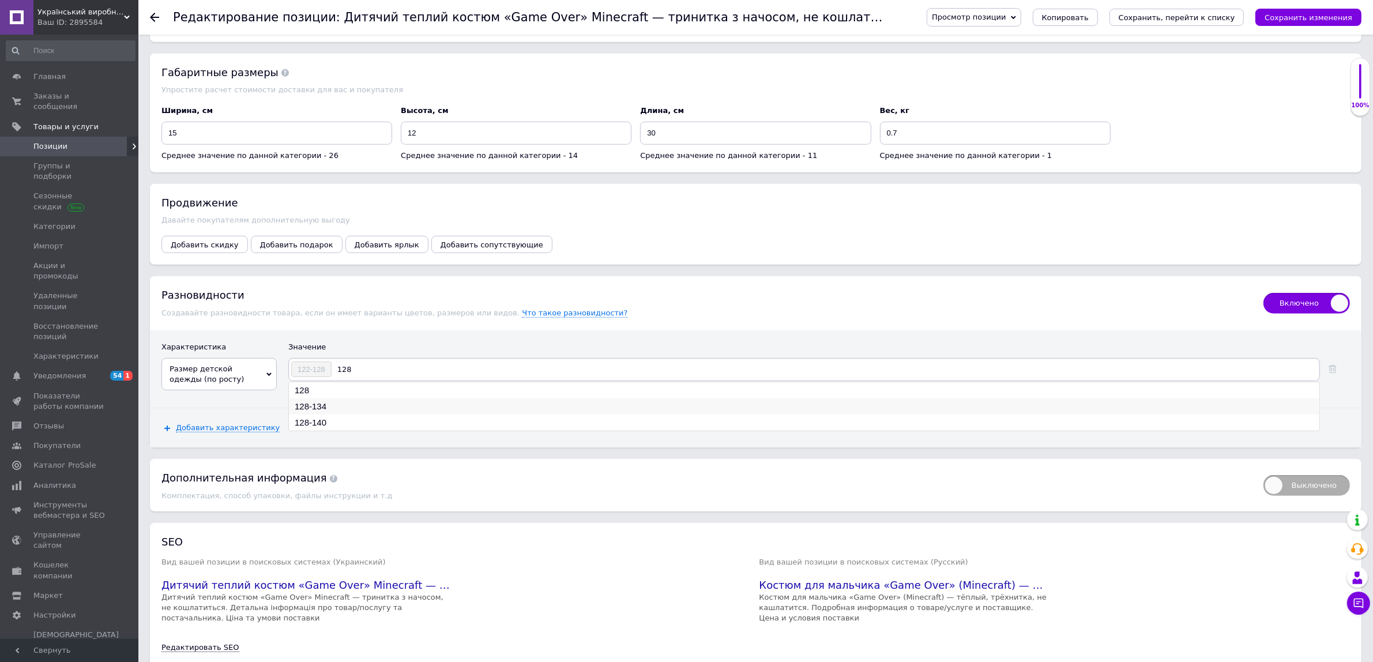
type input "128"
click at [301, 415] on li "128-134" at bounding box center [804, 407] width 1031 height 16
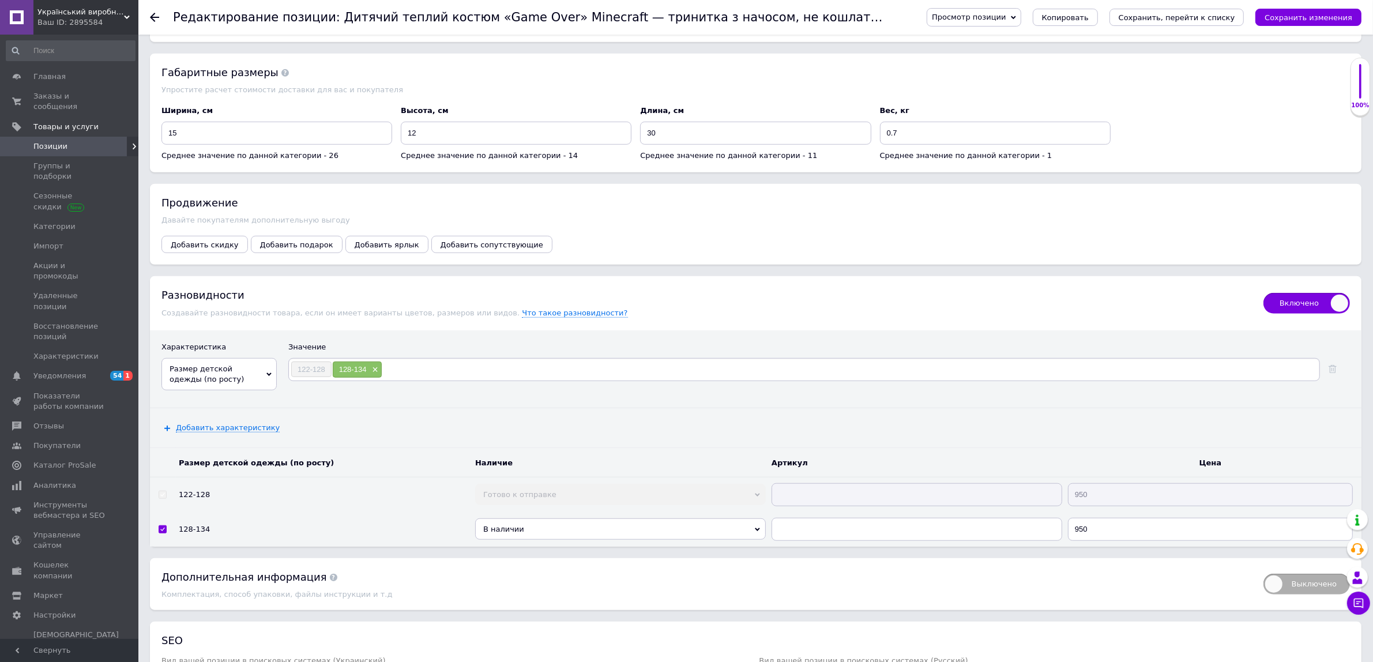
click at [399, 378] on input at bounding box center [849, 369] width 935 height 17
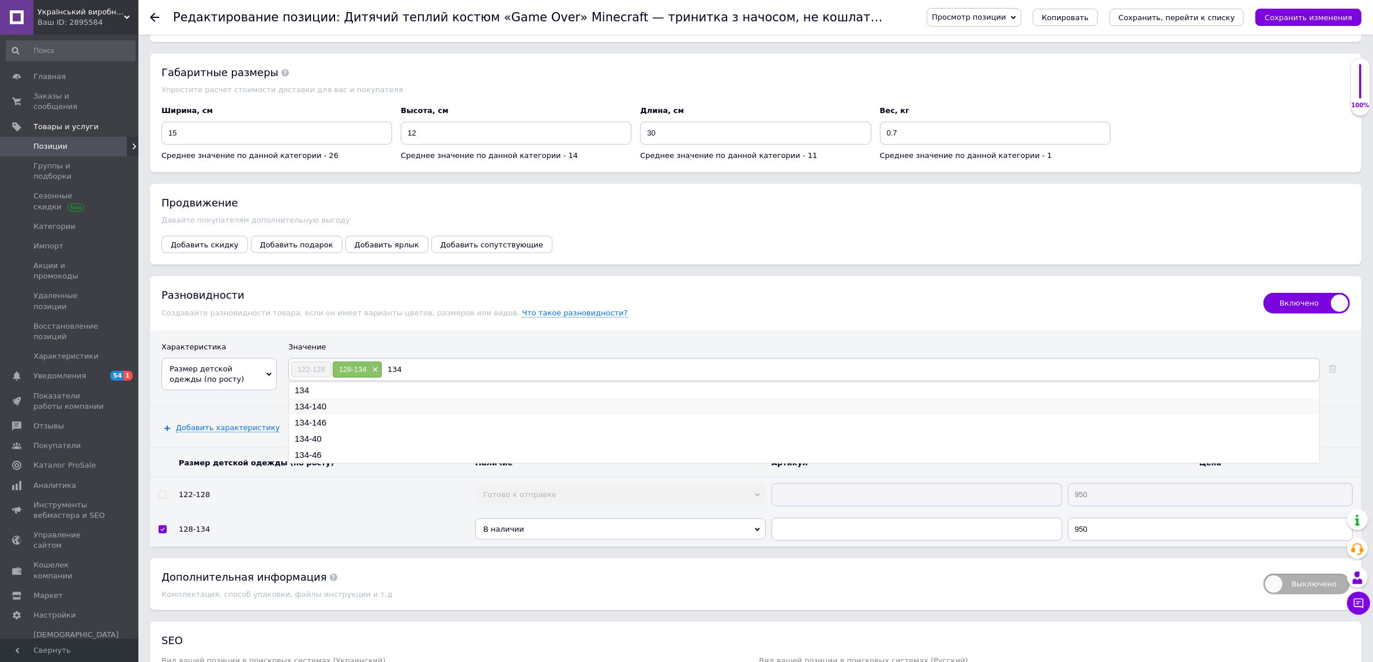
type input "134"
click at [333, 415] on li "134-140" at bounding box center [804, 407] width 1031 height 16
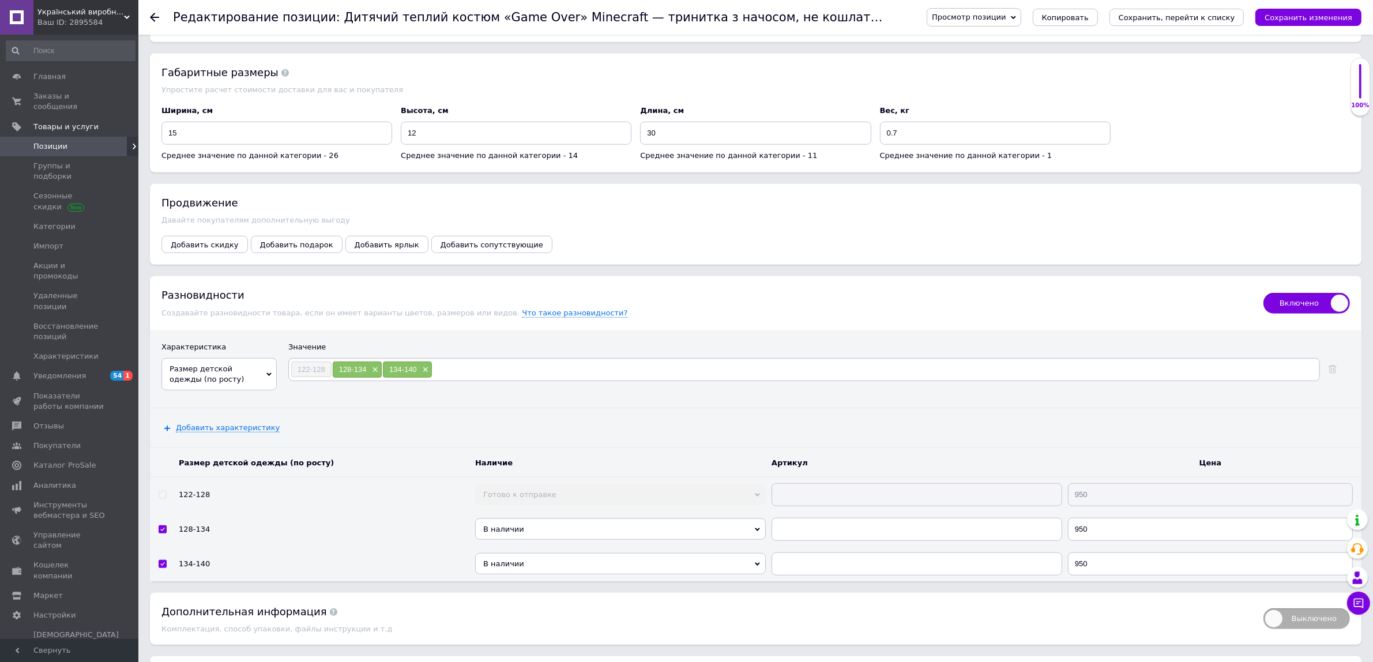
click at [480, 378] on input at bounding box center [875, 369] width 885 height 17
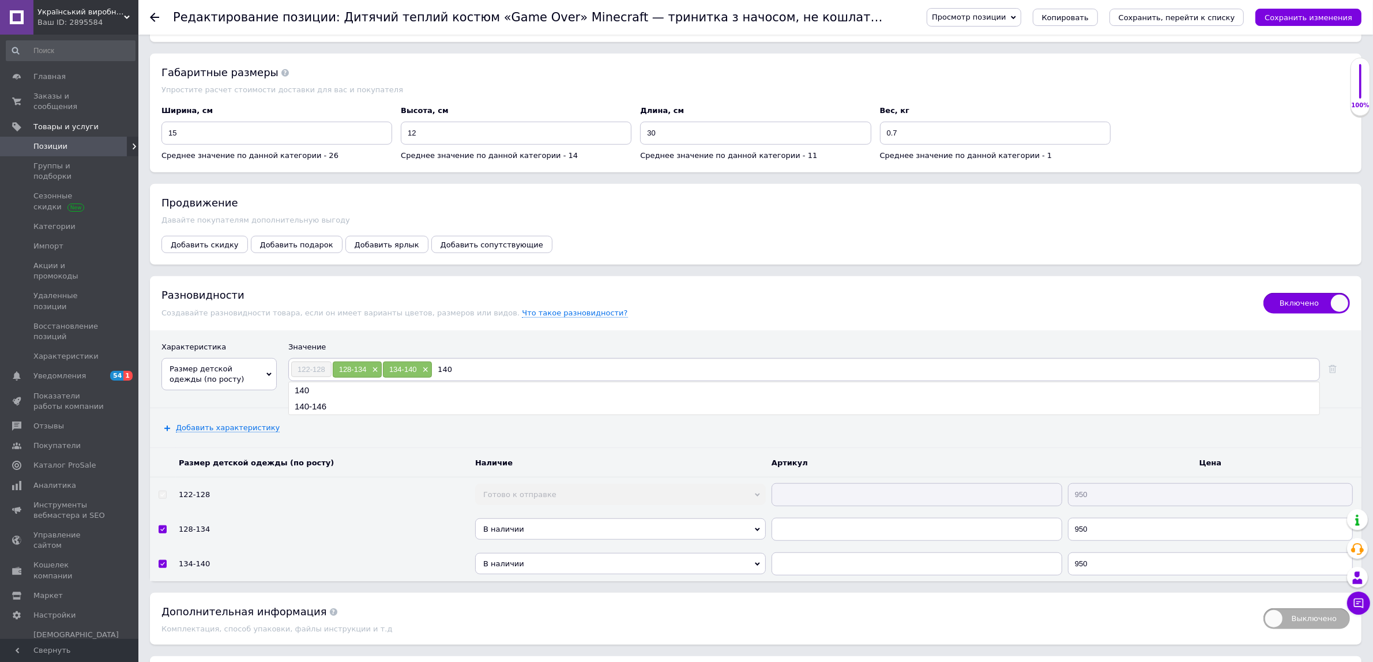
type input "140"
click at [336, 415] on li "140-146" at bounding box center [804, 407] width 1031 height 16
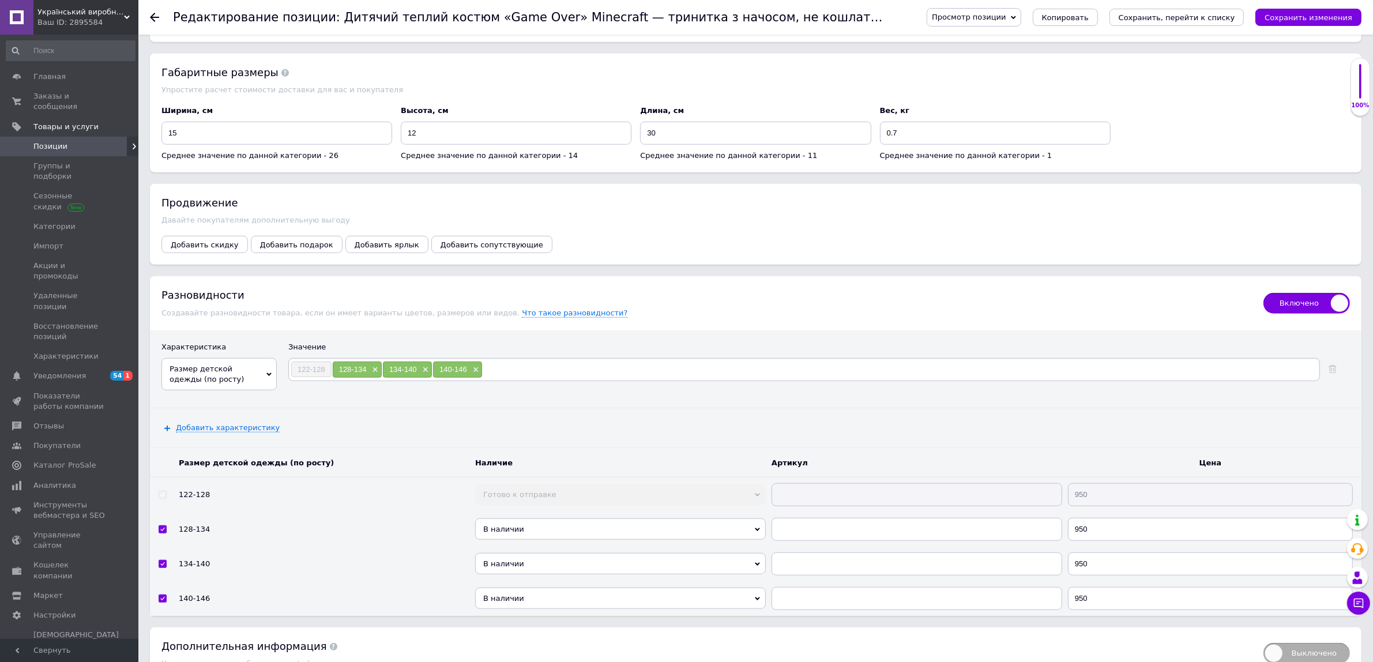
click at [529, 378] on input at bounding box center [900, 369] width 835 height 17
type input "146"
click at [309, 399] on li "146-152" at bounding box center [804, 390] width 1031 height 16
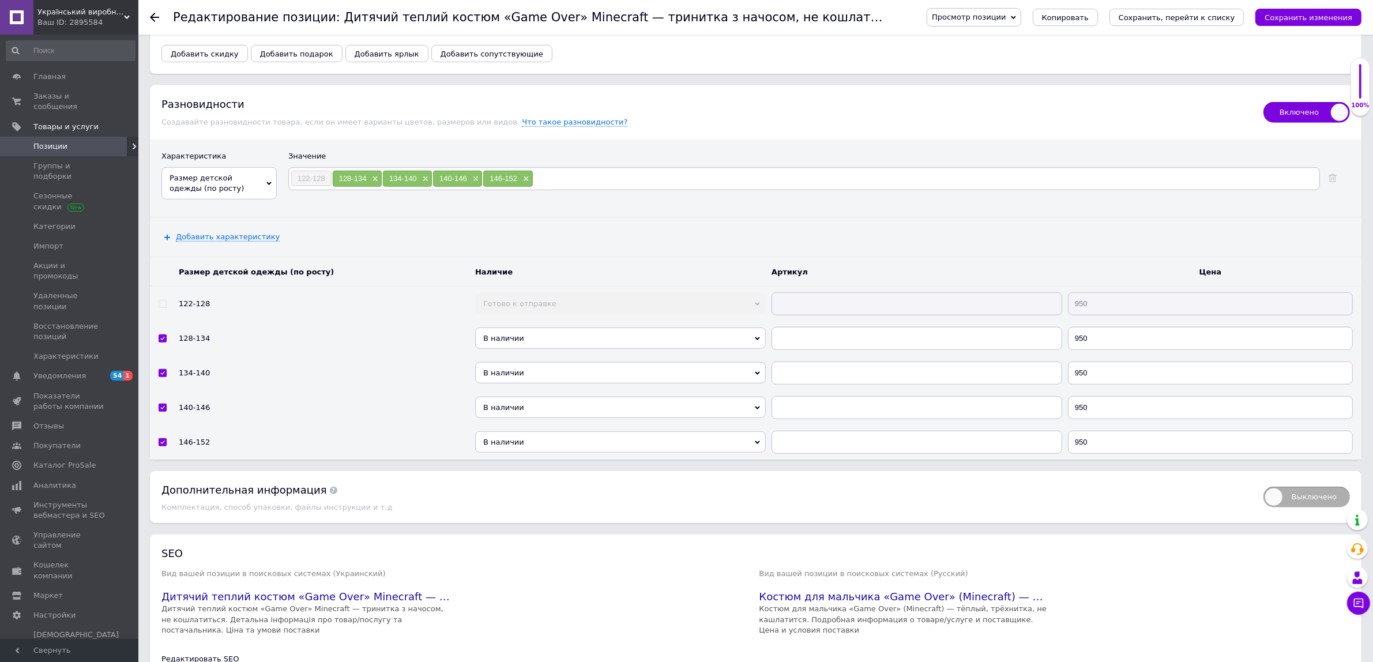
scroll to position [1452, 0]
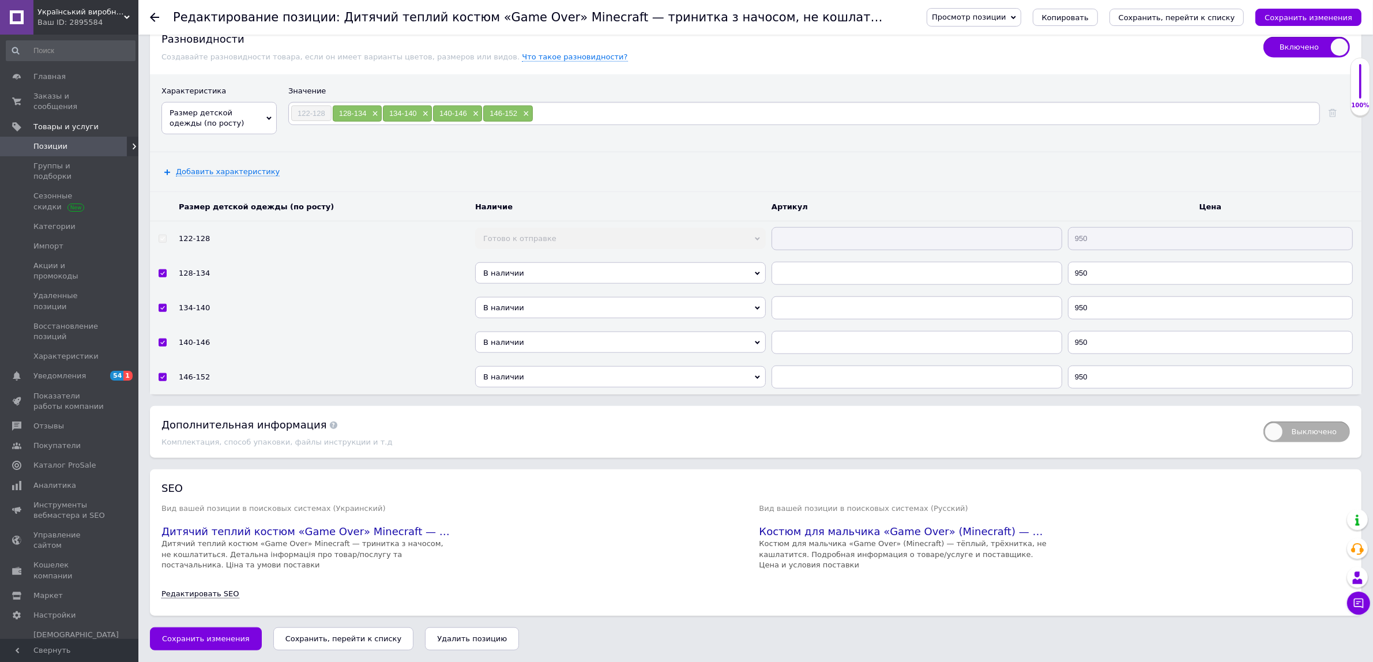
click at [546, 284] on span "В наличии" at bounding box center [620, 272] width 291 height 21
click at [535, 329] on li "Готово к отправке" at bounding box center [620, 321] width 291 height 14
click at [533, 318] on span "В наличии" at bounding box center [620, 307] width 291 height 21
click at [525, 363] on li "Готово к отправке" at bounding box center [620, 356] width 291 height 14
click at [525, 353] on span "В наличии" at bounding box center [620, 342] width 291 height 21
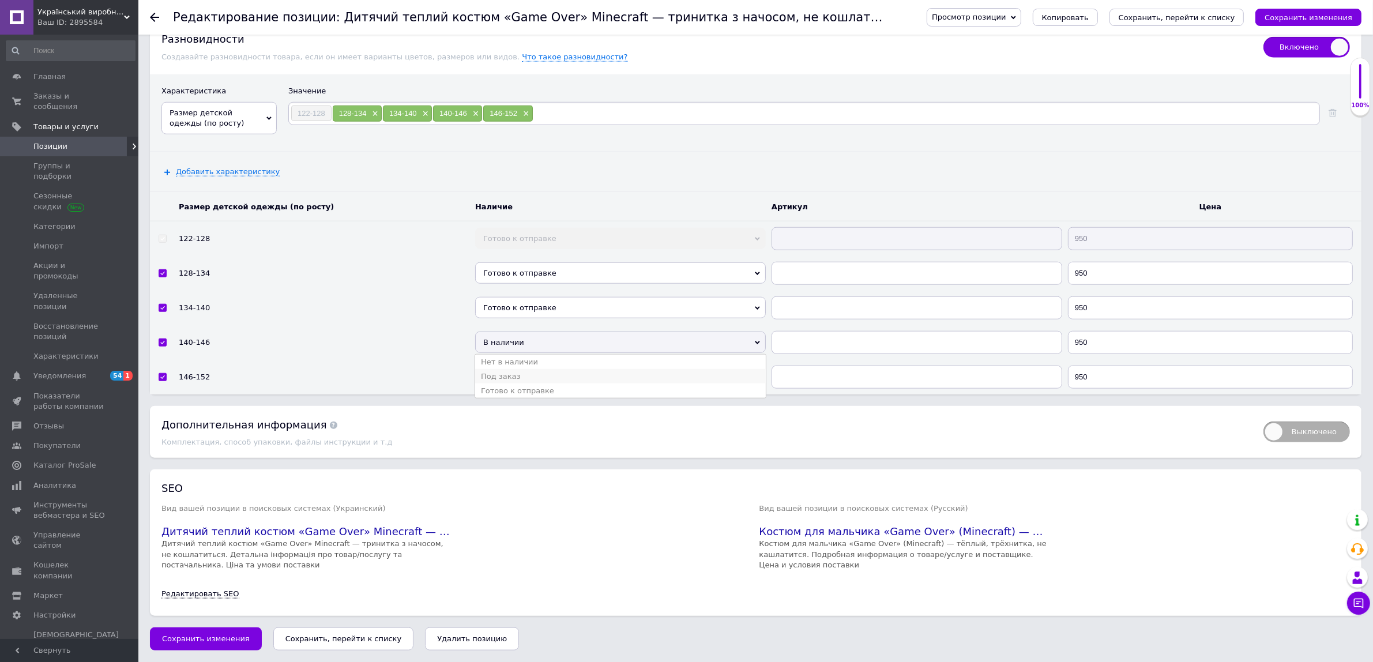
click at [525, 384] on li "Под заказ" at bounding box center [620, 376] width 291 height 14
click at [527, 353] on span "Под заказ" at bounding box center [620, 342] width 291 height 21
click at [523, 398] on li "Готово к отправке" at bounding box center [620, 391] width 291 height 14
click at [529, 390] on td "В наличии Нет в наличии Под заказ Готово к отправке" at bounding box center [620, 377] width 296 height 35
click at [527, 388] on span "В наличии" at bounding box center [620, 376] width 291 height 21
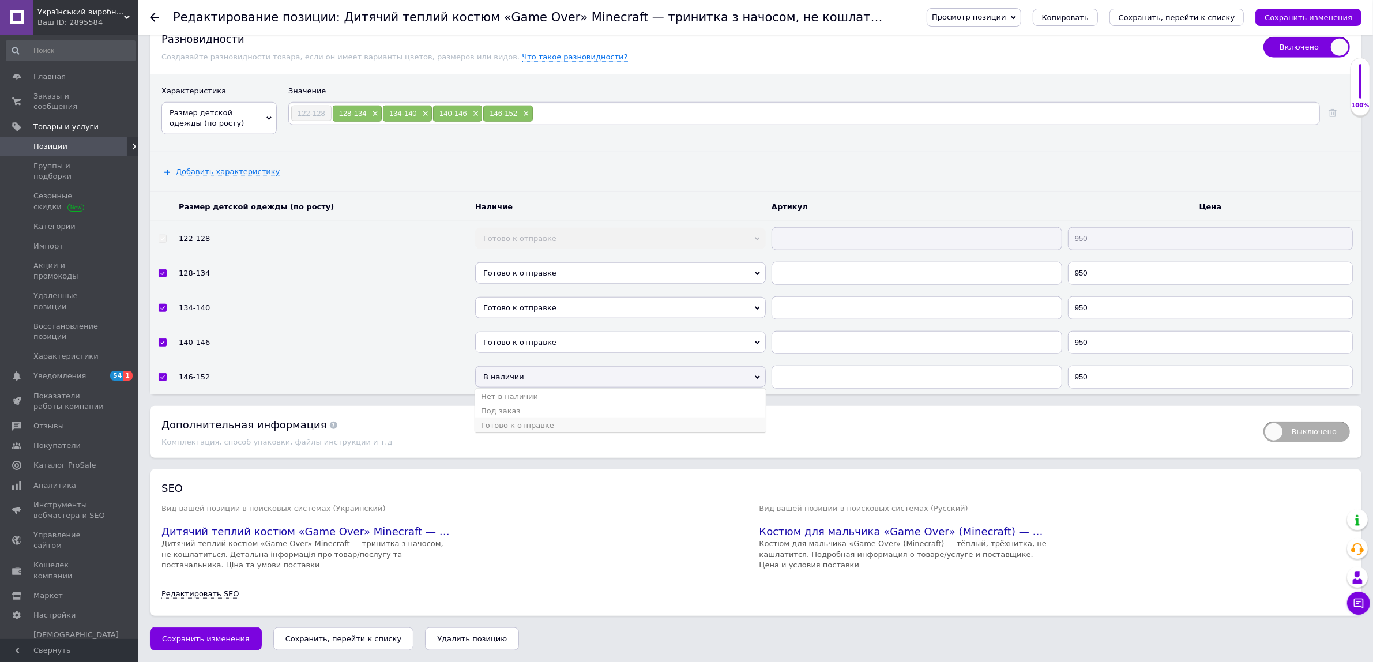
click at [525, 433] on li "Готово к отправке" at bounding box center [620, 425] width 291 height 14
click at [1205, 13] on icon "Сохранить, перейти к списку" at bounding box center [1177, 17] width 117 height 9
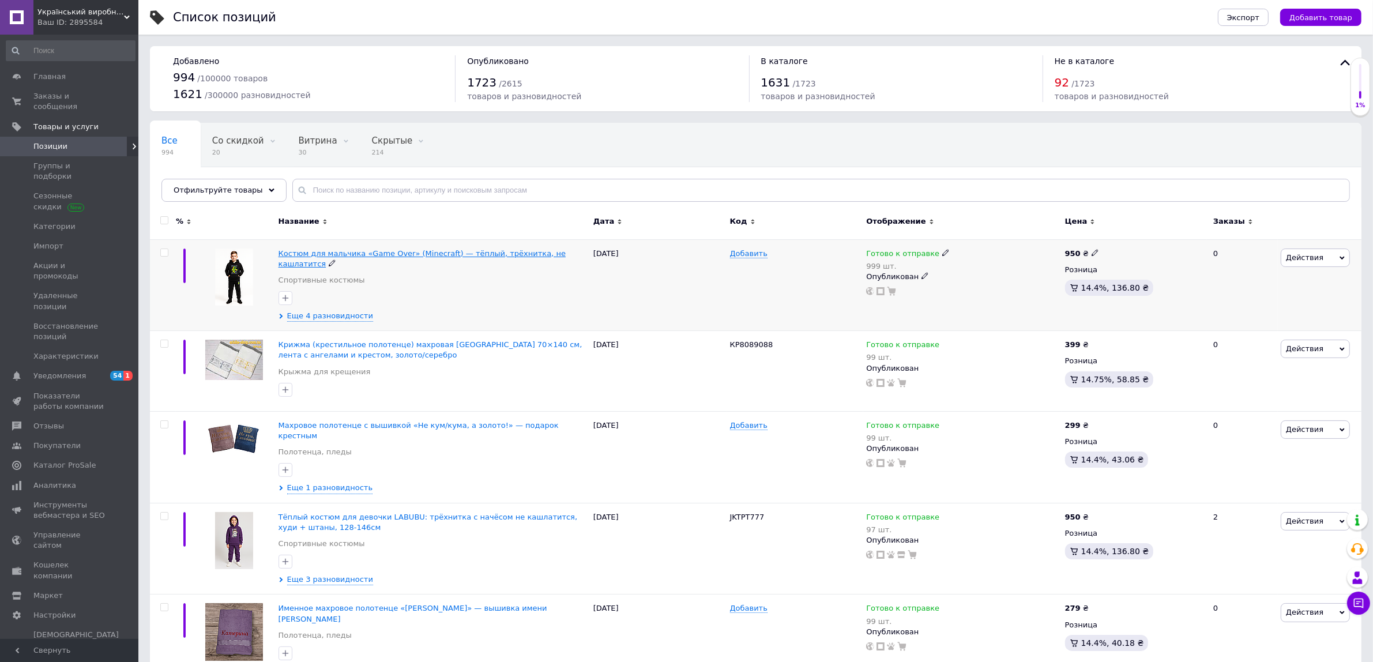
click at [429, 251] on span "Костюм для мальчика «Game Over» (Minecraft) — тёплый, трёхнитка, не кашлатится" at bounding box center [422, 258] width 287 height 19
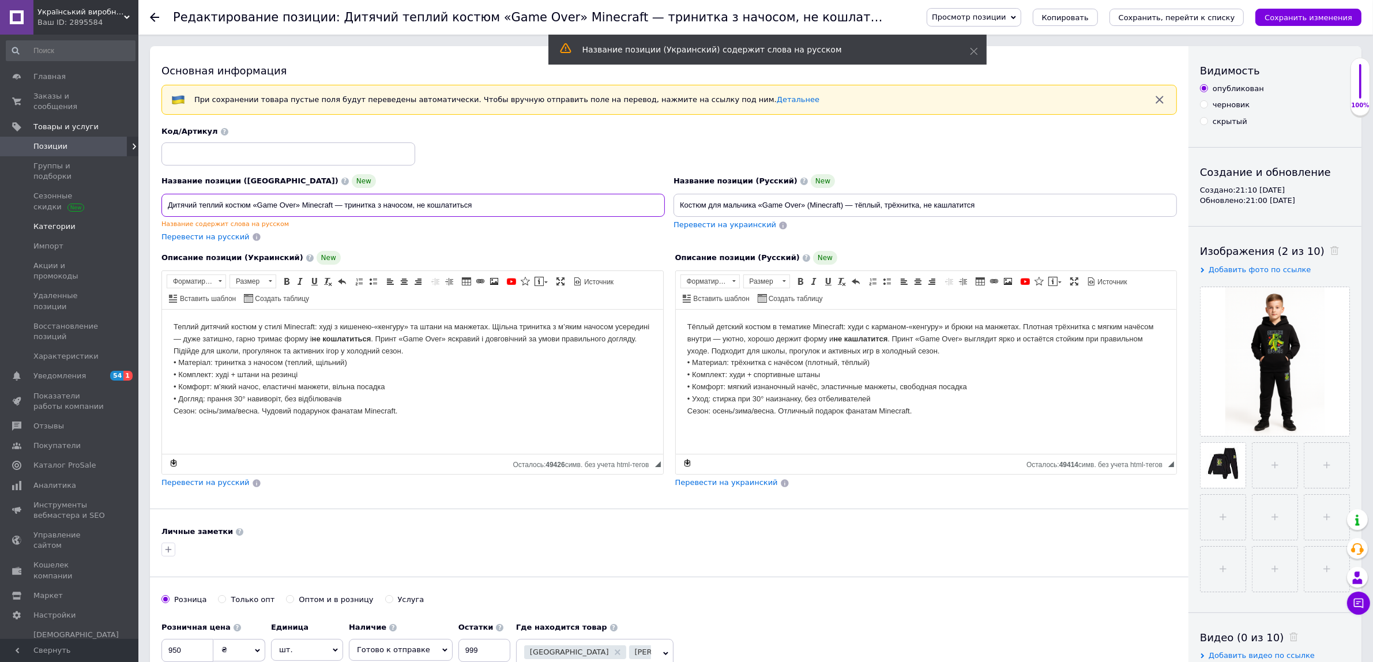
drag, startPoint x: 518, startPoint y: 209, endPoint x: 129, endPoint y: 200, distance: 389.4
click at [260, 205] on input "Дитячий теплий костюм «Game Over» Minecraft — тринитка з начосом, не кошлатиться" at bounding box center [412, 205] width 503 height 23
drag, startPoint x: 500, startPoint y: 199, endPoint x: 118, endPoint y: 205, distance: 381.8
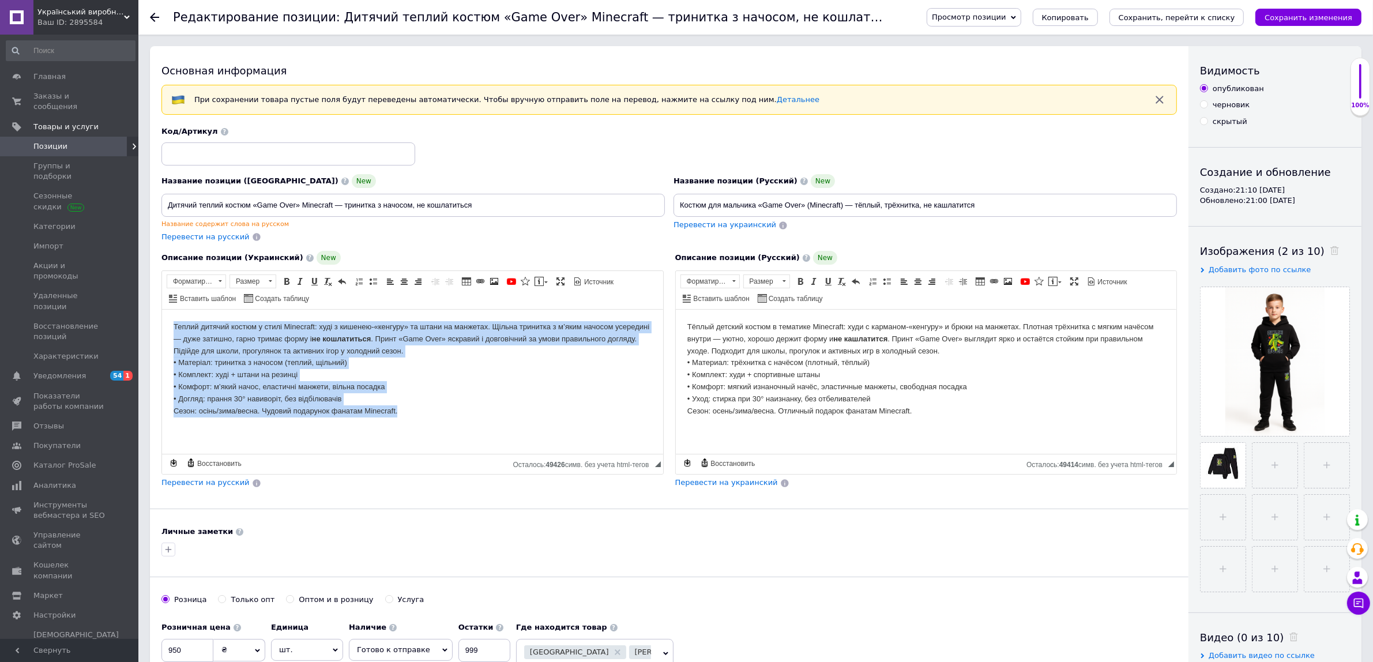
drag, startPoint x: 169, startPoint y: 325, endPoint x: 398, endPoint y: 438, distance: 255.6
click at [398, 429] on html "Теплий дитячий костюм у стилі Minecraft: худі з кишенею-«кенгуру» та штани на м…" at bounding box center [411, 369] width 501 height 119
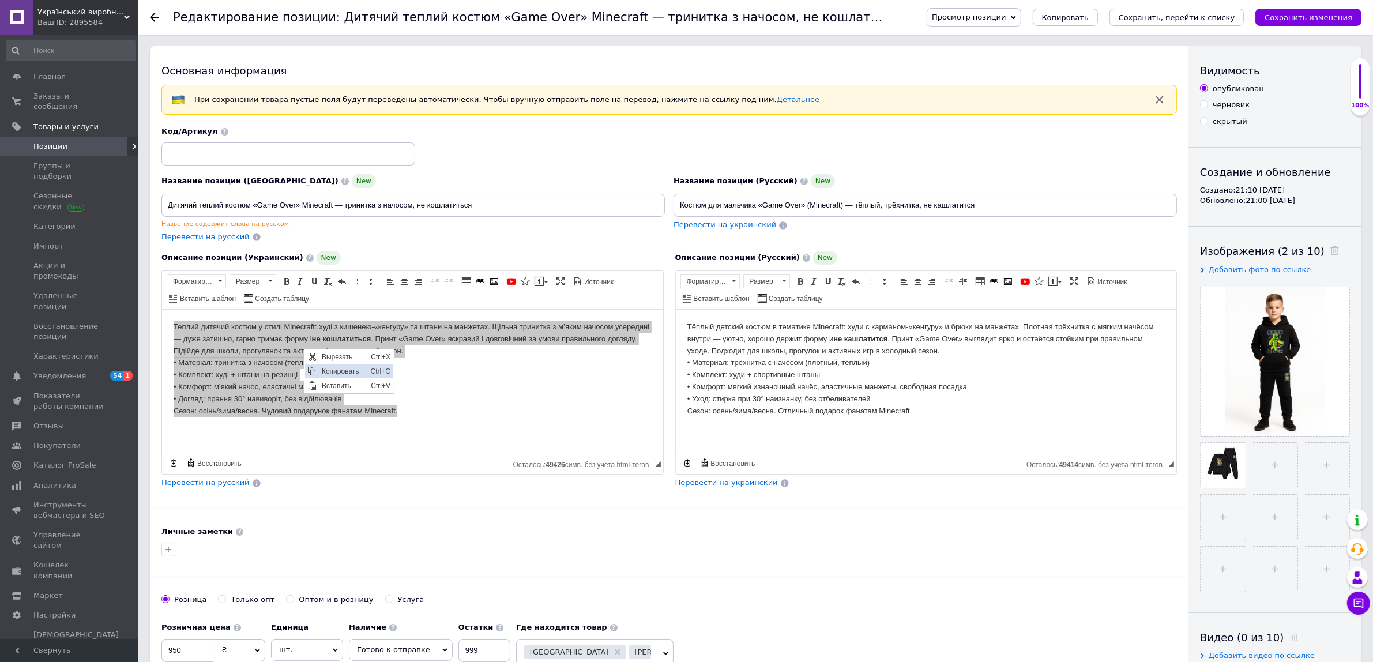
click at [321, 373] on span "Копировать" at bounding box center [343, 371] width 49 height 14
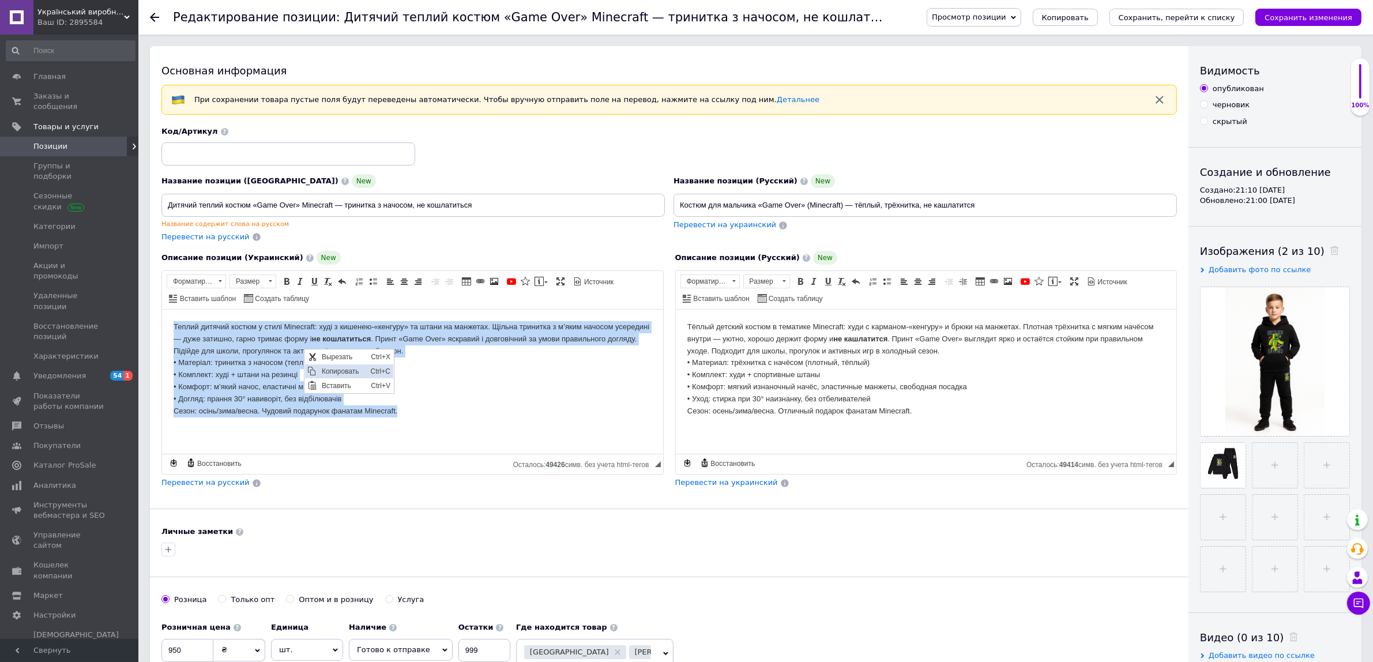
copy body "Теплий дитячий костюм у стилі Minecraft: худі з кишенею-«кенгуру» та штани на м…"
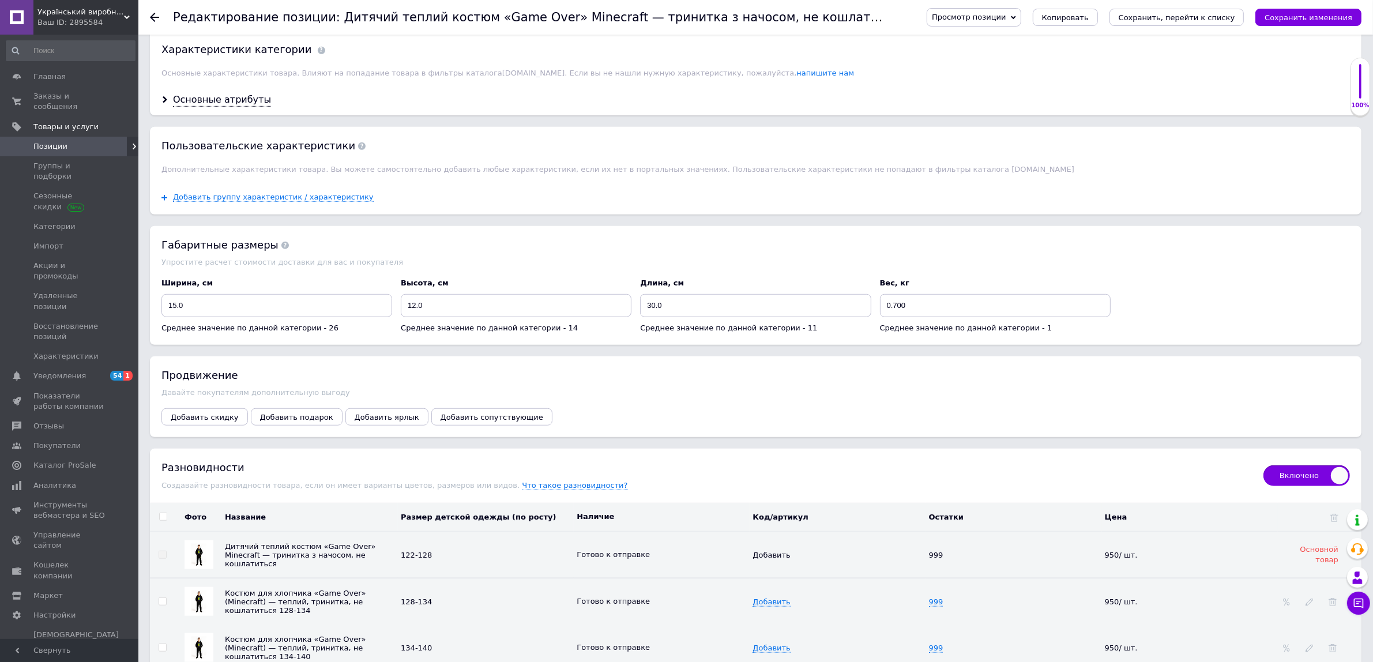
scroll to position [1009, 0]
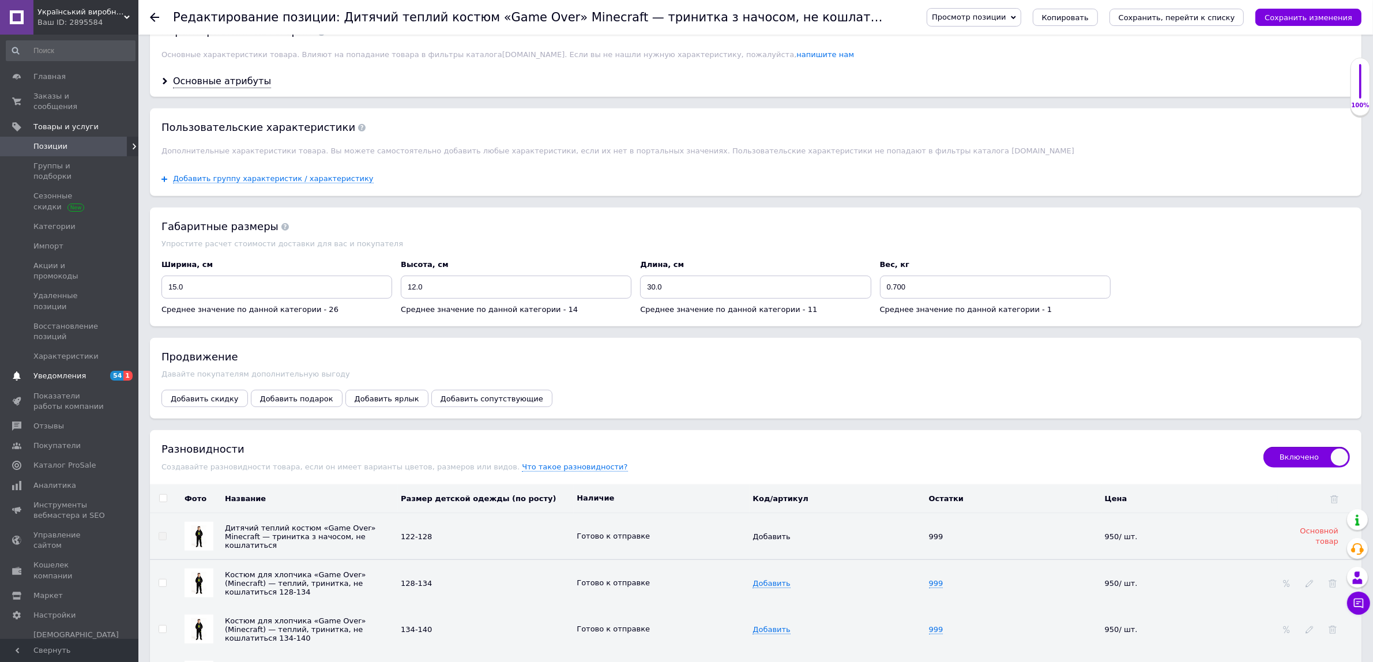
click at [76, 366] on link "Уведомления 54 1" at bounding box center [70, 376] width 141 height 20
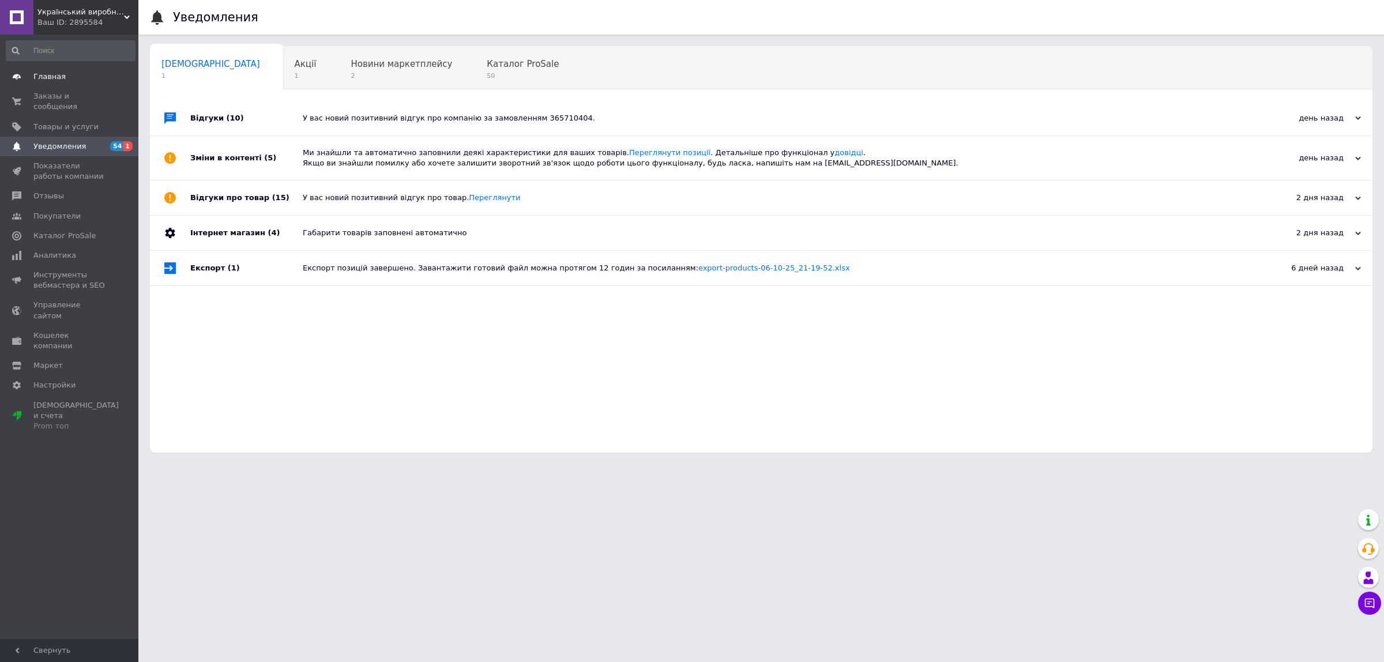
click at [70, 72] on span "Главная" at bounding box center [69, 77] width 73 height 10
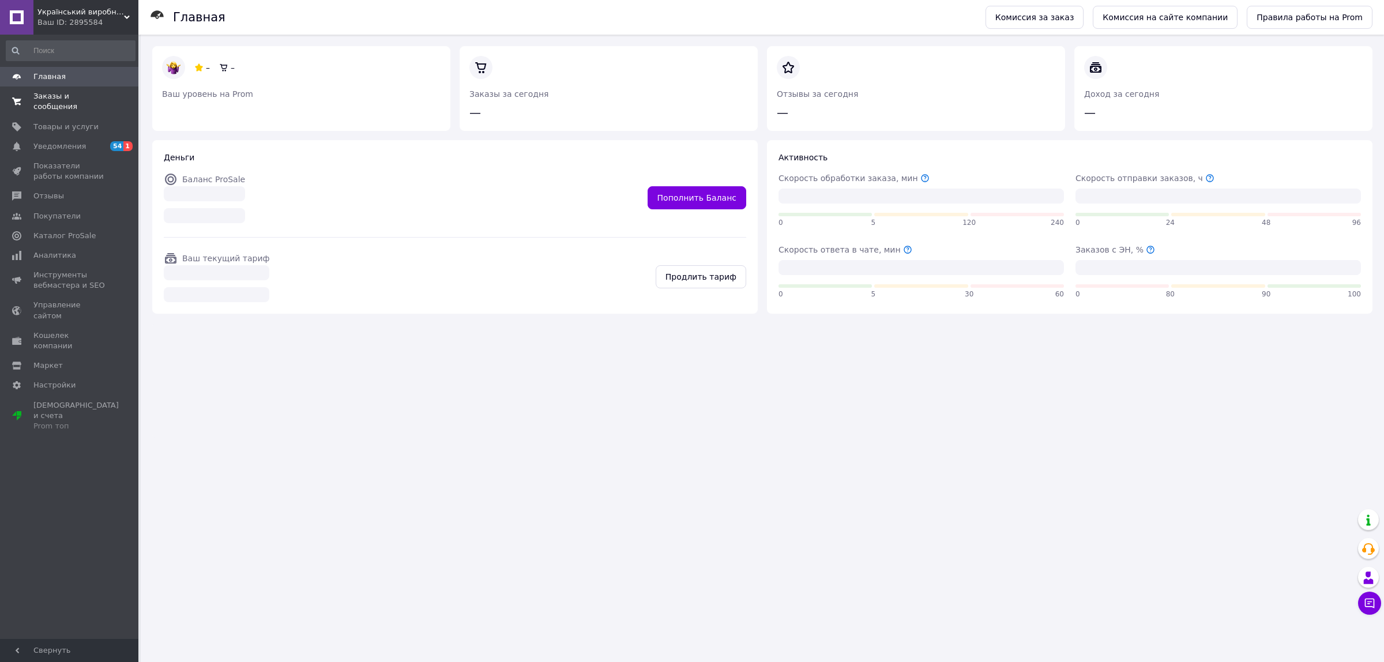
click at [80, 95] on span "Заказы и сообщения" at bounding box center [69, 101] width 73 height 21
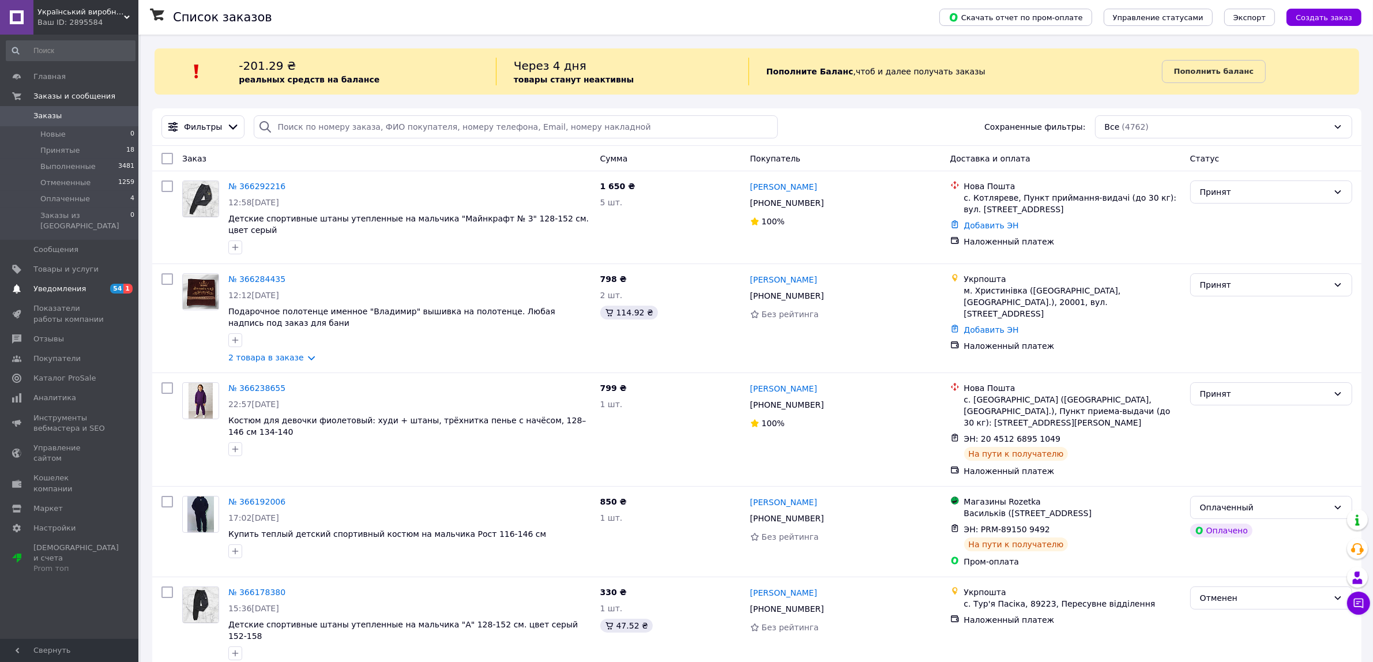
click at [61, 279] on link "Уведомления 54 1" at bounding box center [70, 289] width 141 height 20
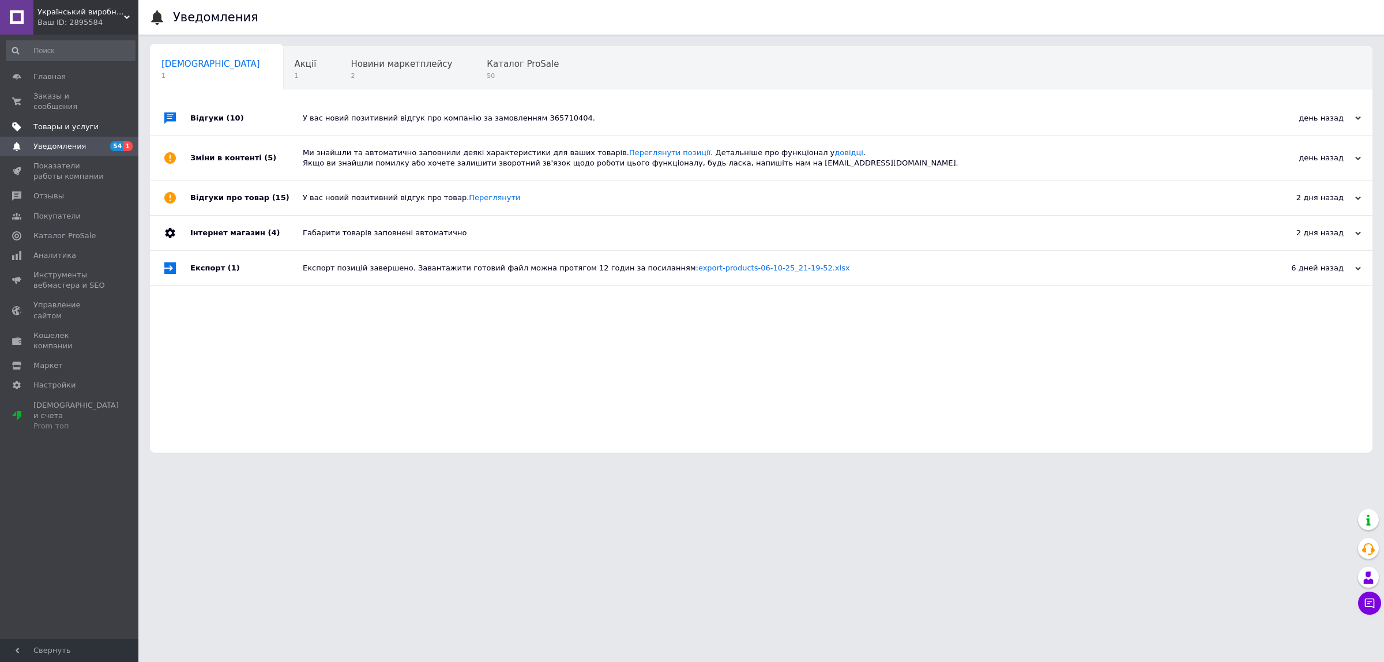
click at [92, 122] on span "Товары и услуги" at bounding box center [69, 127] width 73 height 10
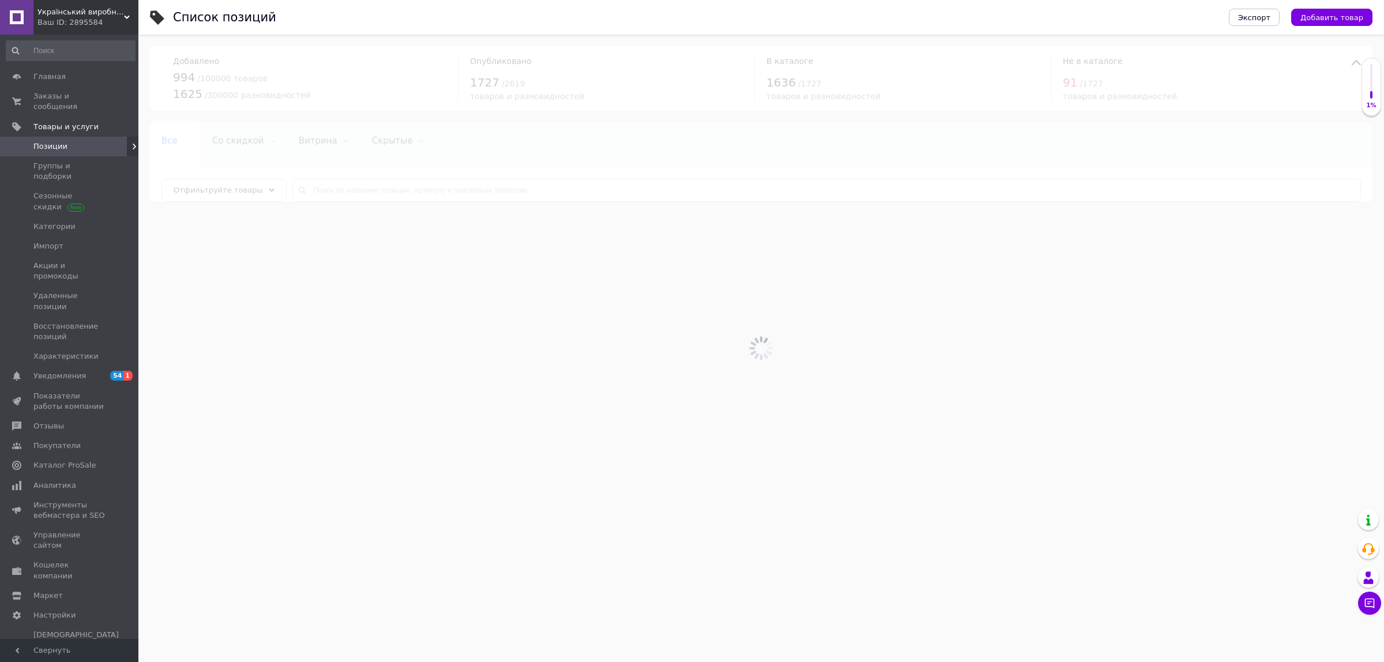
drag, startPoint x: 1319, startPoint y: 19, endPoint x: 1295, endPoint y: 24, distance: 24.2
click at [1320, 19] on span "Добавить товар" at bounding box center [1332, 17] width 63 height 9
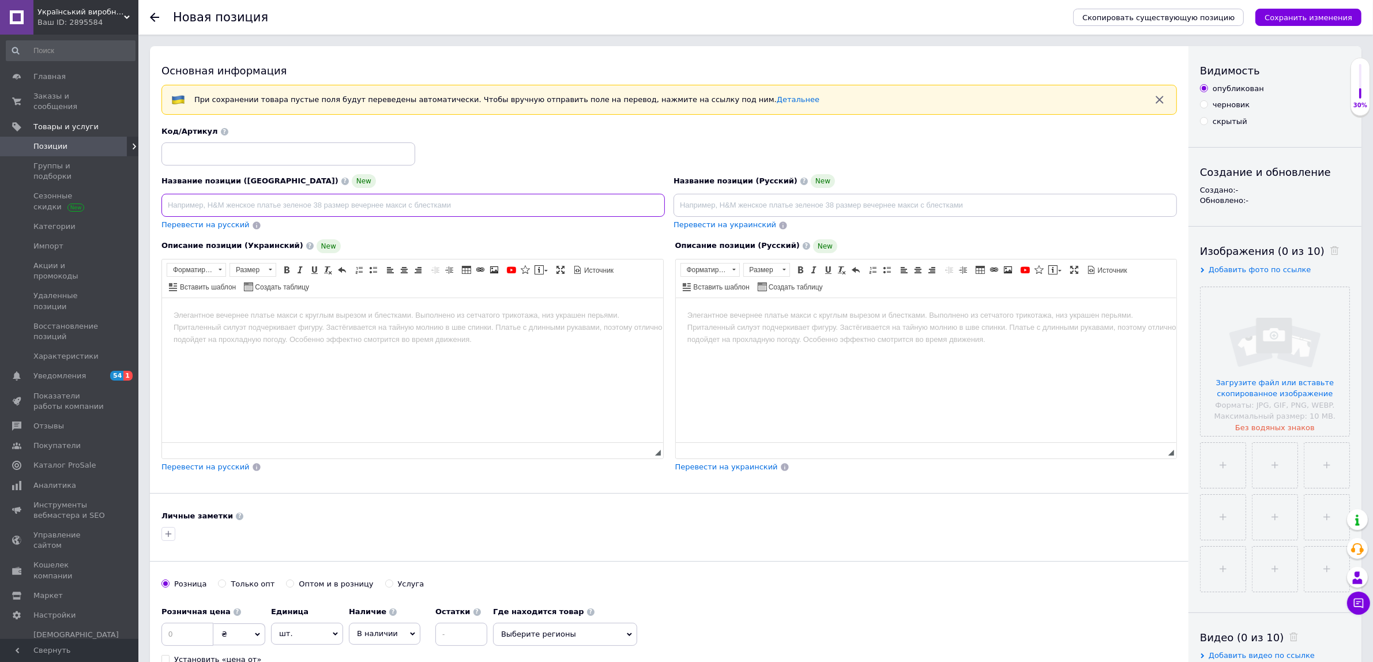
click at [503, 203] on input at bounding box center [412, 205] width 503 height 23
click at [737, 212] on input at bounding box center [925, 205] width 503 height 23
paste input "Детский тёплый костюм Roblox — трёхнитка с начёсом, не кашлатится"
type input "Детский тёплый костюм Roblox — трёхнитка с начёсом, не кашлатится"
click at [737, 333] on html at bounding box center [925, 315] width 501 height 35
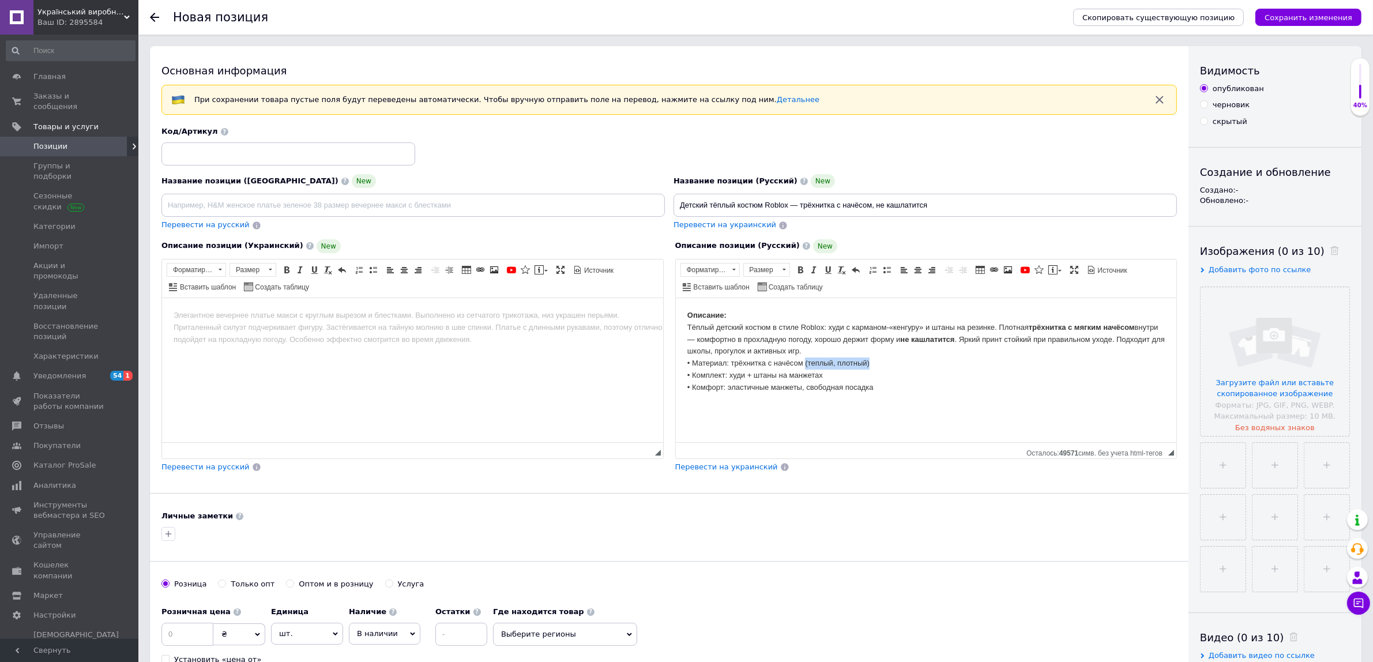
drag, startPoint x: 804, startPoint y: 360, endPoint x: 874, endPoint y: 366, distance: 70.6
click at [874, 366] on body "Описание: Тёплый детский костюм в стиле Roblox: худи с карманом-«кенгуру» и шта…" at bounding box center [926, 351] width 478 height 84
drag, startPoint x: 957, startPoint y: 337, endPoint x: 979, endPoint y: 341, distance: 22.9
click at [979, 341] on body "Описание: Тёплый детский костюм в стиле Roblox: худи с карманом-«кенгуру» и шта…" at bounding box center [926, 351] width 478 height 84
click at [978, 338] on body "Описание: Тёплый детский костюм в стиле Roblox: худи с карманом-«кенгуру» и шта…" at bounding box center [926, 351] width 478 height 84
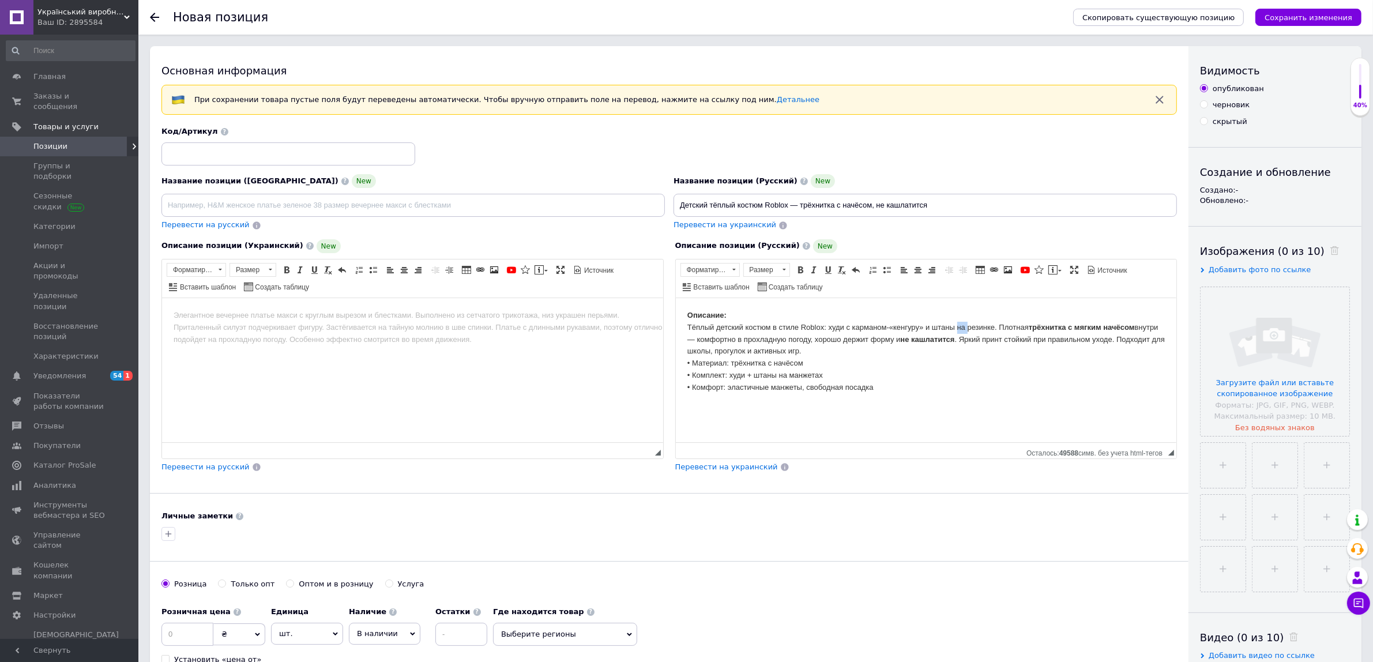
drag, startPoint x: 957, startPoint y: 329, endPoint x: 967, endPoint y: 331, distance: 9.4
click at [967, 331] on body "Описание: Тёплый детский костюм в стиле Roblox: худи с карманом-«кенгуру» и шта…" at bounding box center [926, 351] width 478 height 84
click at [967, 344] on body "Описание: Тёплый детский костюм в стиле Roblox: худи с карманом-«кенгуру» и шта…" at bounding box center [926, 351] width 478 height 84
drag, startPoint x: 957, startPoint y: 340, endPoint x: 1116, endPoint y: 343, distance: 158.6
click at [1116, 343] on body "Описание: Тёплый детский костюм в стиле Roblox: худи с карманом-«кенгуру» и шта…" at bounding box center [926, 351] width 478 height 84
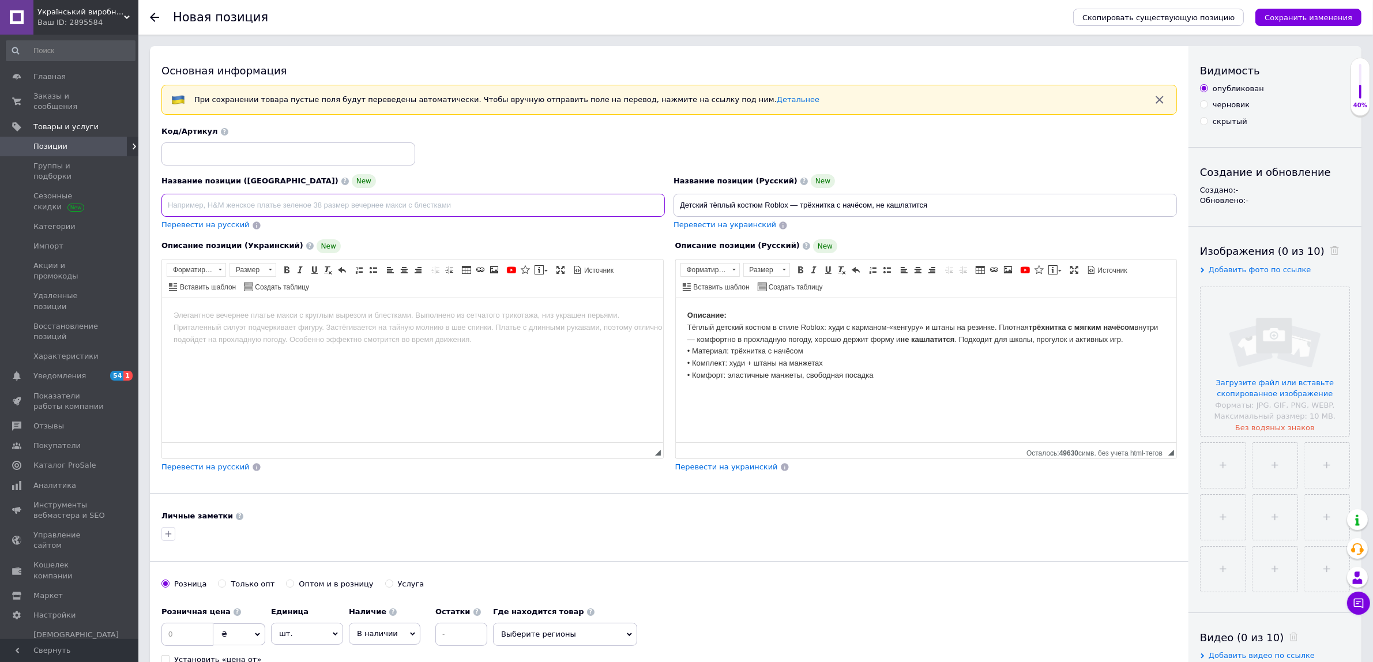
click at [359, 213] on input at bounding box center [412, 205] width 503 height 23
click at [600, 200] on input at bounding box center [412, 205] width 503 height 23
paste input "Спортивний костюм Roblox для хлопчика — теплий, без катишків"
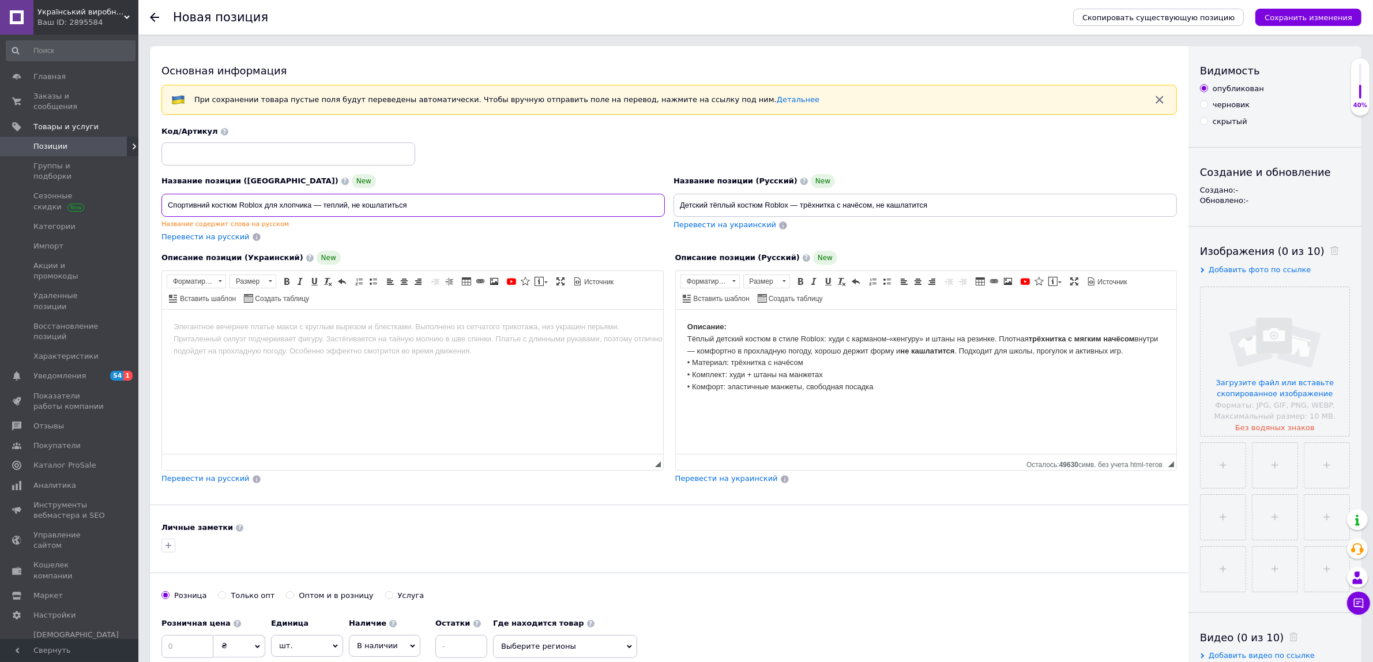
type input "Спортивний костюм Roblox для хлопчика — теплий, не кошлатиться"
click at [431, 330] on body "Визуальный текстовый редактор, F3195618-F1FF-4C72-983B-6EDA4A74C8D1" at bounding box center [412, 327] width 478 height 12
click at [281, 345] on html at bounding box center [411, 327] width 501 height 35
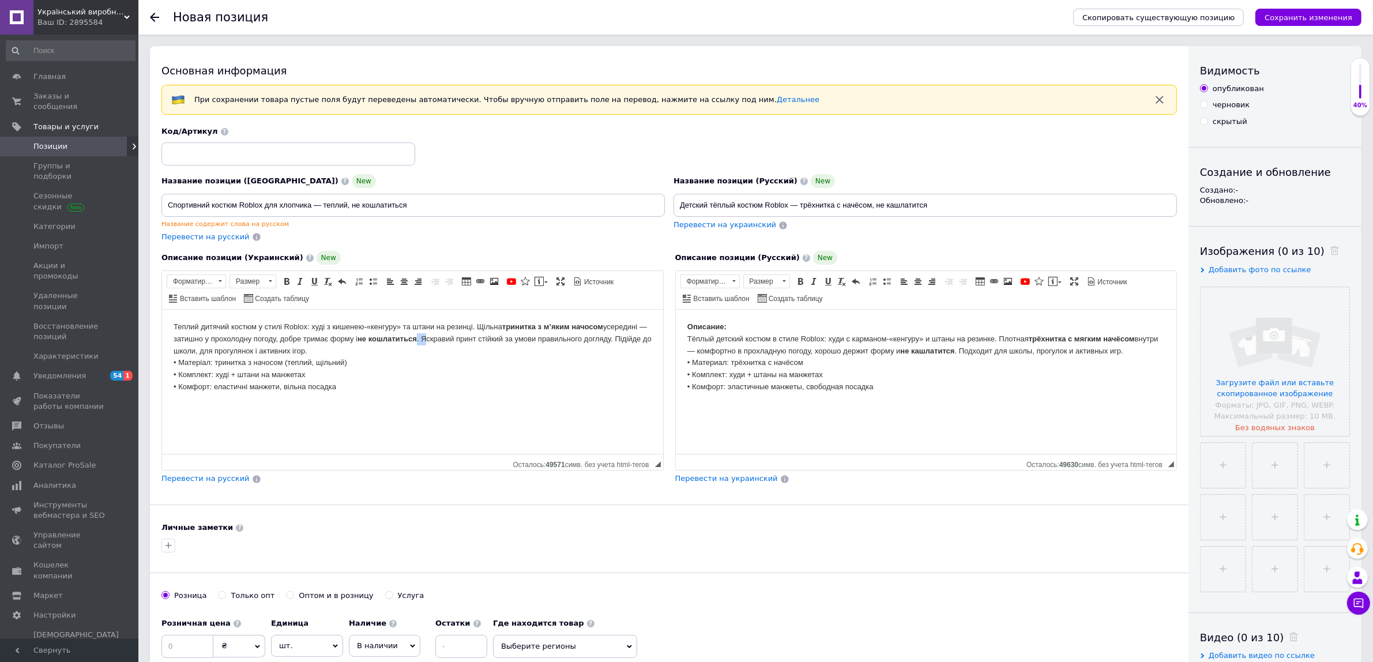
drag, startPoint x: 427, startPoint y: 337, endPoint x: 439, endPoint y: 339, distance: 11.6
click at [439, 339] on body "Теплий дитячий костюм у стилі Roblox: худі з кишенею-«кенгуру» та штани на рези…" at bounding box center [412, 357] width 478 height 72
drag, startPoint x: 433, startPoint y: 337, endPoint x: 629, endPoint y: 344, distance: 196.2
click at [629, 344] on body "Теплий дитячий костюм у стилі Roblox: худі з кишенею-«кенгуру» та штани на рези…" at bounding box center [412, 357] width 478 height 72
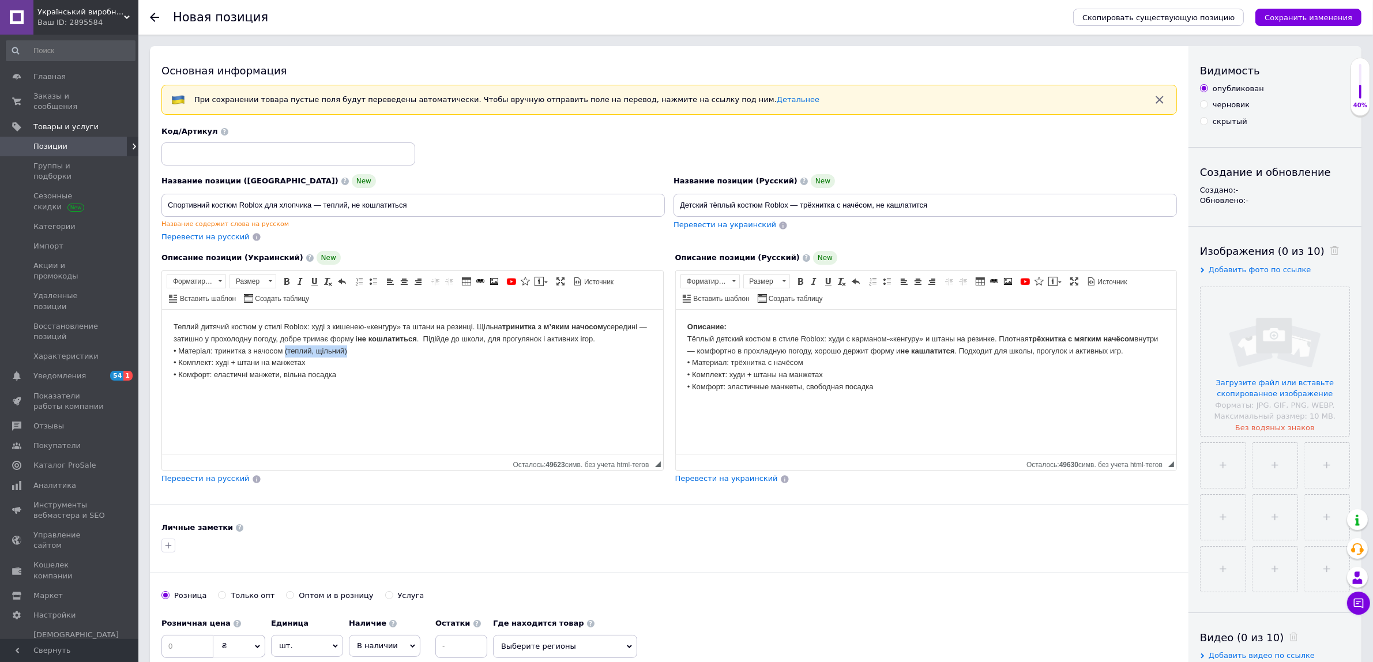
drag, startPoint x: 350, startPoint y: 352, endPoint x: 284, endPoint y: 350, distance: 66.4
click at [284, 350] on body "Теплий дитячий костюм у стилі Roblox: худі з кишенею-«кенгуру» та штани на рези…" at bounding box center [412, 351] width 478 height 60
click at [1296, 364] on input "file" at bounding box center [1275, 361] width 149 height 149
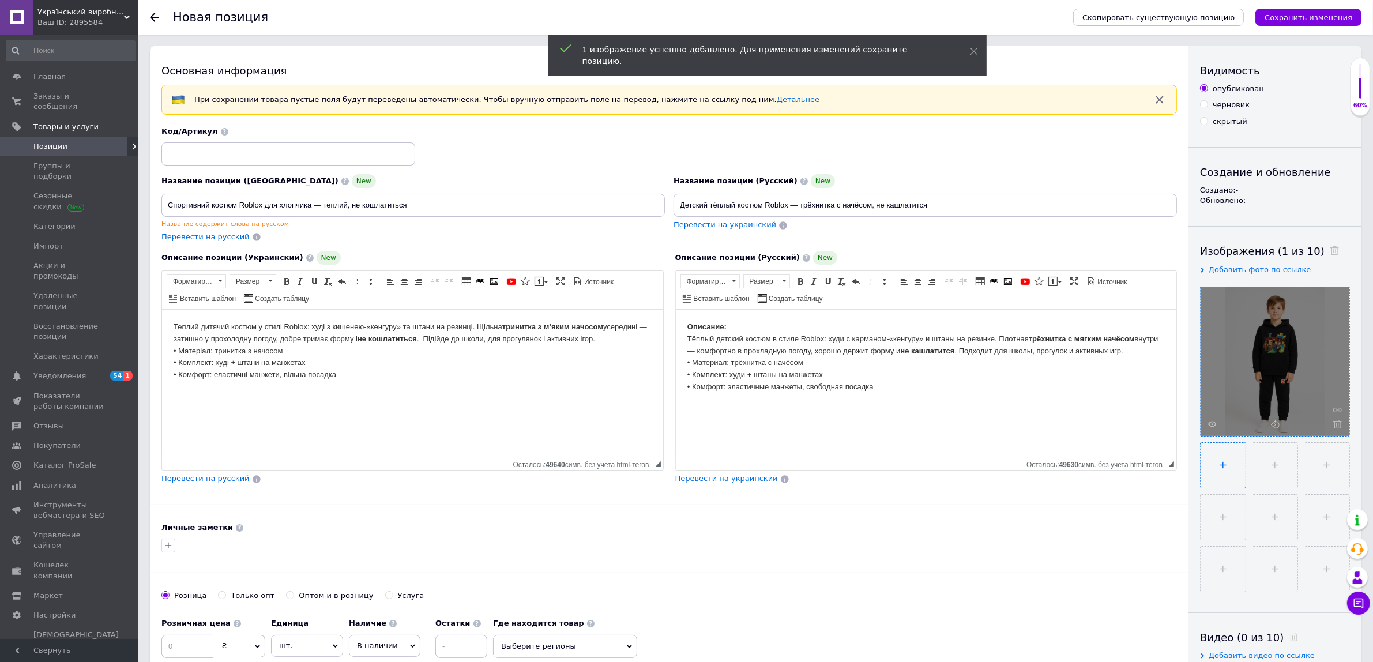
click at [1217, 476] on input "file" at bounding box center [1223, 465] width 45 height 45
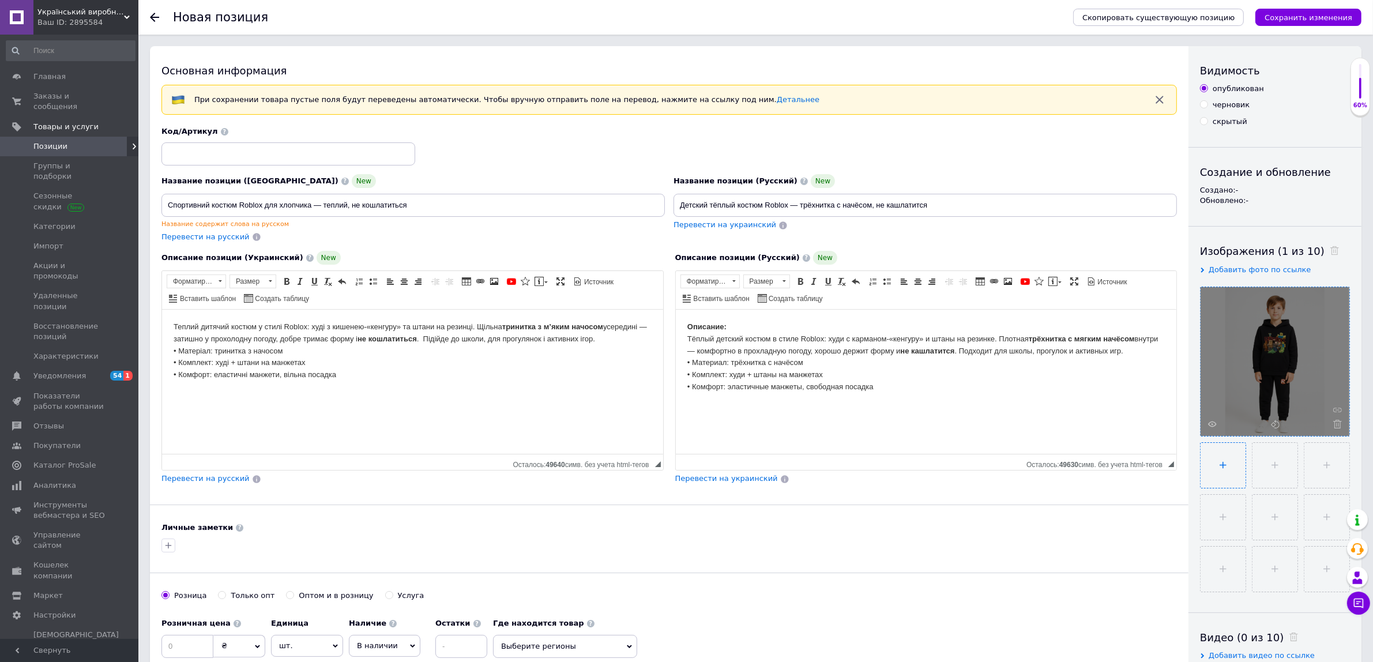
type input "C:\fakepath\0bc52d603a594006be6fcfa1835dcce85PSB0LNhWRDyLaN9-0.jpeg"
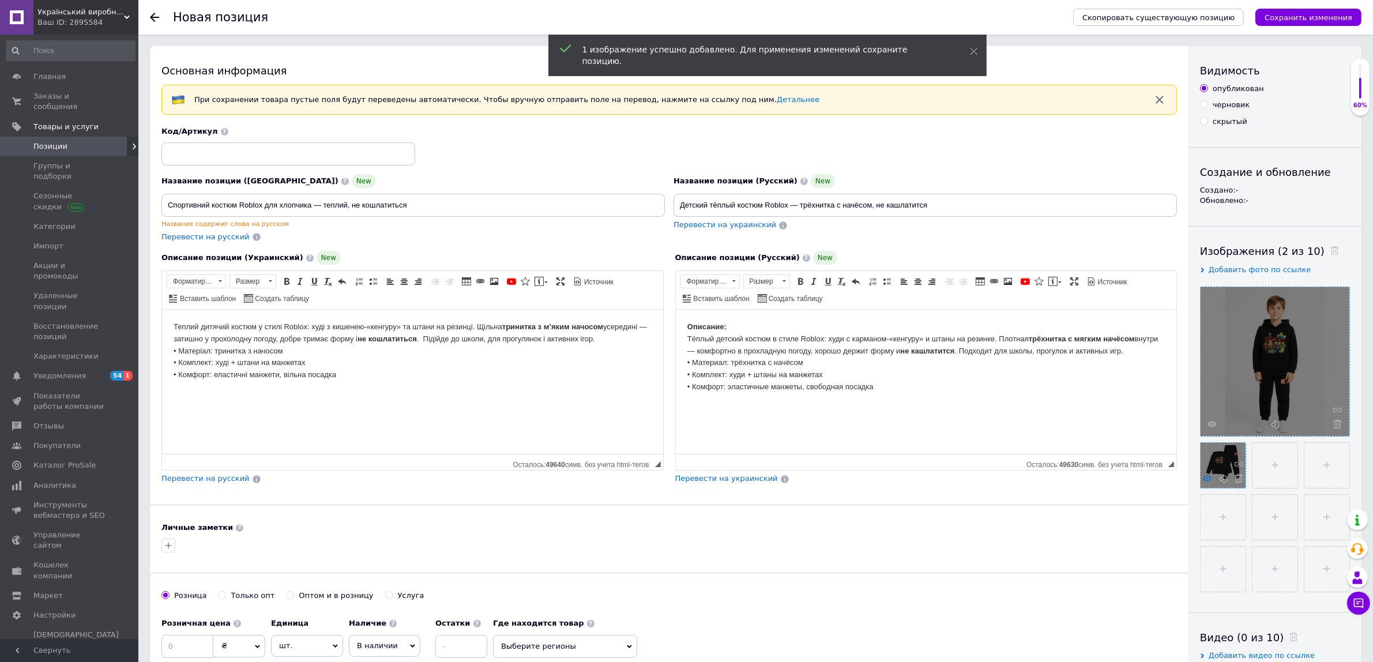
click at [1209, 479] on icon at bounding box center [1207, 478] width 9 height 9
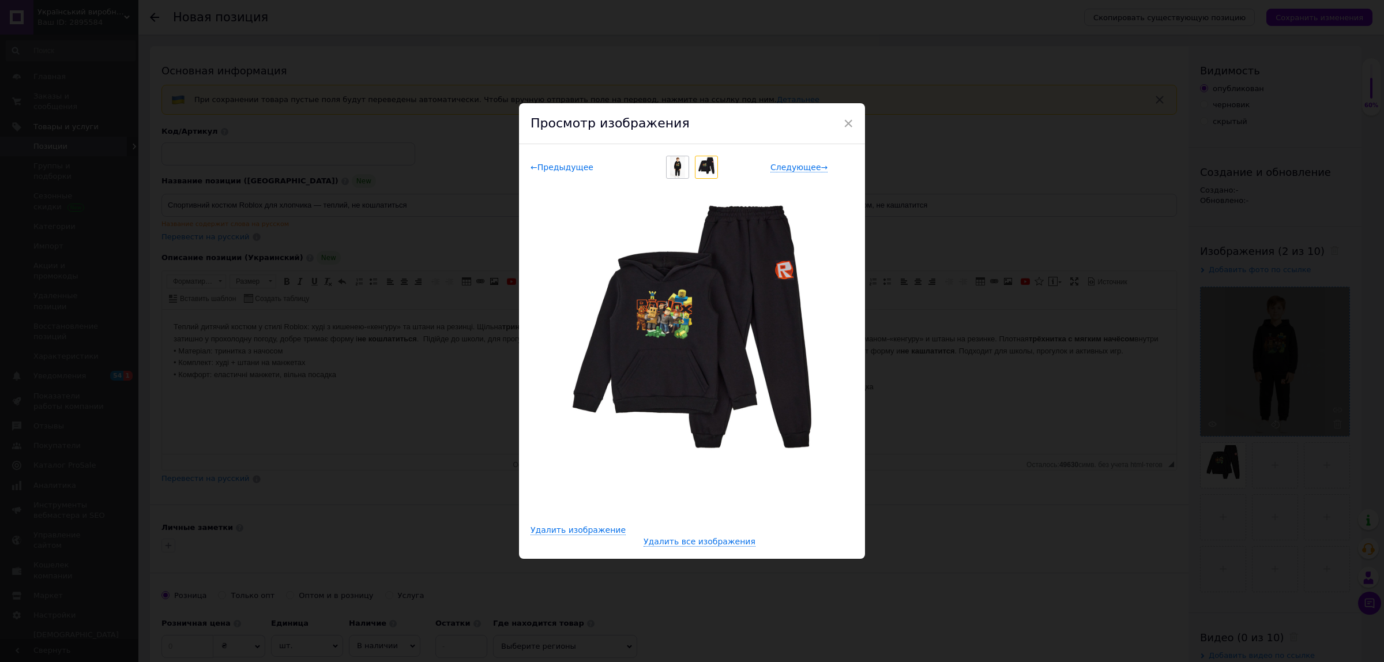
click at [545, 170] on span "← Предыдущее" at bounding box center [562, 168] width 63 height 10
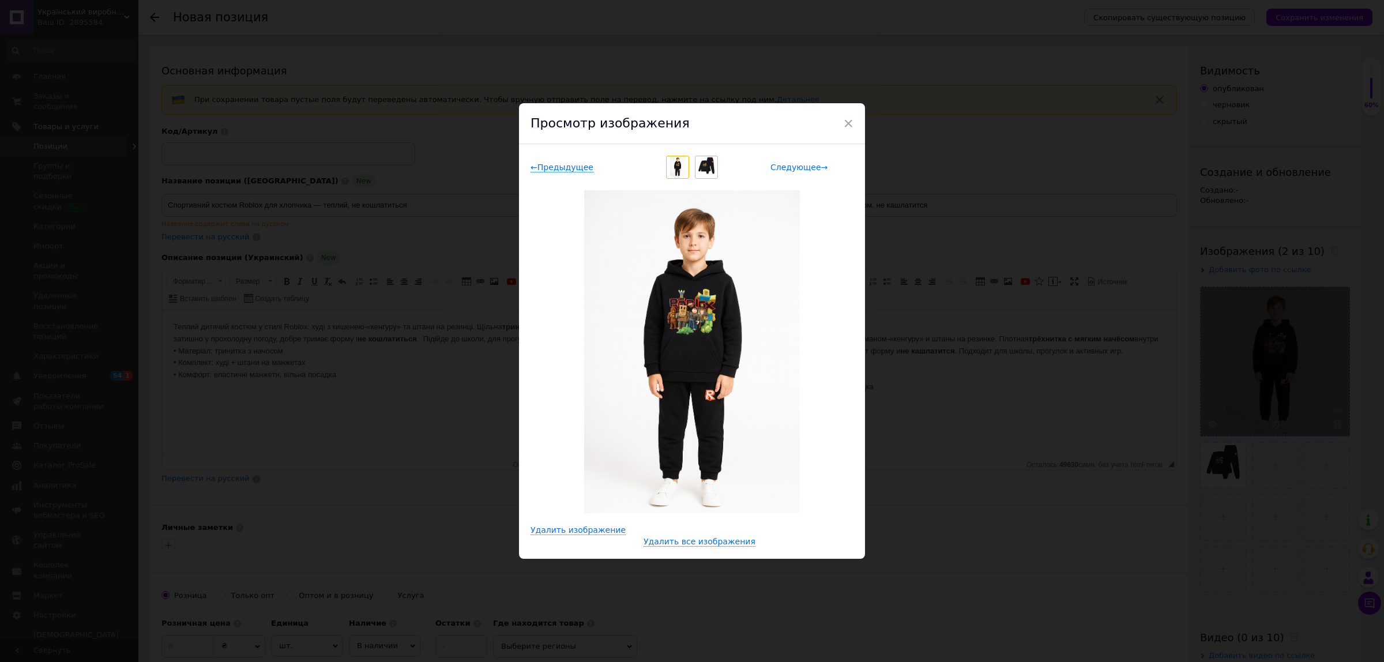
click at [798, 171] on span "Следующее →" at bounding box center [799, 168] width 57 height 10
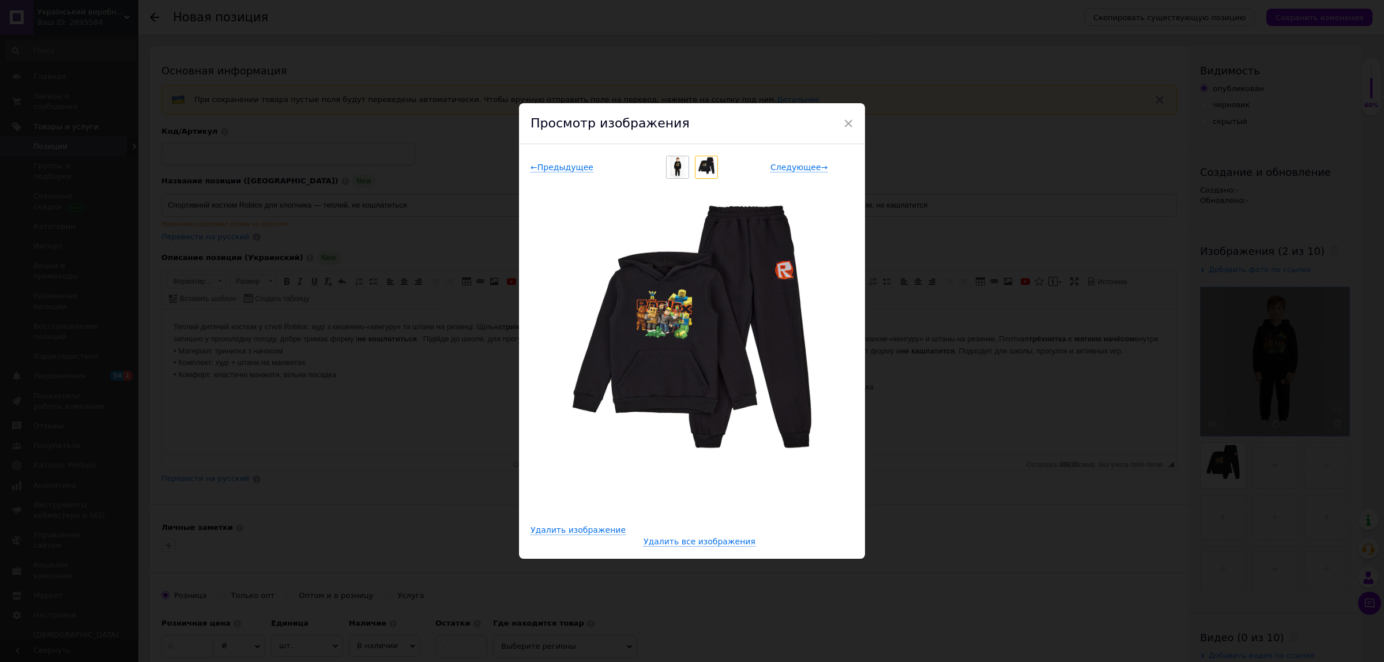
click at [549, 174] on div "← Предыдущее Следующее →" at bounding box center [692, 167] width 323 height 23
click at [552, 168] on span "← Предыдущее" at bounding box center [562, 168] width 63 height 10
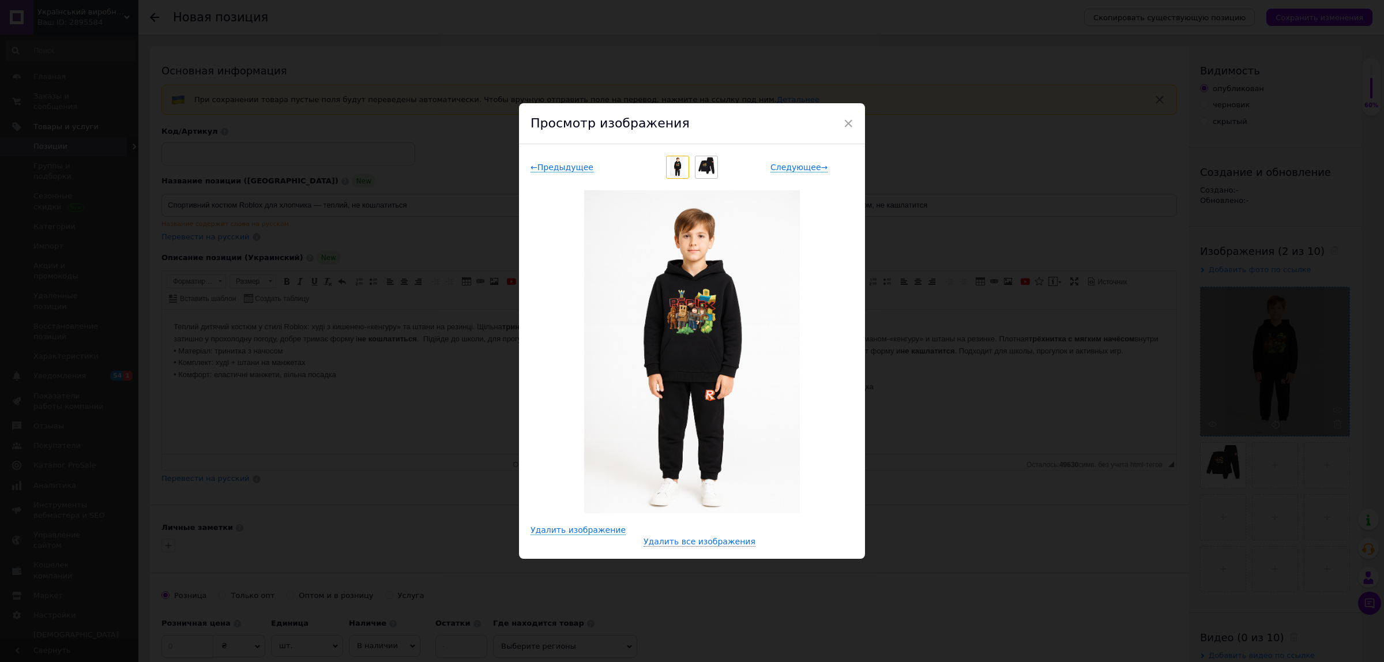
click at [737, 309] on img at bounding box center [691, 351] width 215 height 323
click at [733, 309] on img at bounding box center [691, 351] width 215 height 323
click at [782, 170] on span "Следующее →" at bounding box center [799, 168] width 57 height 10
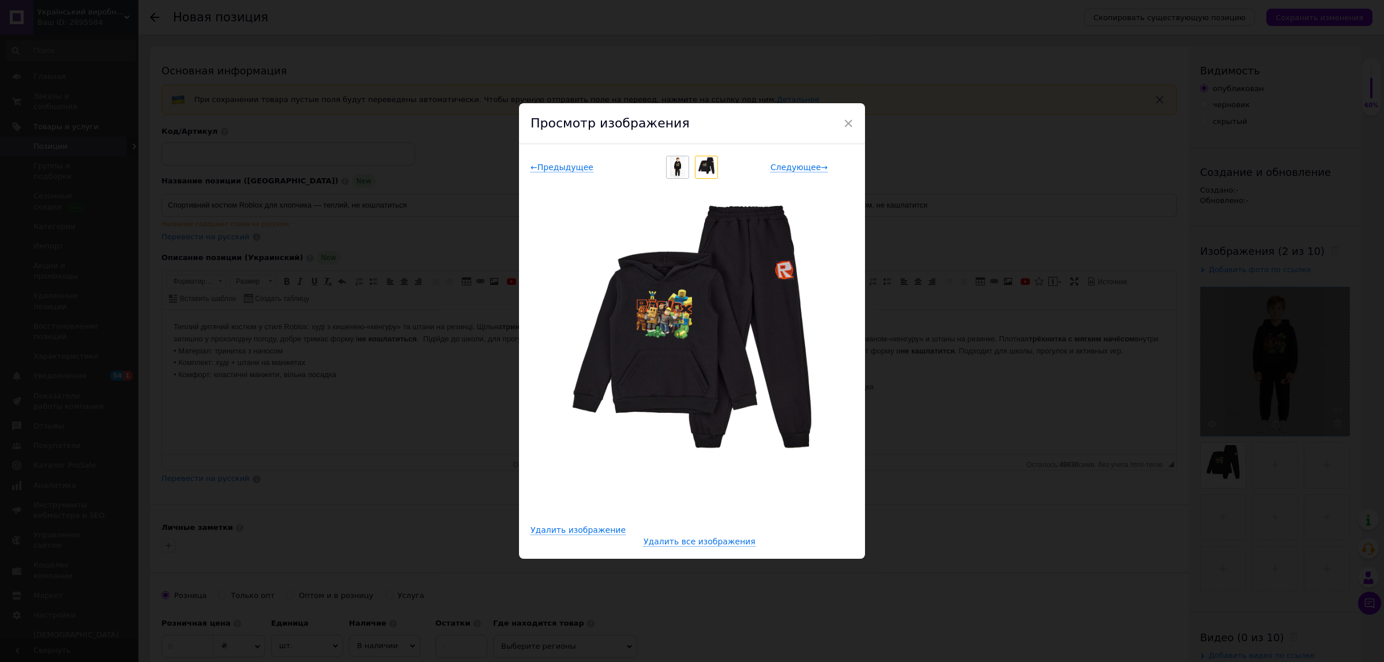
click at [847, 119] on span "×" at bounding box center [848, 124] width 10 height 20
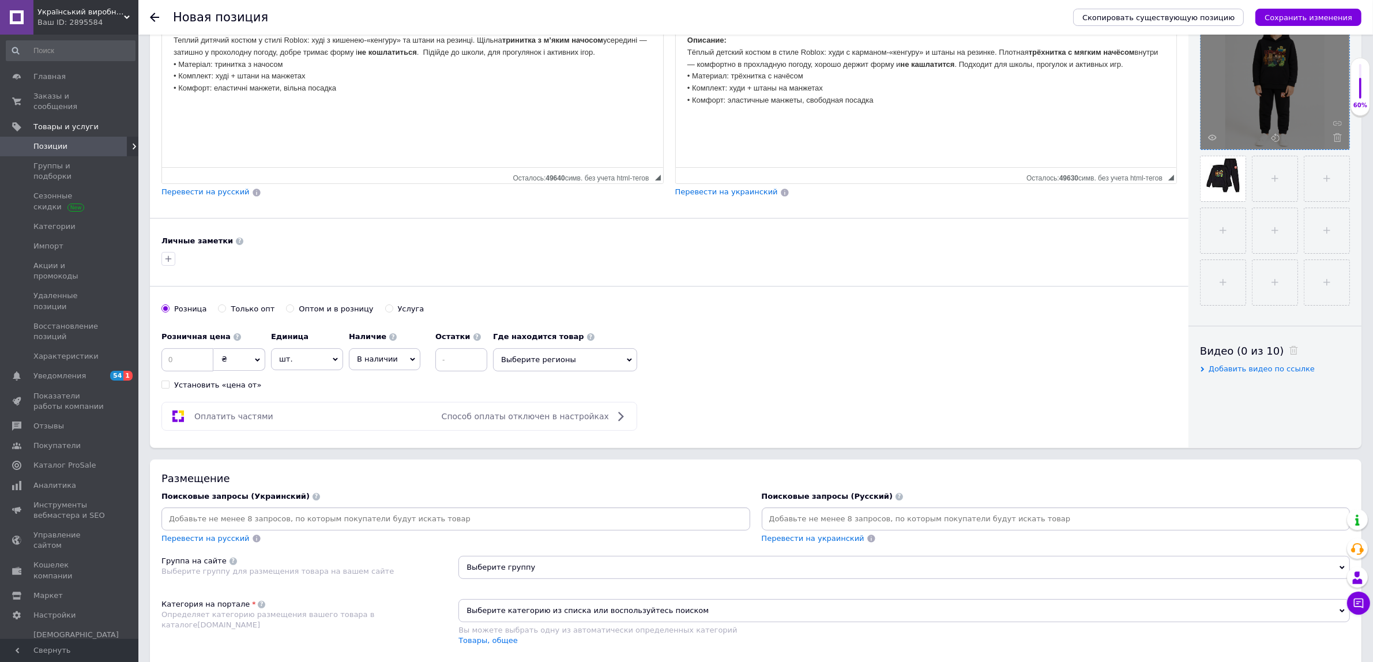
scroll to position [288, 0]
click at [197, 364] on input at bounding box center [187, 358] width 52 height 23
type input "950"
click at [287, 311] on label "Оптом и в розницу" at bounding box center [329, 307] width 87 height 10
click at [287, 310] on input "Оптом и в розницу" at bounding box center [289, 306] width 7 height 7
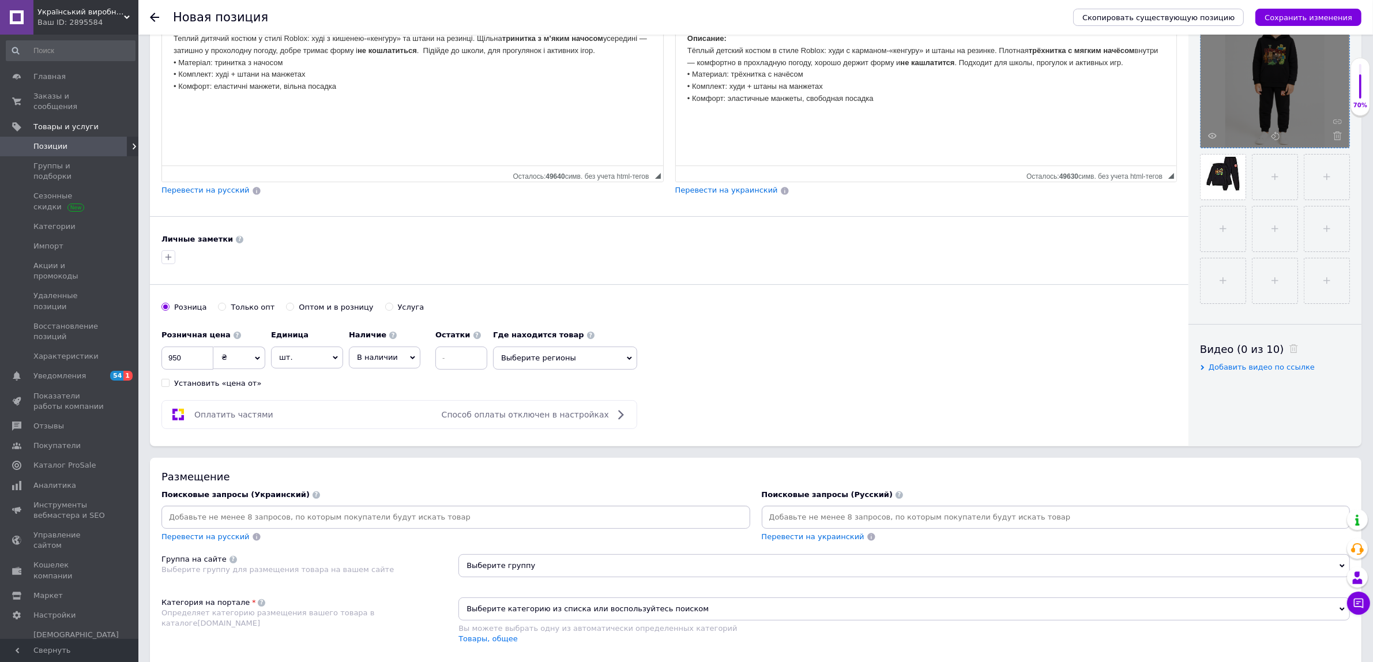
radio input "true"
click at [315, 366] on input at bounding box center [306, 358] width 52 height 23
click at [167, 310] on input "Розница" at bounding box center [164, 306] width 7 height 7
radio input "true"
click at [399, 368] on span "В наличии" at bounding box center [385, 358] width 72 height 22
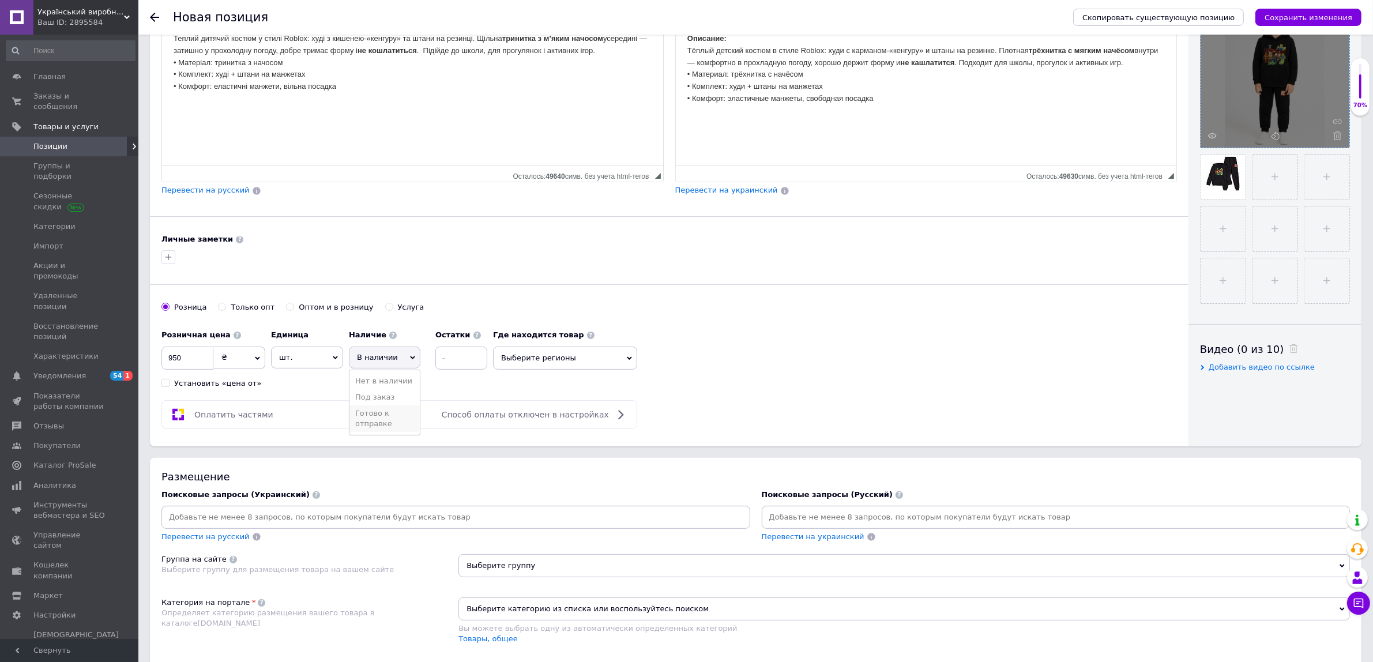
click at [398, 416] on li "Готово к отправке" at bounding box center [385, 418] width 70 height 27
click at [479, 366] on input at bounding box center [485, 358] width 52 height 23
type input "999"
click at [552, 369] on div "Розничная цена 950 ₴ $ € CHF £ ¥ PLN ₸ MDL HUF KGS CN¥ TRY ₩ lei Установить «це…" at bounding box center [669, 356] width 1016 height 64
click at [553, 367] on span "Выберите регионы" at bounding box center [588, 358] width 144 height 23
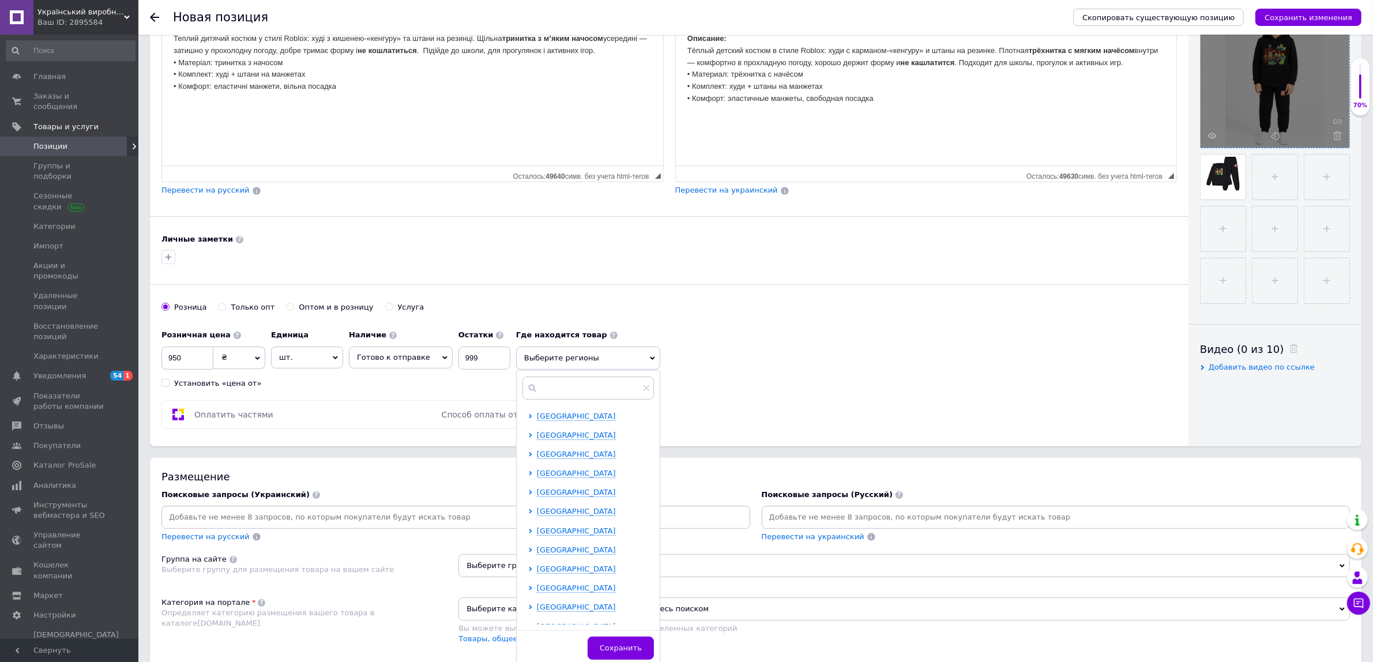
click at [716, 412] on div "Оплатить частями Способ оплаты отключен в настройках" at bounding box center [669, 414] width 1016 height 29
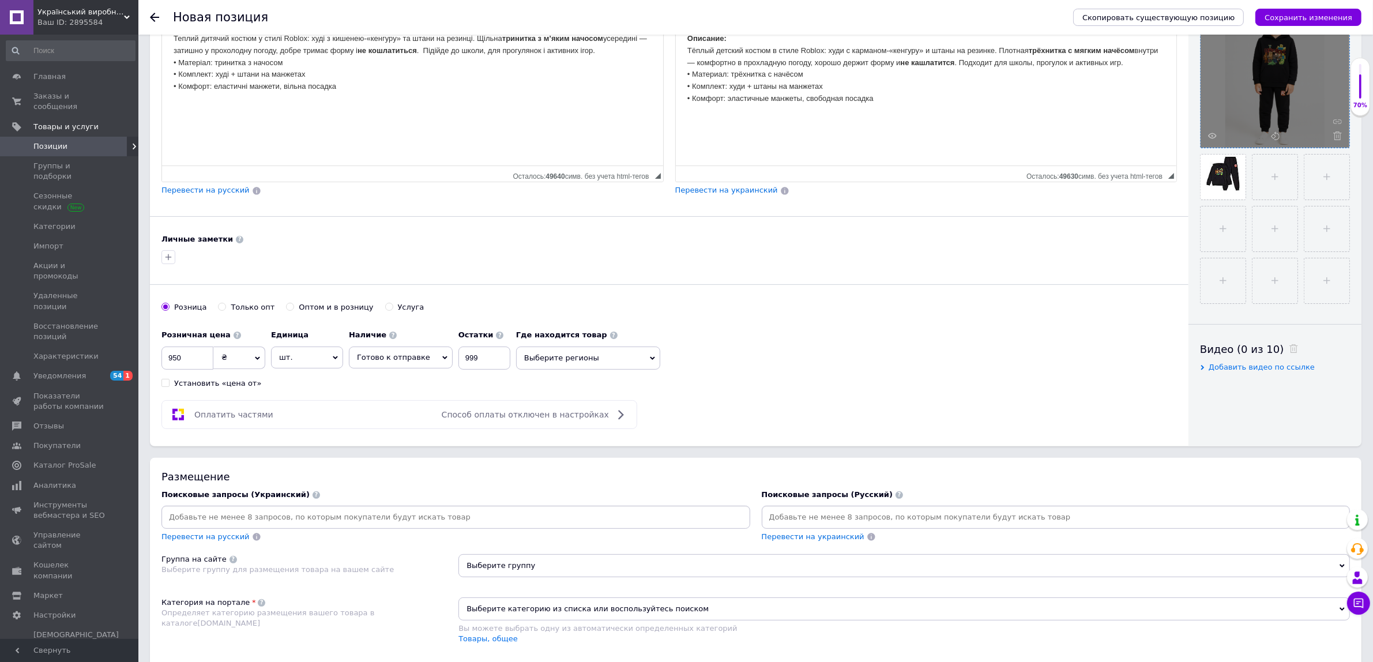
click at [578, 362] on span "Выберите регионы" at bounding box center [588, 358] width 144 height 23
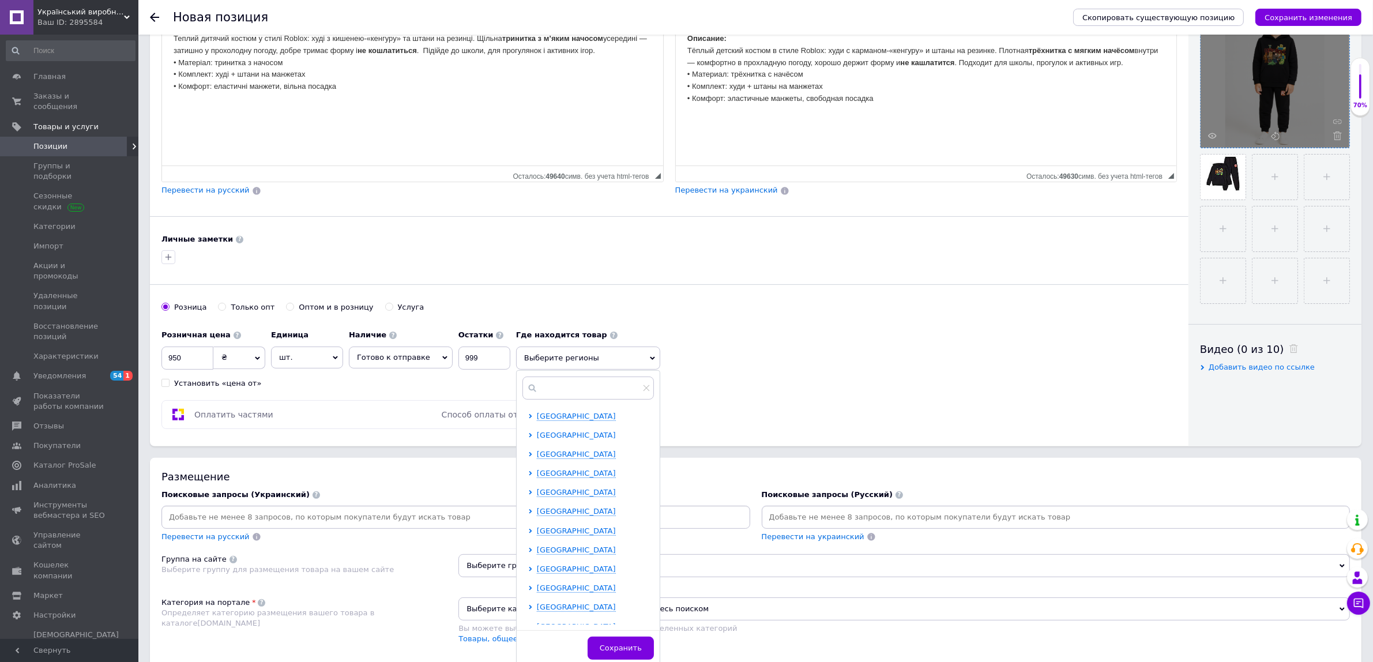
click at [559, 434] on span "[GEOGRAPHIC_DATA]" at bounding box center [576, 435] width 79 height 9
click at [537, 460] on div at bounding box center [543, 454] width 12 height 10
click at [537, 494] on input "checkbox" at bounding box center [540, 491] width 7 height 7
checkbox input "true"
click at [633, 655] on button "Сохранить" at bounding box center [621, 653] width 66 height 23
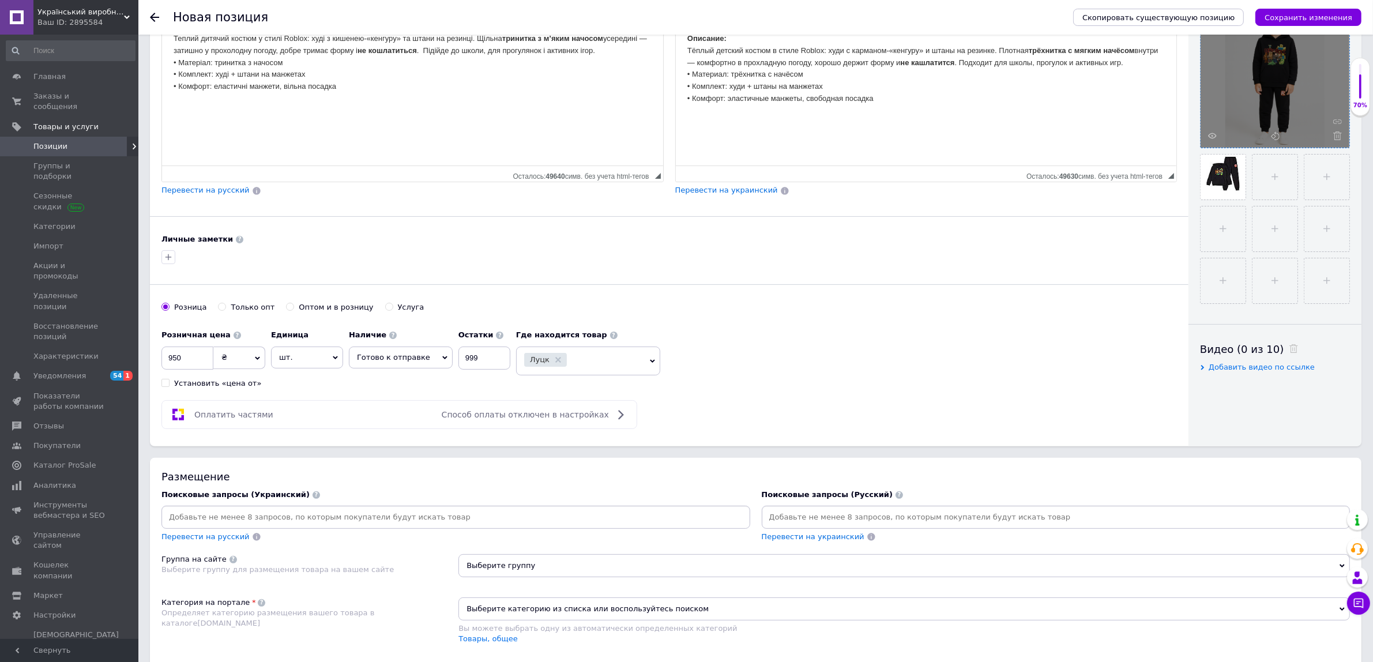
click at [612, 367] on div "Луцк" at bounding box center [581, 361] width 114 height 16
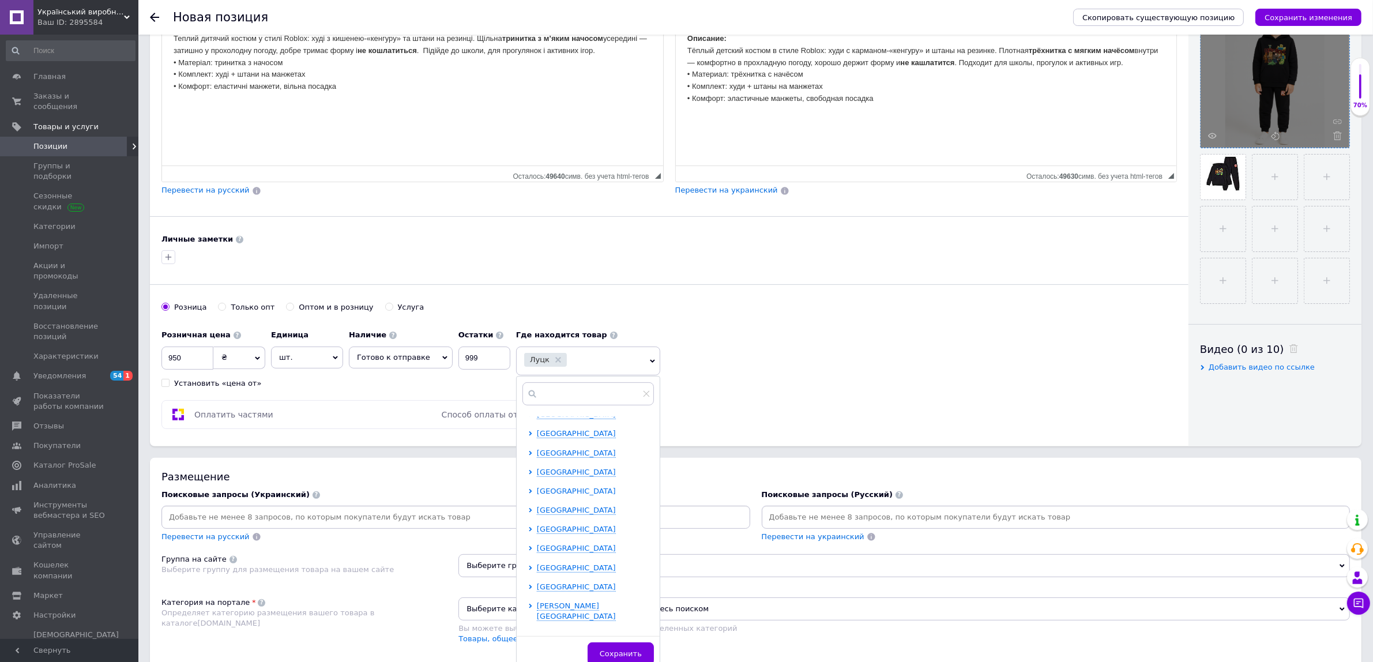
scroll to position [314, 0]
click at [569, 493] on span "[GEOGRAPHIC_DATA]" at bounding box center [576, 490] width 79 height 9
click at [528, 573] on li "[GEOGRAPHIC_DATA] [GEOGRAPHIC_DATA] Конотоп Ромны Сумы Шостка" at bounding box center [590, 538] width 125 height 106
click at [537, 569] on input "checkbox" at bounding box center [540, 565] width 7 height 7
checkbox input "true"
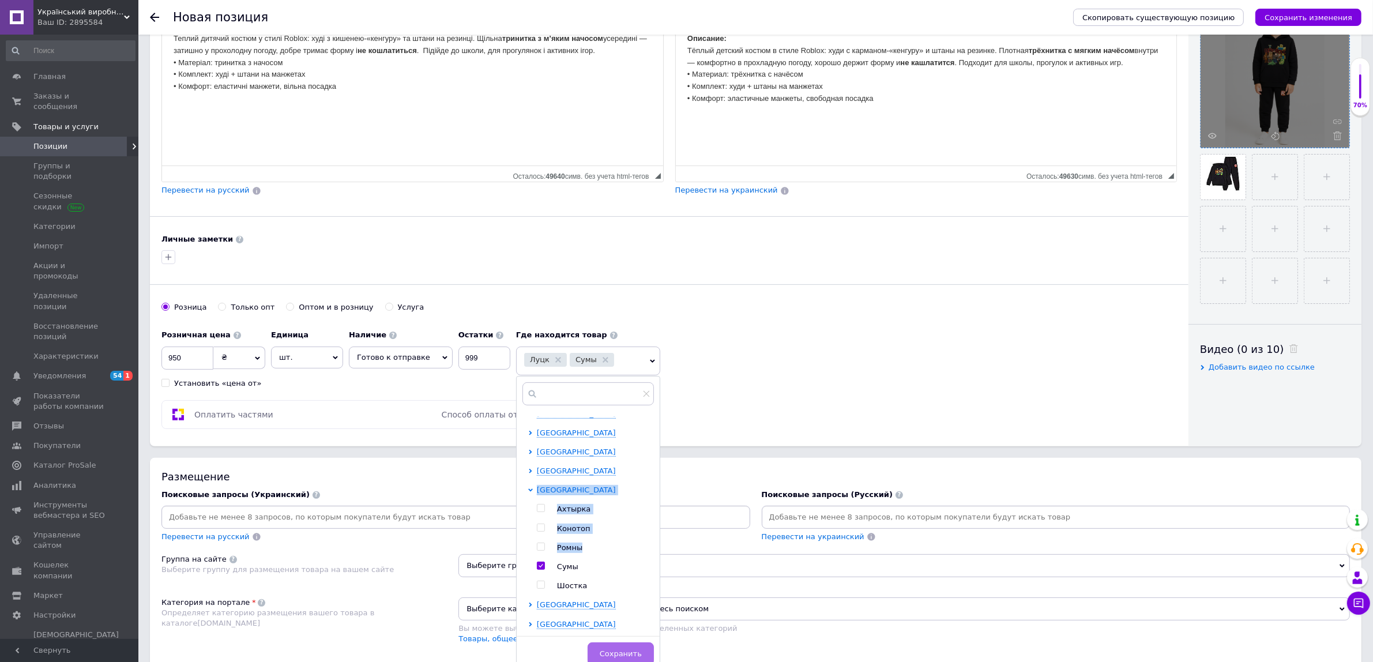
click at [624, 656] on span "Сохранить" at bounding box center [621, 653] width 42 height 9
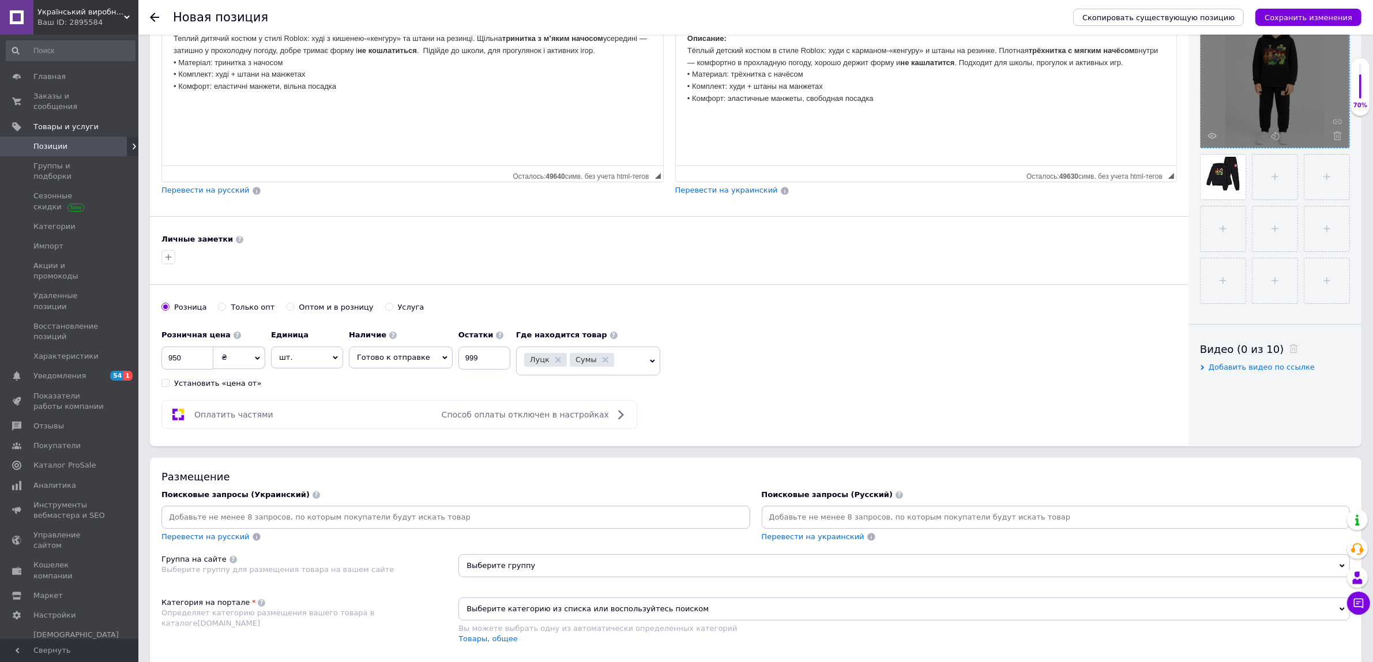
click at [618, 360] on div "Луцк Сумы" at bounding box center [581, 361] width 114 height 16
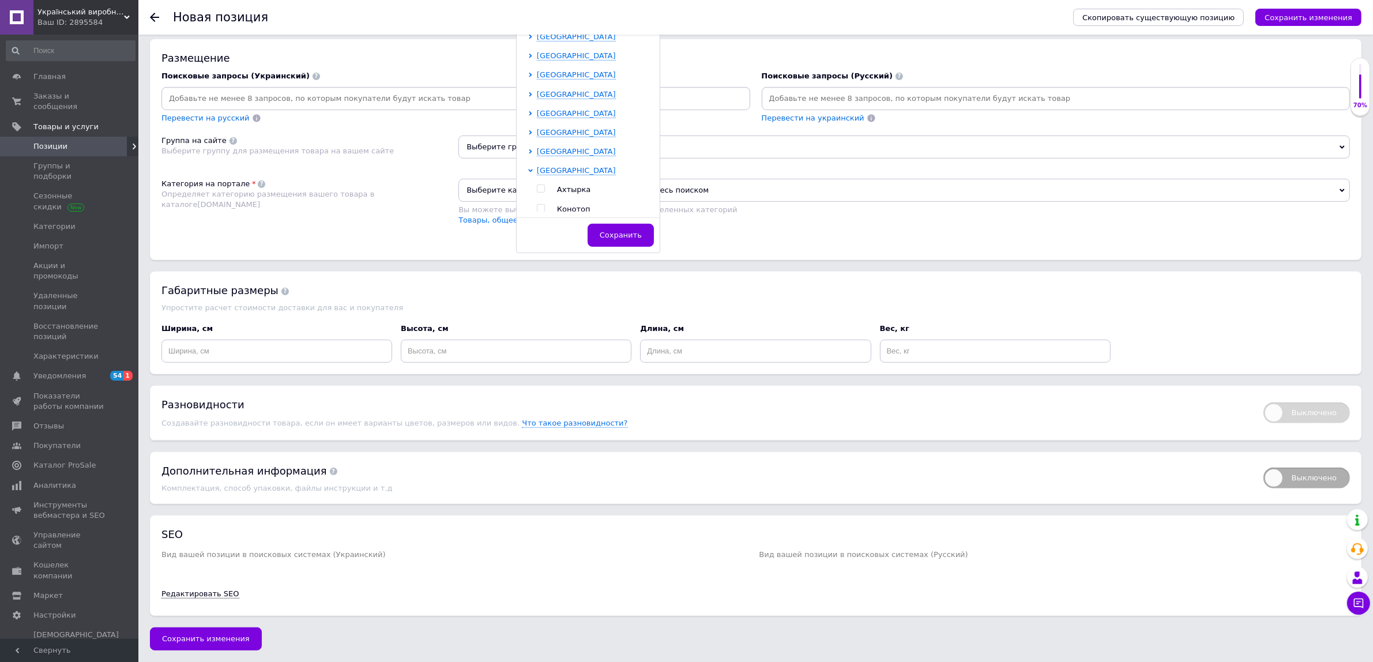
scroll to position [216, 0]
click at [570, 127] on span "[GEOGRAPHIC_DATA]" at bounding box center [576, 131] width 79 height 9
click at [537, 151] on input "checkbox" at bounding box center [540, 154] width 7 height 7
checkbox input "true"
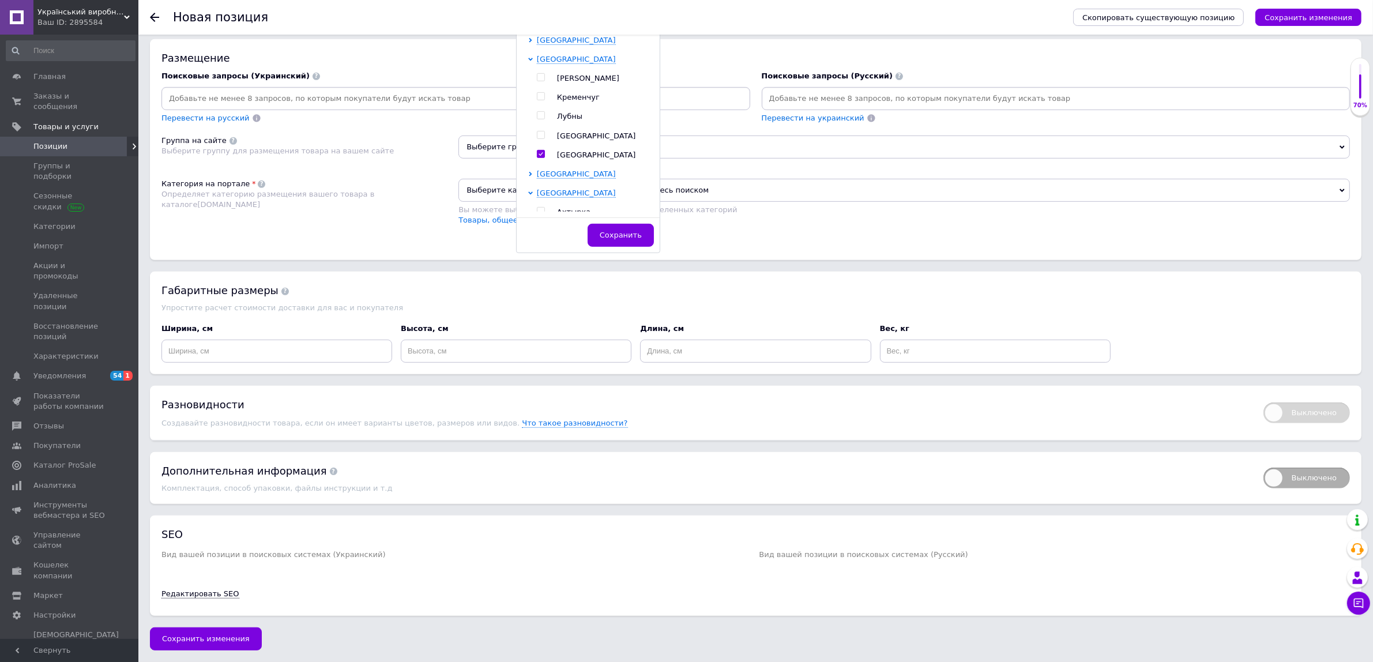
scroll to position [722, 0]
click at [611, 224] on button "Сохранить" at bounding box center [634, 235] width 66 height 23
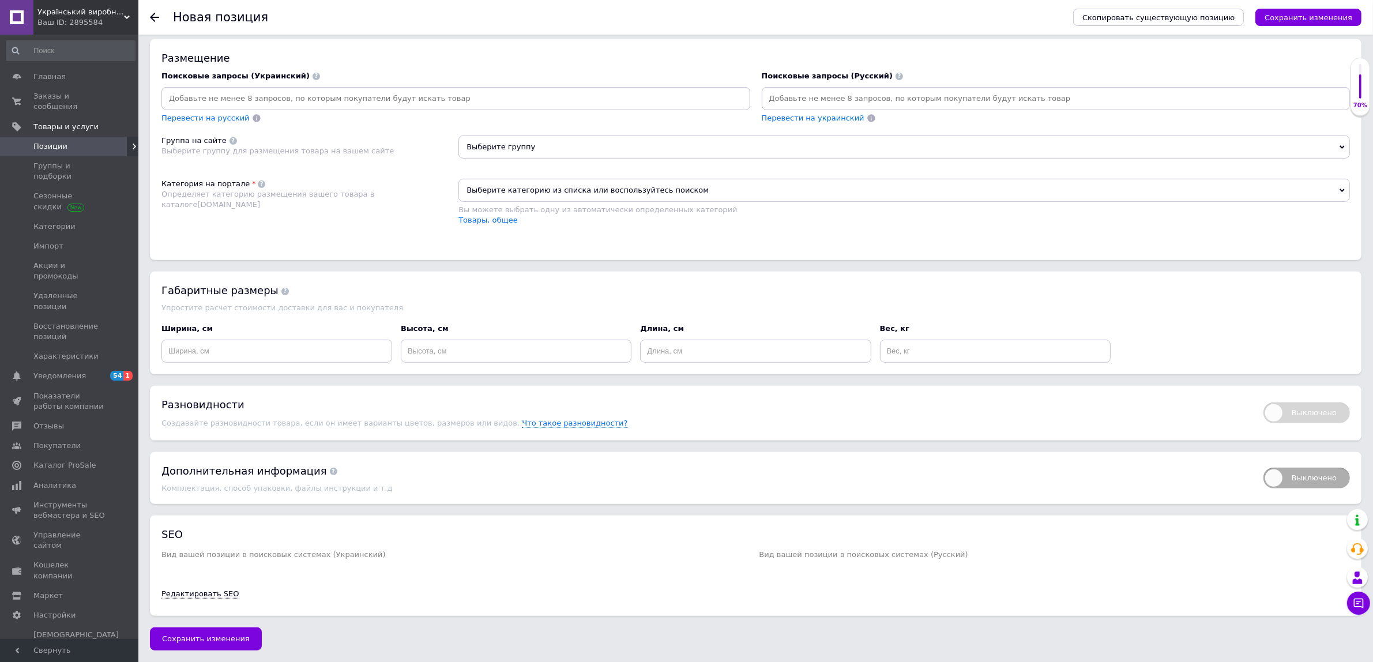
click at [581, 107] on input at bounding box center [456, 98] width 584 height 17
click at [885, 107] on input at bounding box center [1056, 98] width 584 height 17
paste input "[URL][DOMAIN_NAME]"
type input "https://[DOMAIN_NAME]/c/68ebe2cf-9d2c-8327-bbb9-0d002e858742#:~:text=%D0%BA%D0%…"
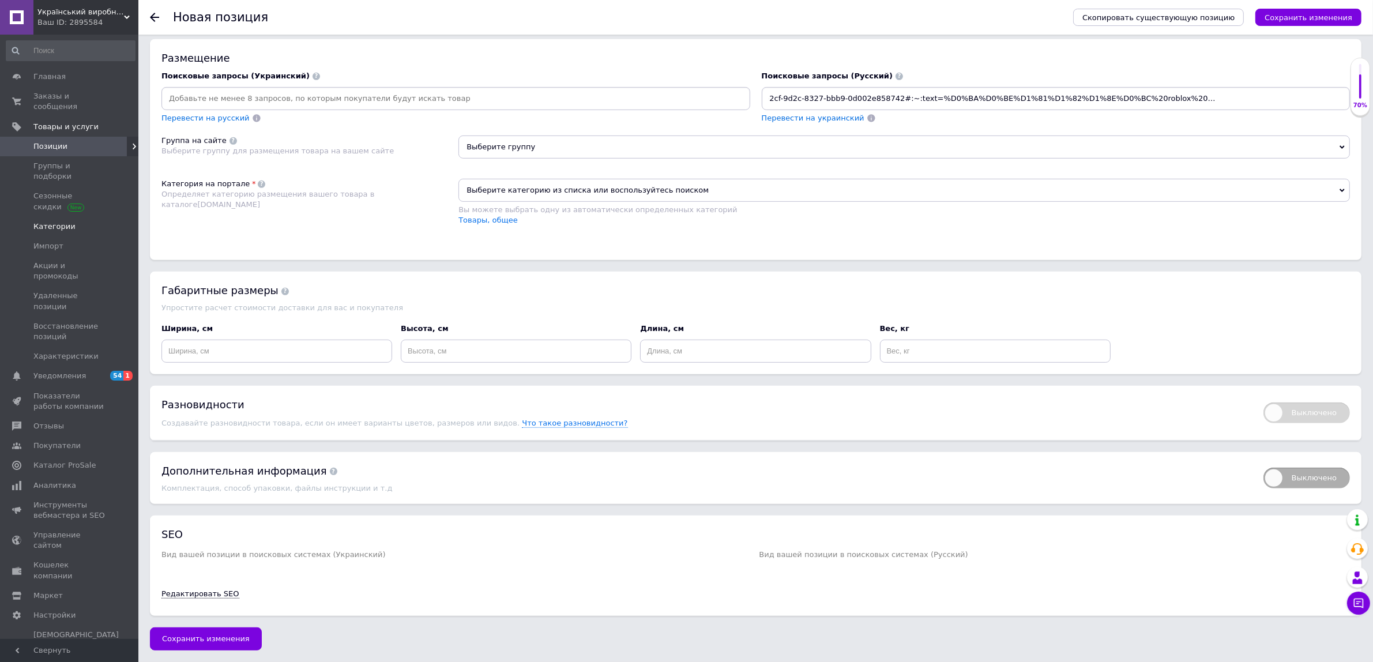
scroll to position [0, 0]
drag, startPoint x: 1344, startPoint y: 138, endPoint x: 0, endPoint y: 214, distance: 1346.5
paste input "костюм roblox для мальчика трёхнитка с начёсом не кашлатится"
type input "костюм roblox для мальчика трёхнитка с начёсом не кашлатится"
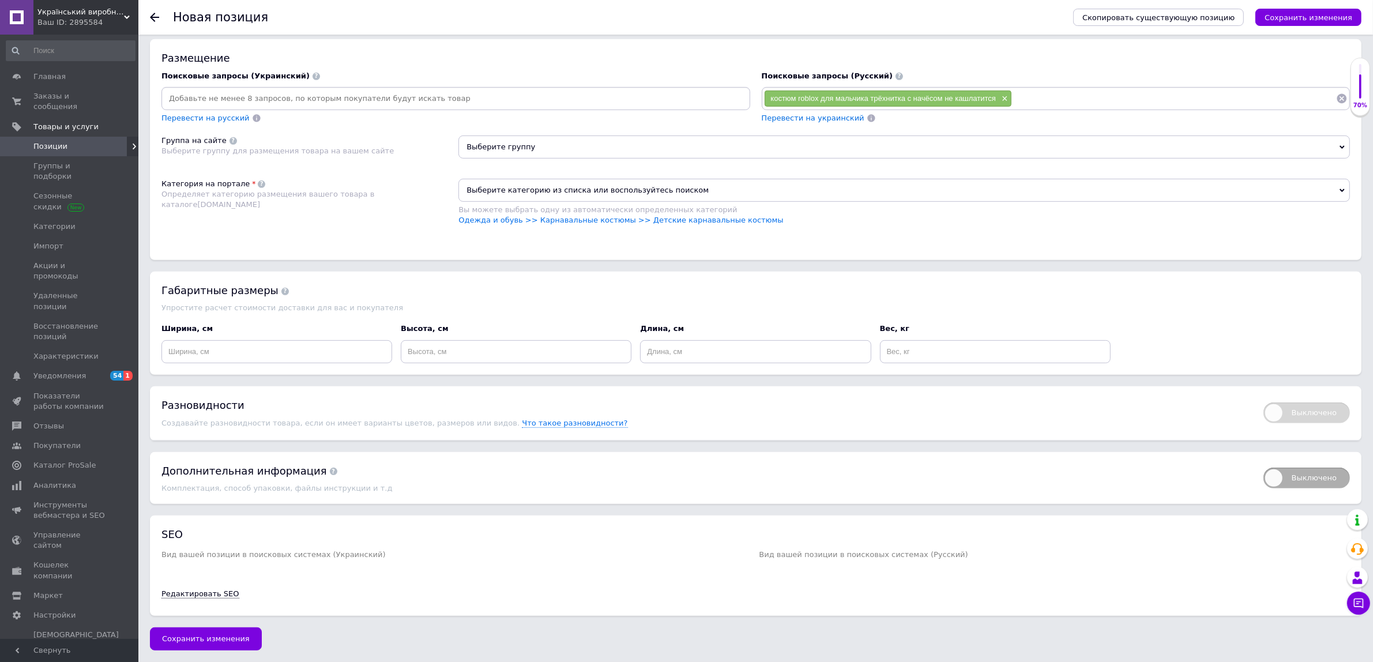
paste input "детский тёплый костюм roblox худи и штаны чёрный"
type input "детский тёплый костюм roblox худи и штаны чёрный"
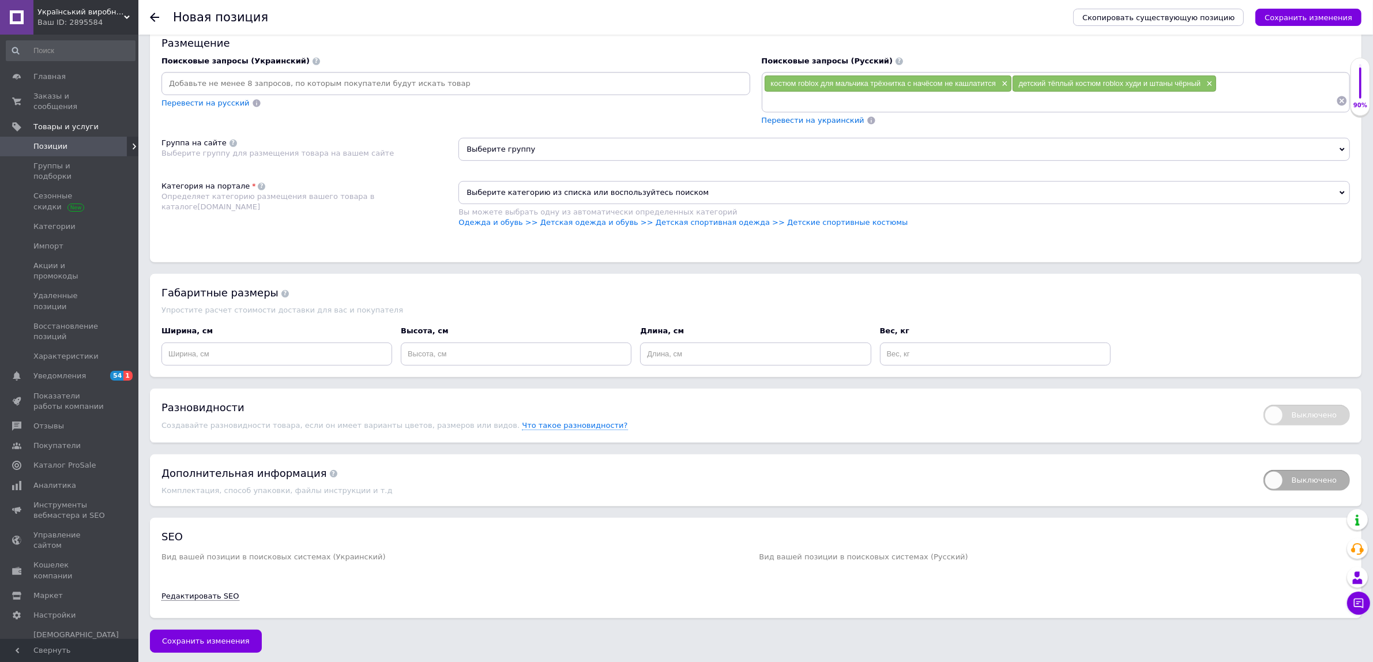
paste input "roblox костюм для мальчика 8–10 лет осень зима"
type input "roblox костюм для мальчика 8–10 лет осень зима"
paste input "костюм мальчику 9 лет roblox трёхнитка держит форму"
type input "костюм мальчику 9 лет roblox трёхнитка держит форму"
paste input "роблокс костюм на рост 128 трёхнитка с начёсом"
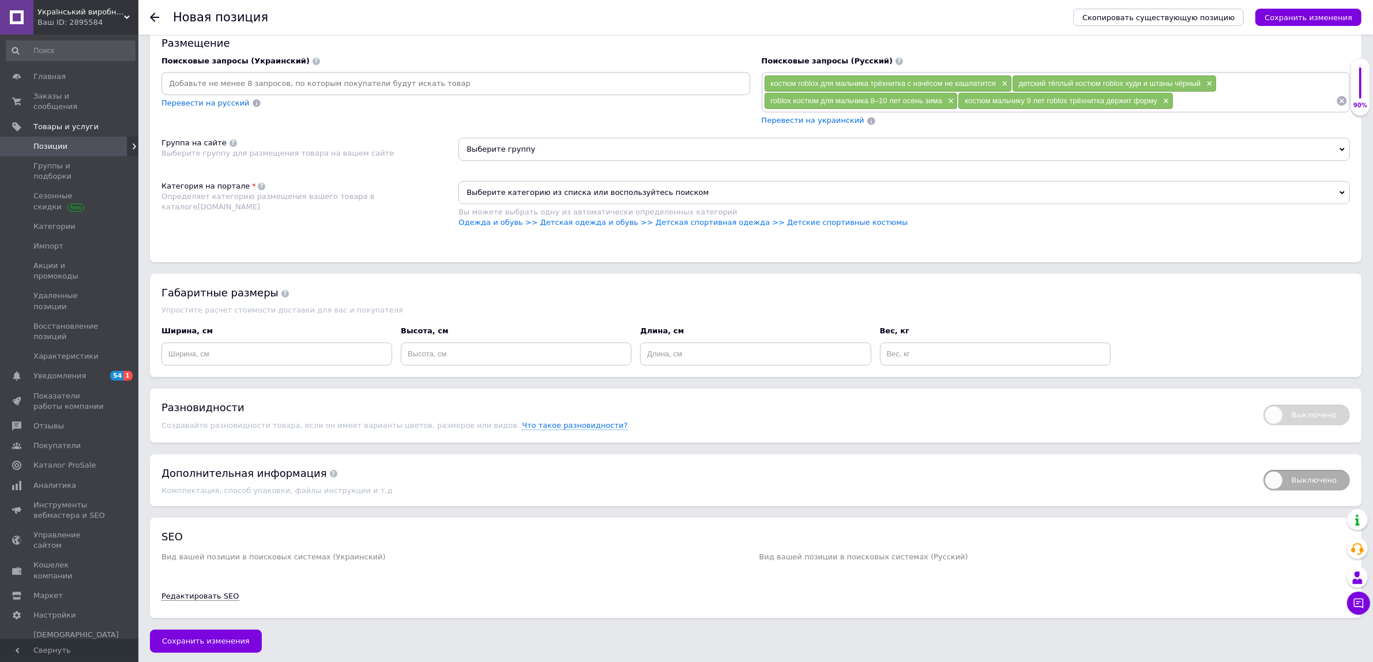
type input "роблокс костюм на рост 128 трёхнитка с начёсом"
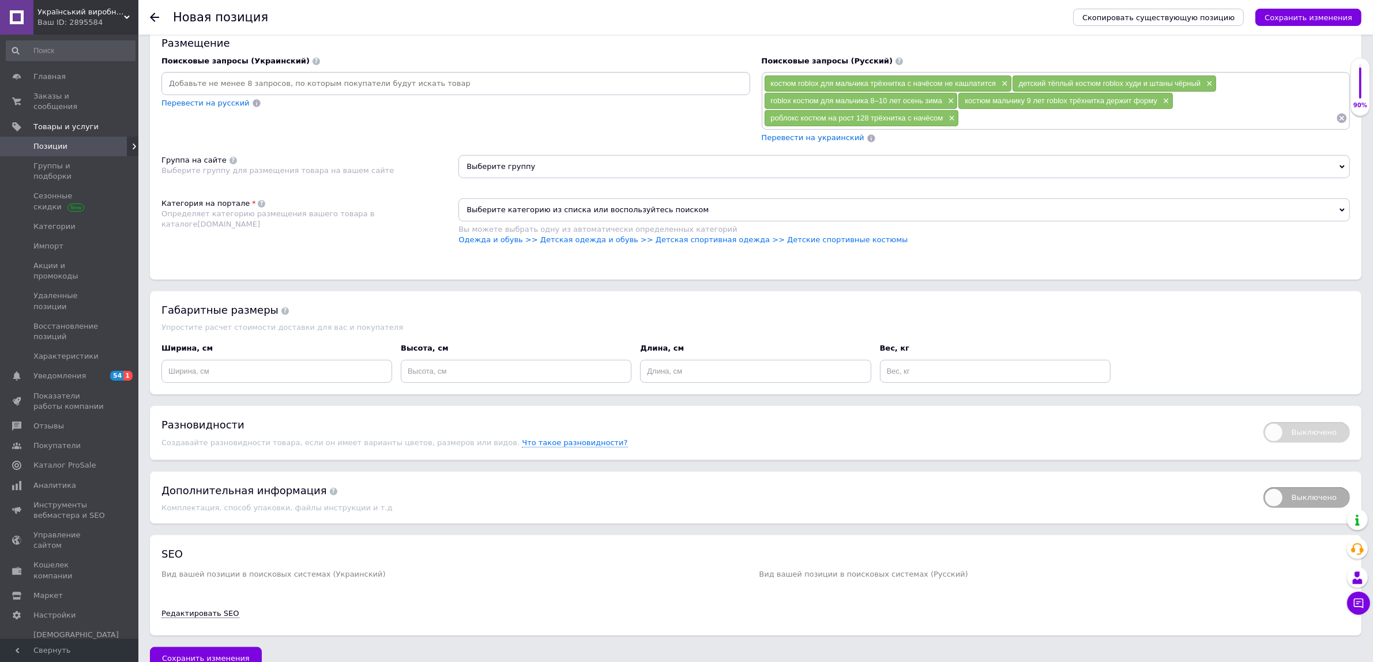
paste input "роблокс костюм на рост 134 худи с [PERSON_NAME]"
type input "роблокс костюм на рост 134 худи с [PERSON_NAME]"
paste input "тёплый спортивный костюм roblox для школы и прогулок"
type input "тёплый спортивный костюм roblox для школы и прогулок"
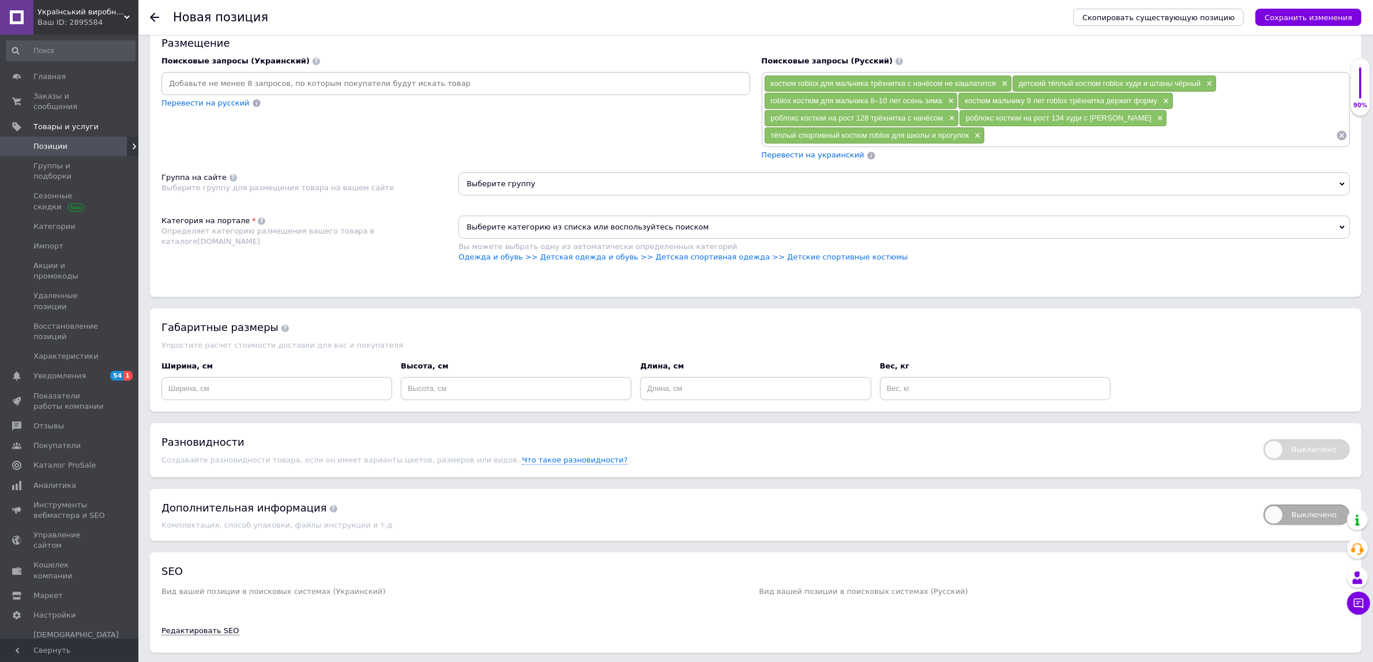
paste input "roblox костюм мальчик без катышков антипиллинг"
type input "roblox костюм мальчик без катышков антипиллинг"
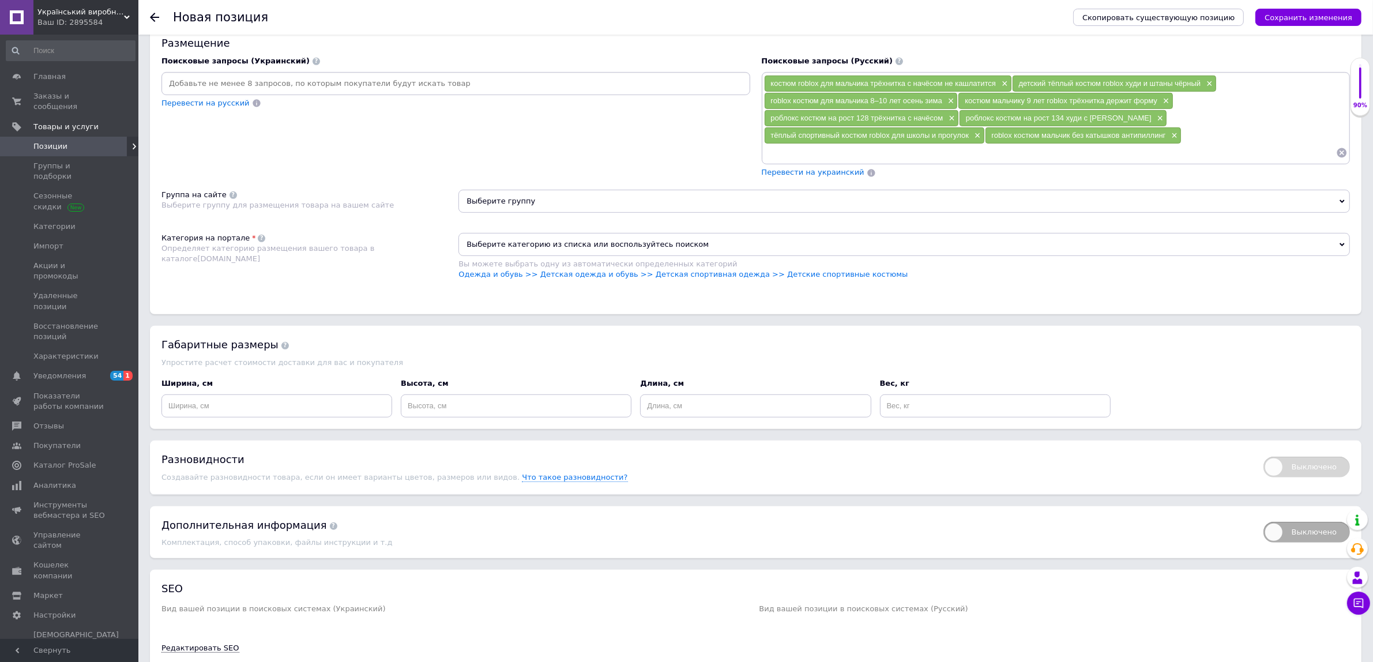
click at [415, 92] on input at bounding box center [456, 83] width 584 height 17
paste input "костюм roblox для хлопчика тринитка з начосом не кошлатиться"
type input "костюм roblox для хлопчика тринитка з начосом не кошлатиться"
paste input "дитячий теплий костюм roblox худі та штани чорний"
type input "дитячий теплий костюм roblox худі та штани чорний"
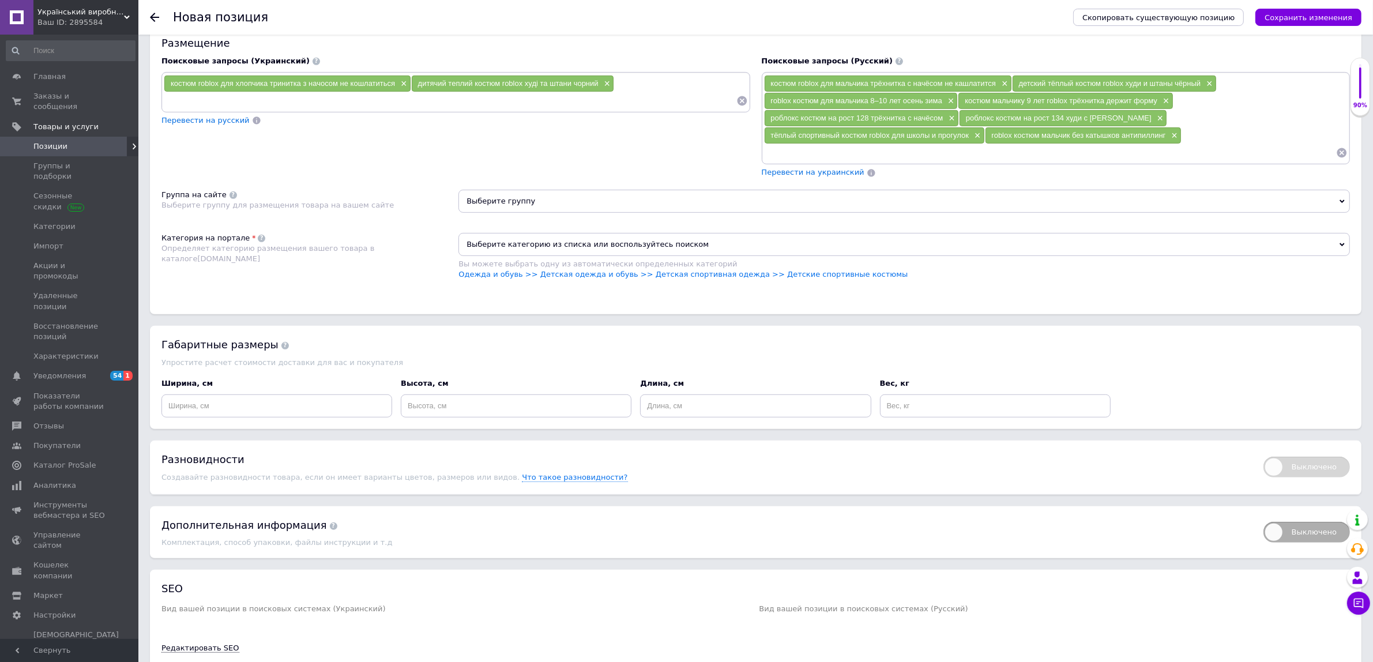
paste input "roblox костюм для хлопчика 8–10 років осінь зима"
type input "roblox костюм для хлопчика 8–10 років осінь зима"
paste input "костюм хлопчику 9 років roblox тринитка добре тримає форму"
type input "костюм хлопчику 9 років roblox тринитка добре тримає форму"
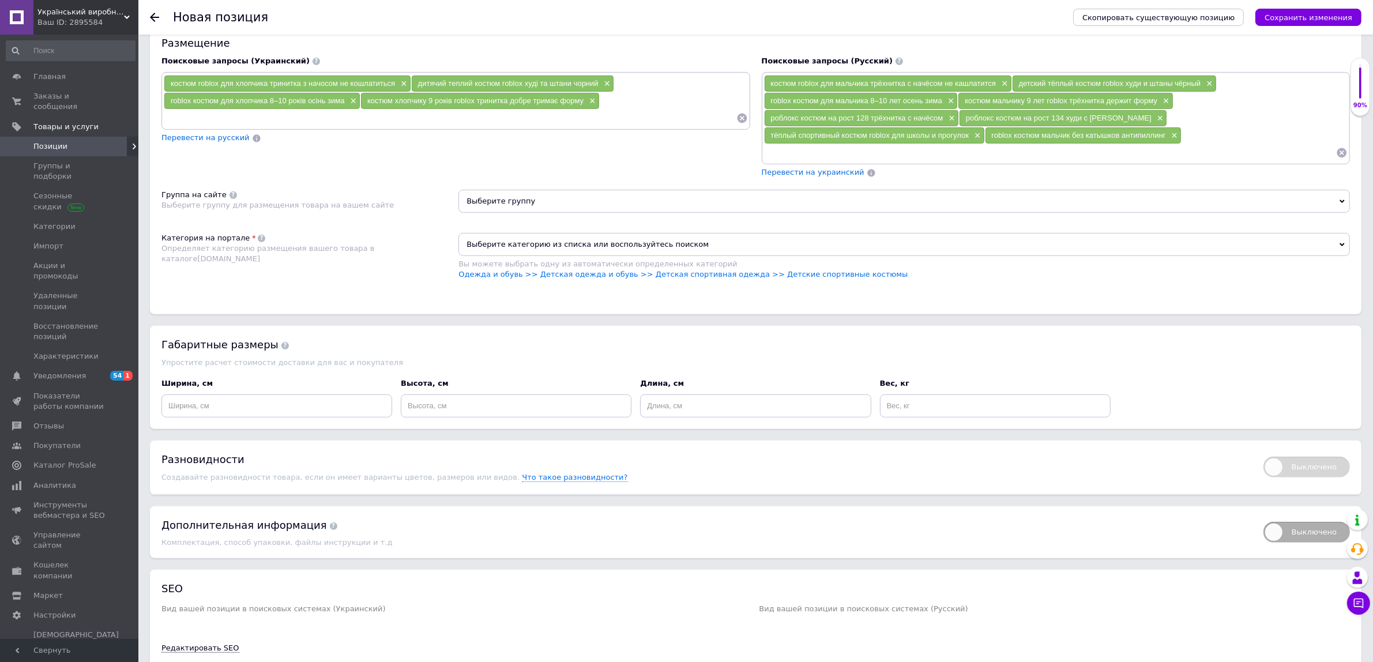
paste input "роблокс костюм на зріст 128 тринитка з м’яким начосом"
type input "роблокс костюм на зріст 128 тринитка з м’яким начосом"
paste input "роблокс костюм на зріст 134 худі з [PERSON_NAME]"
type input "роблокс костюм на зріст 134 худі з [PERSON_NAME]"
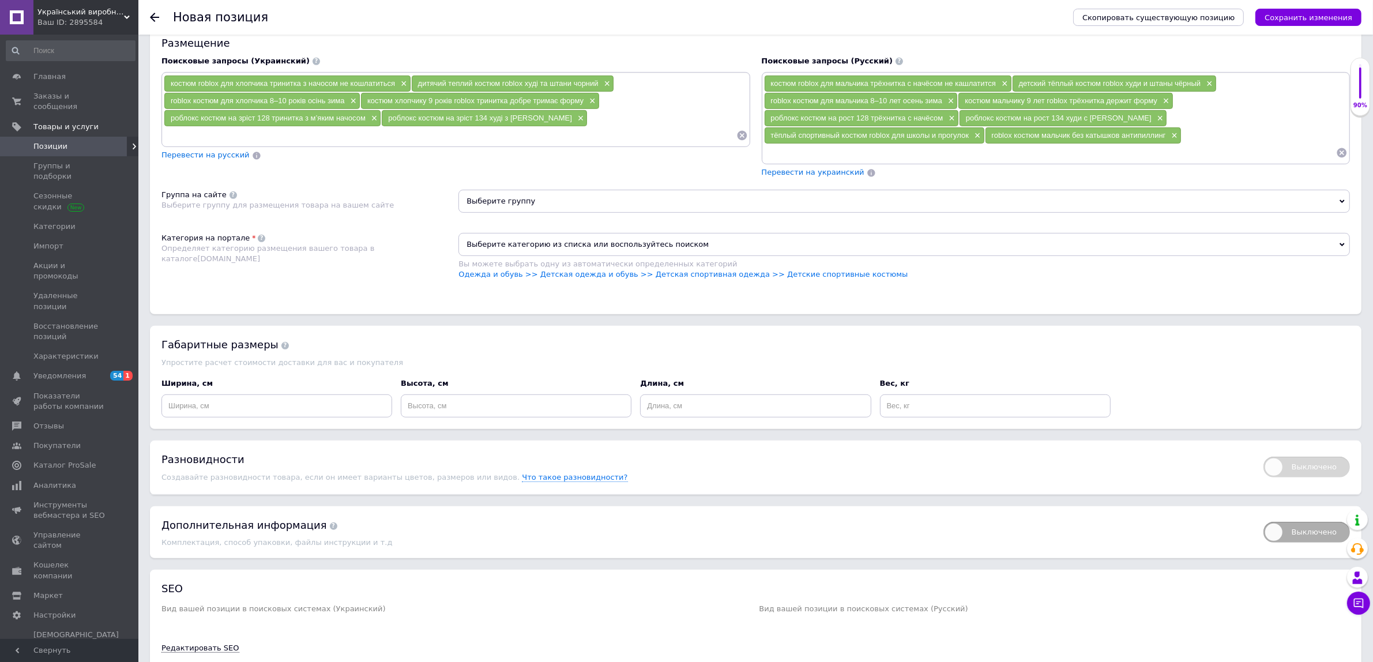
paste input "теплий спортивний костюм roblox до школи і для прогулянок"
type input "теплий спортивний костюм roblox до школи і для прогулянок"
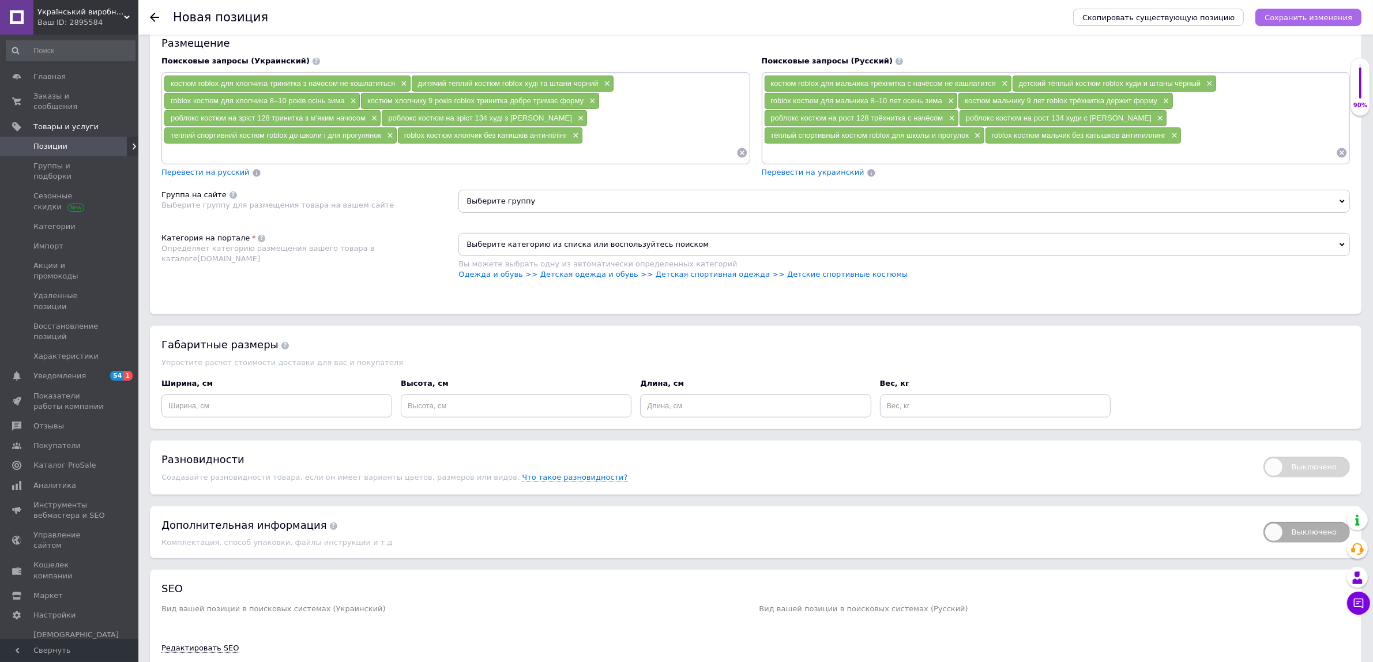
click at [1321, 22] on button "Сохранить изменения" at bounding box center [1309, 17] width 106 height 17
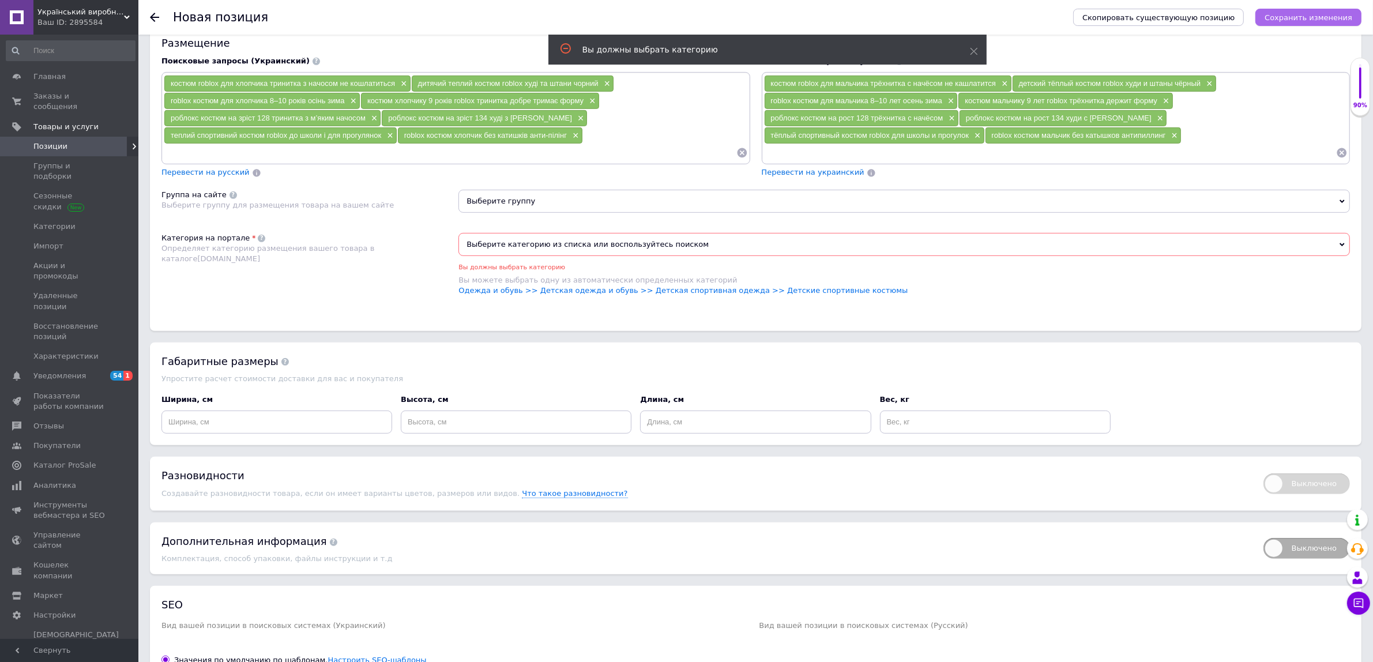
scroll to position [720, 0]
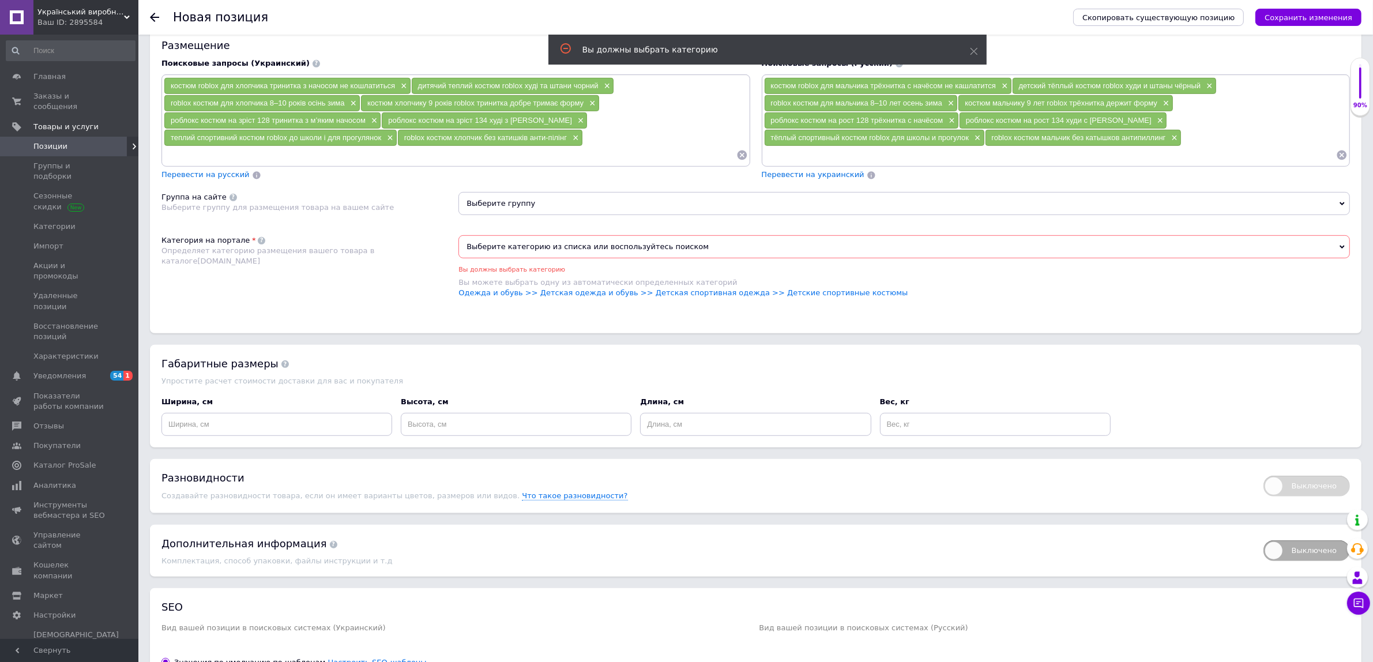
click at [580, 258] on span "Выберите категорию из списка или воспользуйтесь поиском" at bounding box center [905, 246] width 892 height 23
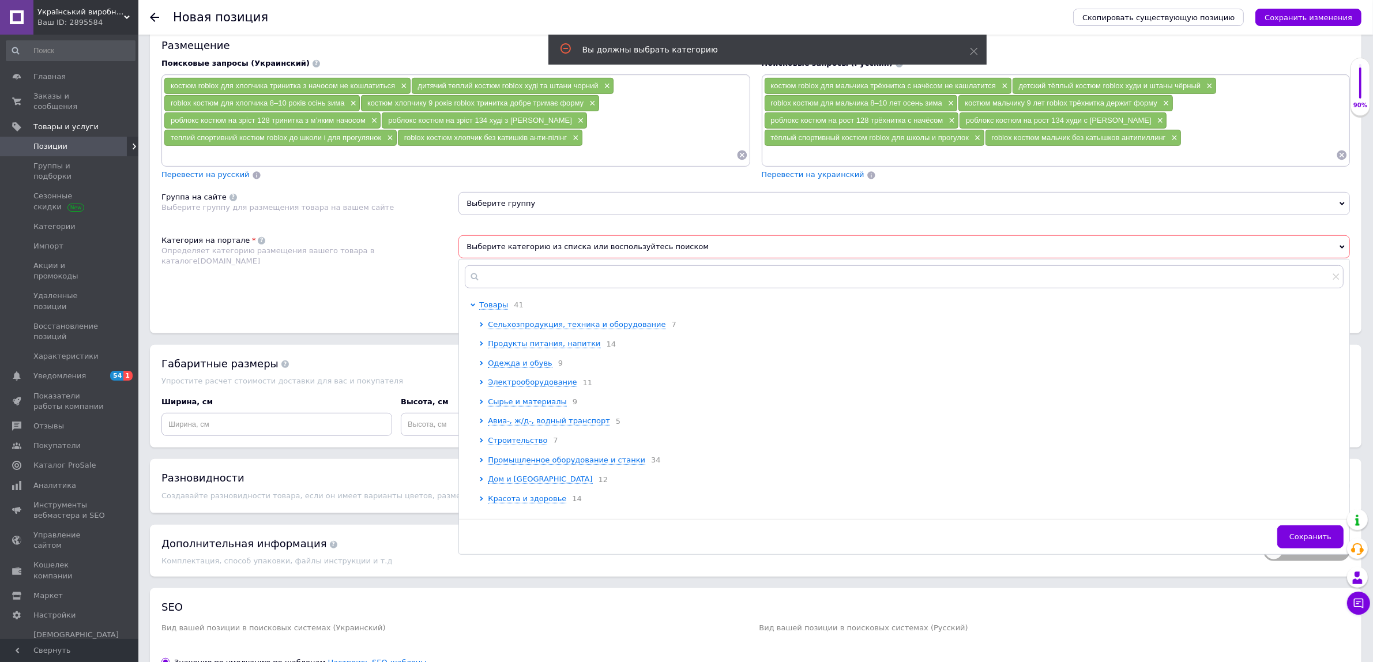
click at [580, 258] on span "Выберите категорию из списка или воспользуйтесь поиском" at bounding box center [905, 246] width 892 height 23
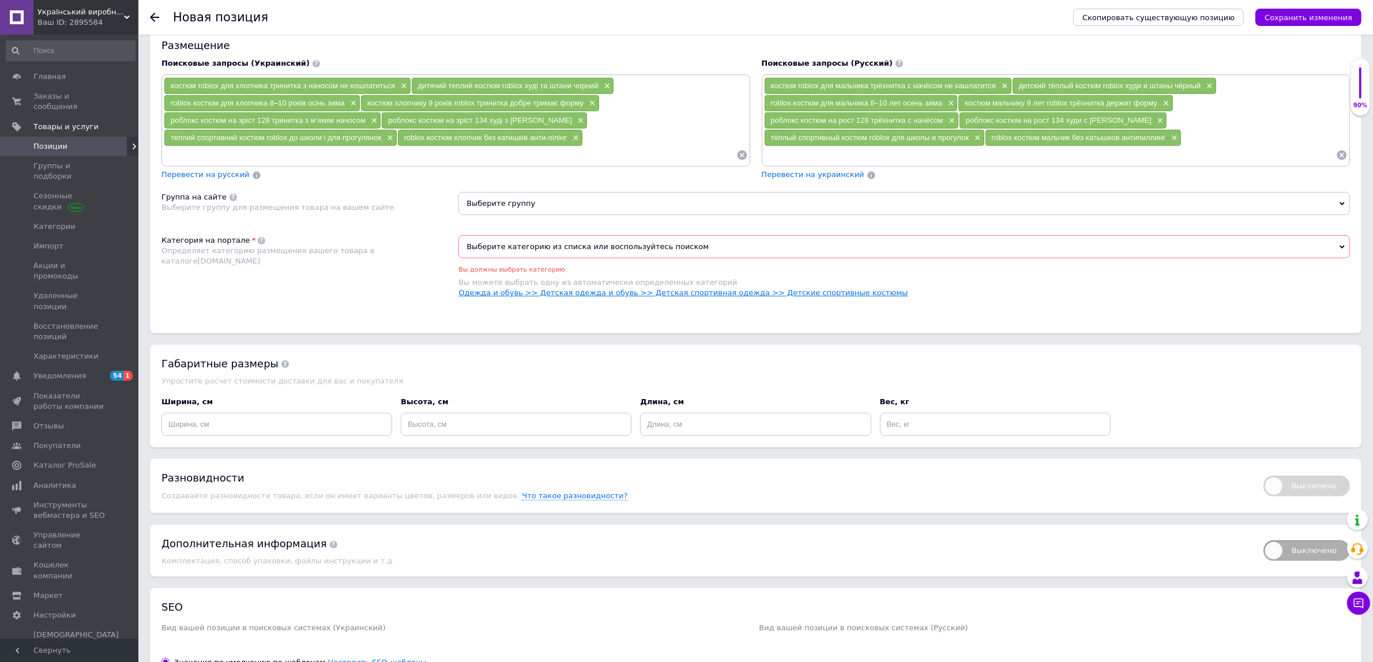
click at [796, 297] on link "Одежда и обувь >> Детская одежда и обувь >> Детская спортивная одежда >> Детски…" at bounding box center [683, 292] width 449 height 9
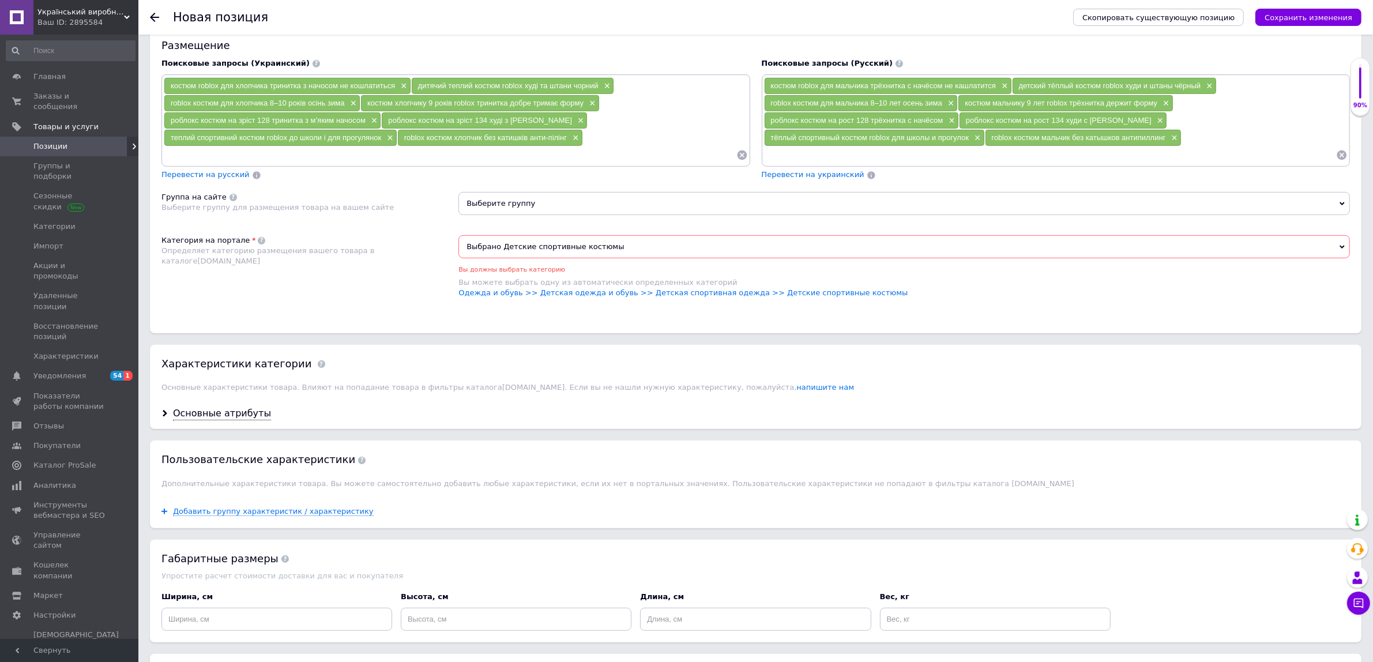
click at [532, 258] on span "Выбрано Детские спортивные костюмы" at bounding box center [905, 246] width 892 height 23
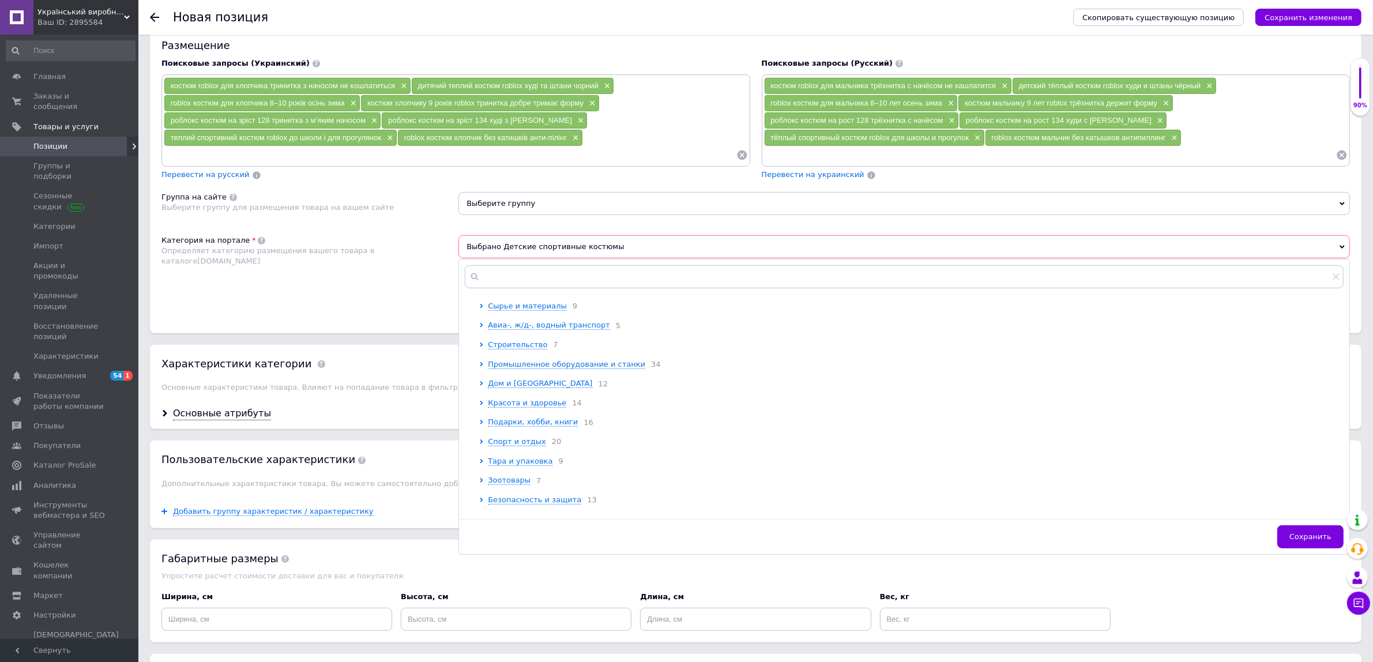
scroll to position [144, 0]
click at [539, 288] on input "text" at bounding box center [904, 276] width 879 height 23
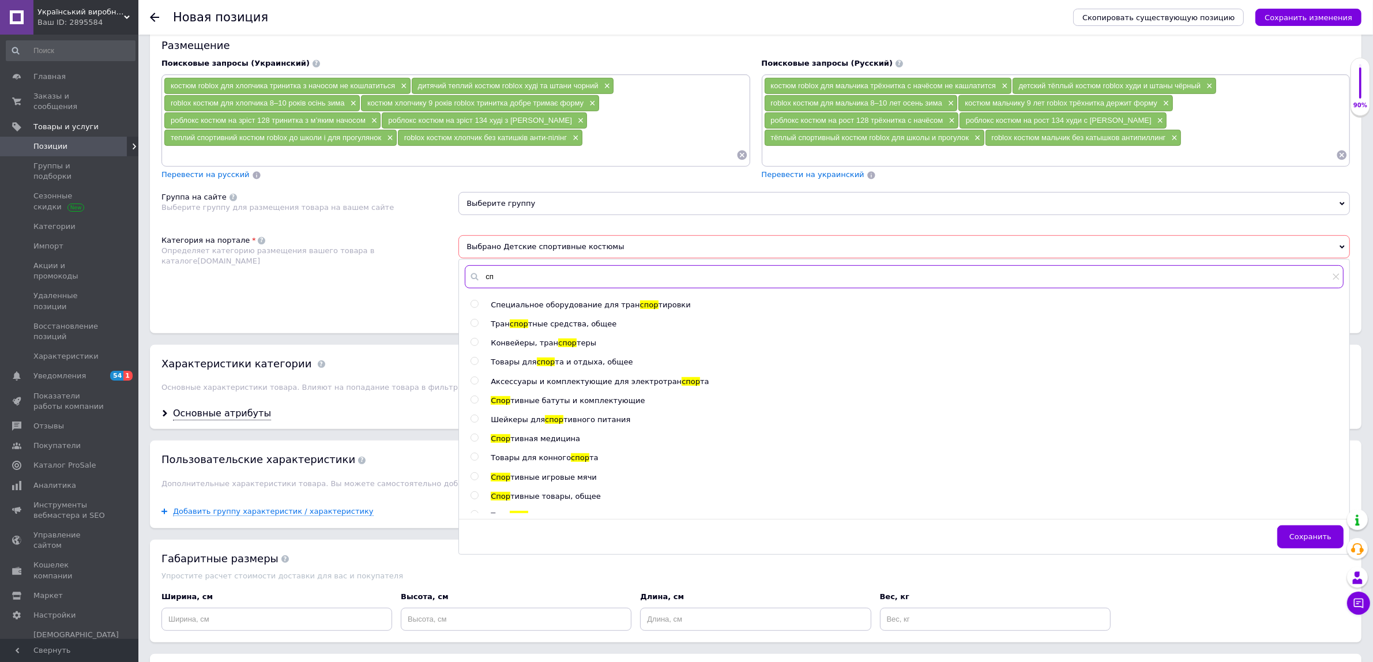
type input "с"
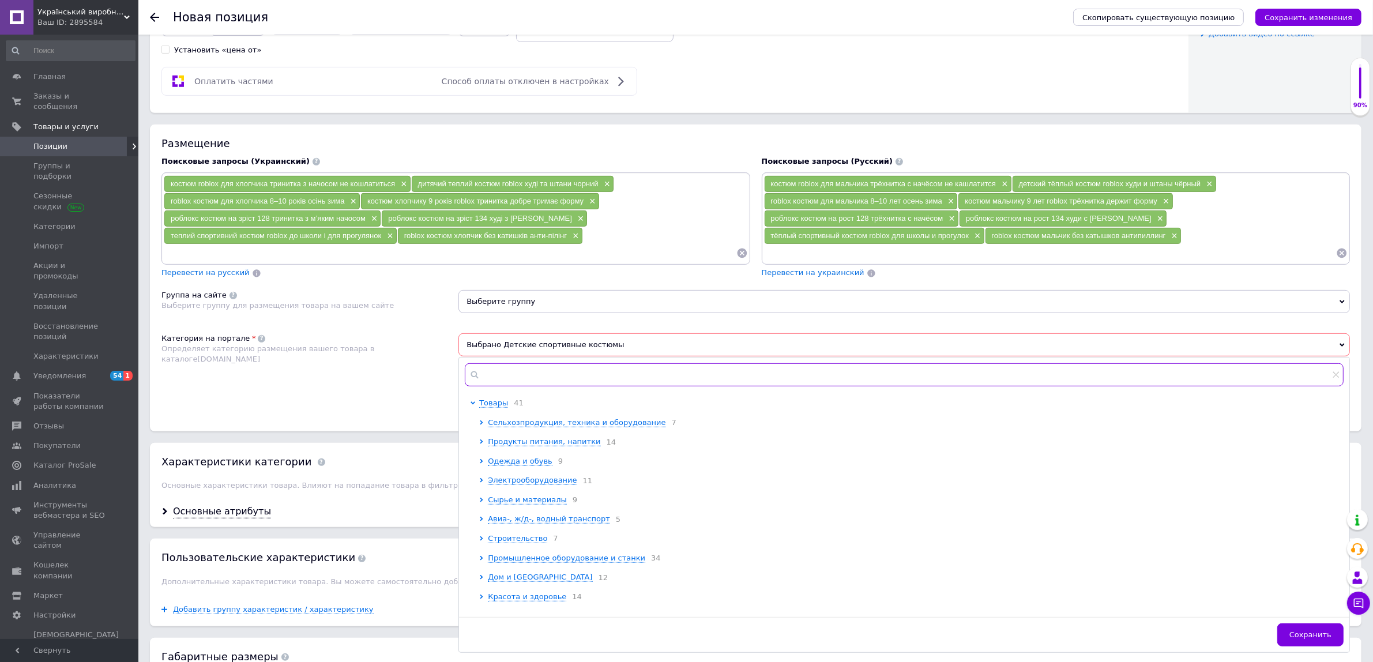
scroll to position [720, 0]
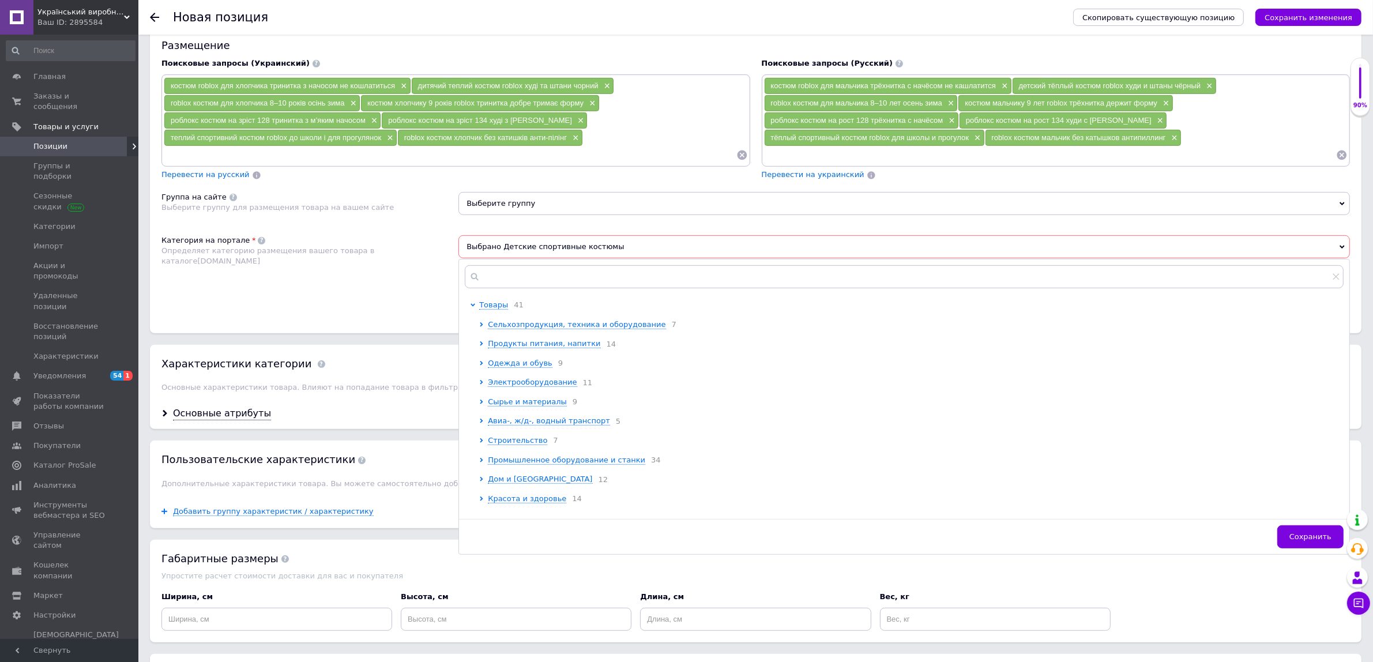
click at [532, 215] on span "Выберите группу" at bounding box center [905, 203] width 892 height 23
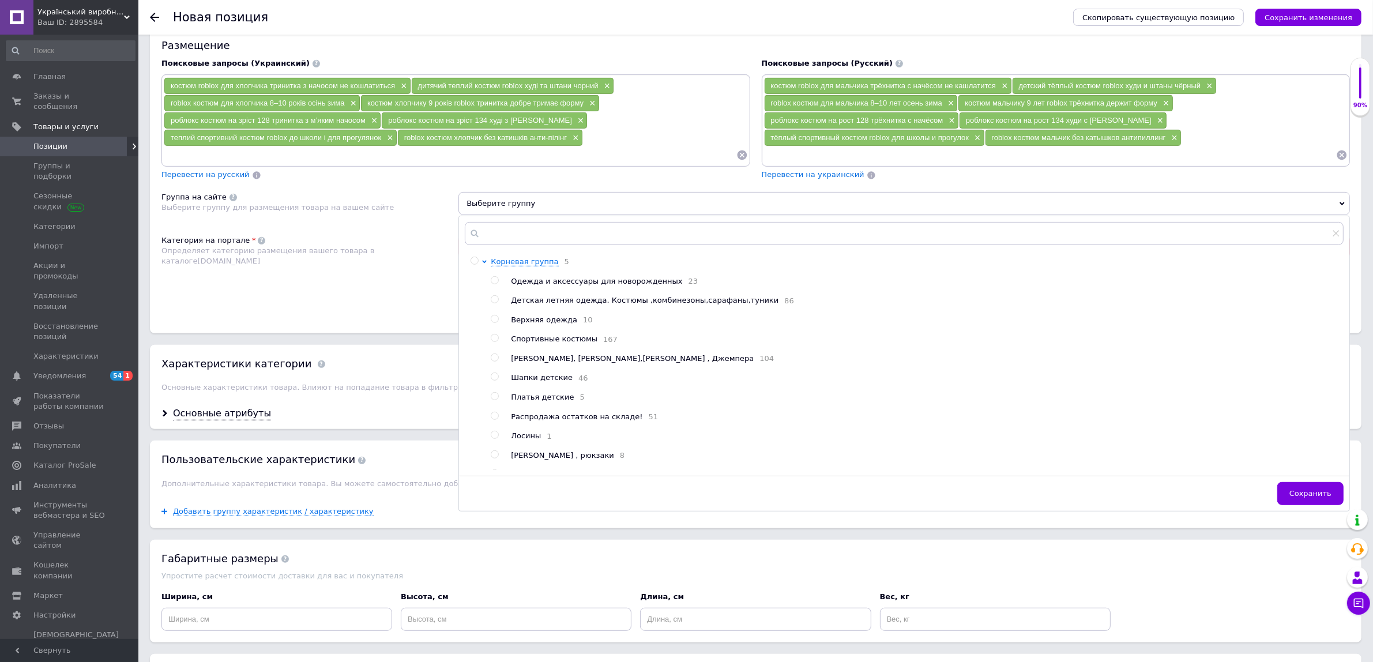
click at [532, 215] on span "Выберите группу" at bounding box center [905, 203] width 892 height 23
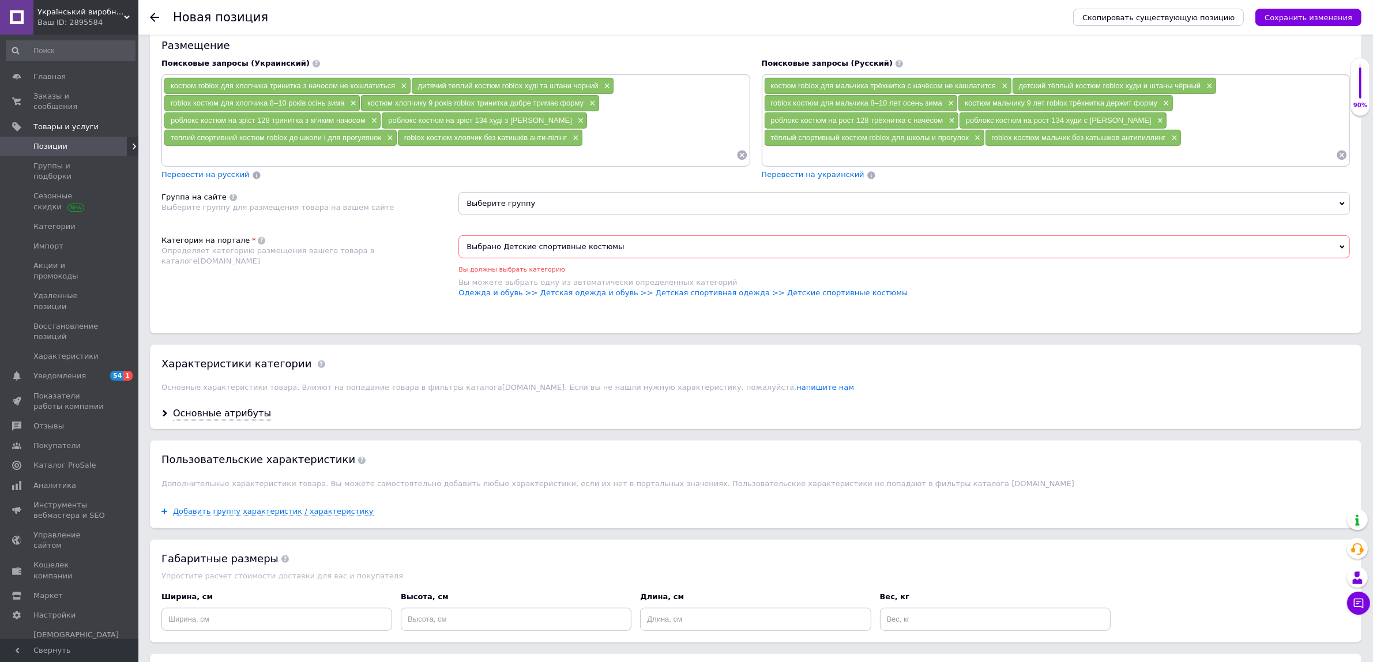
click at [546, 258] on span "Выбрано Детские спортивные костюмы" at bounding box center [905, 246] width 892 height 23
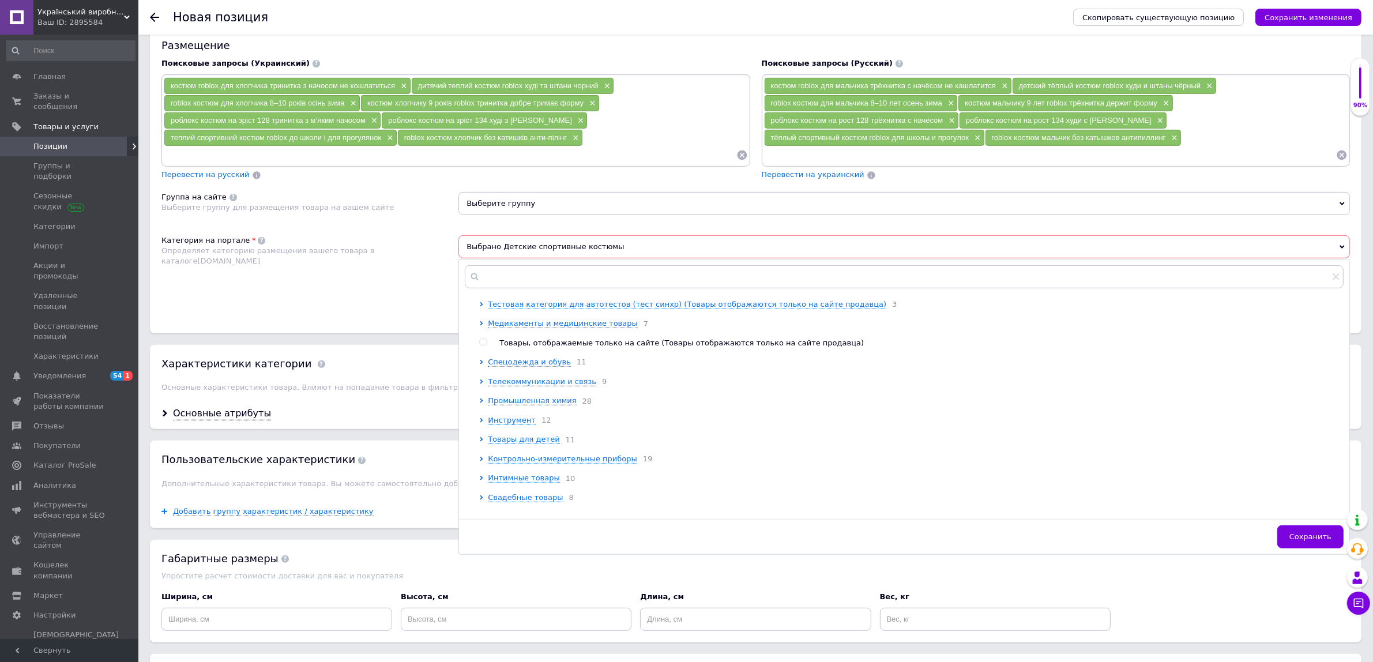
scroll to position [577, 0]
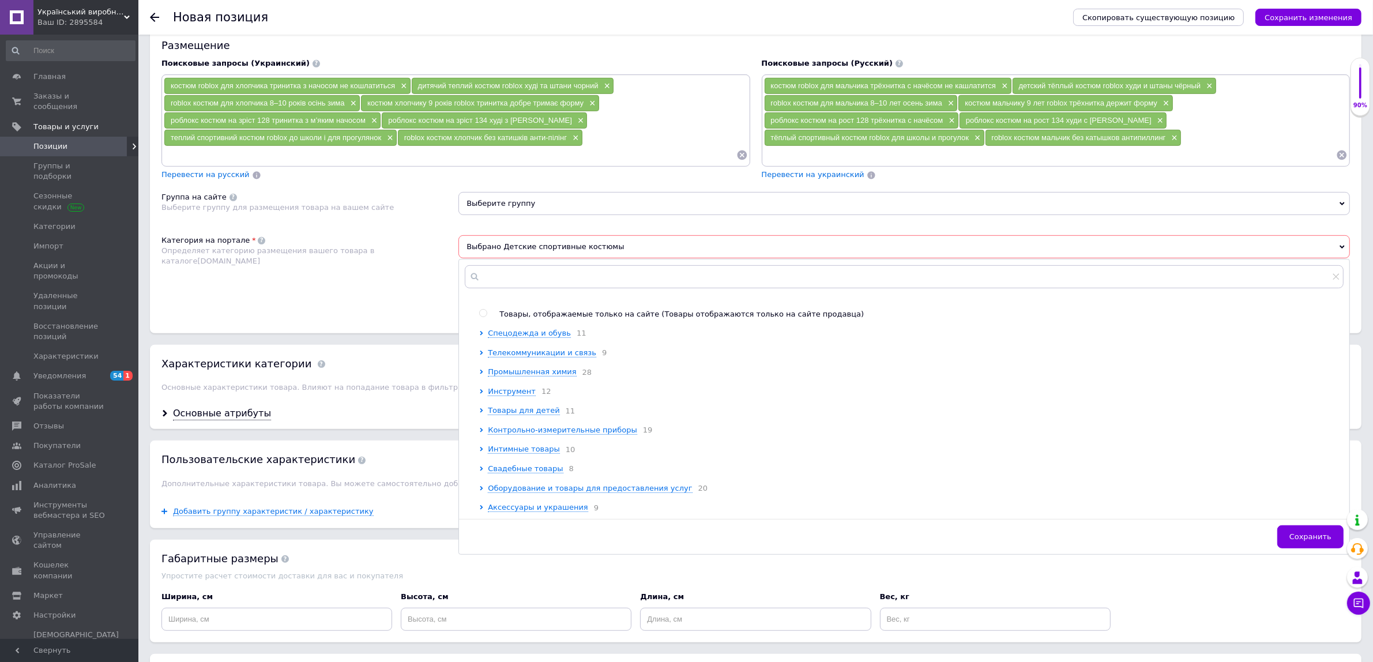
click at [209, 310] on div "Категория на портале Определяет категорию размещения вашего товара в каталоге […" at bounding box center [309, 272] width 297 height 75
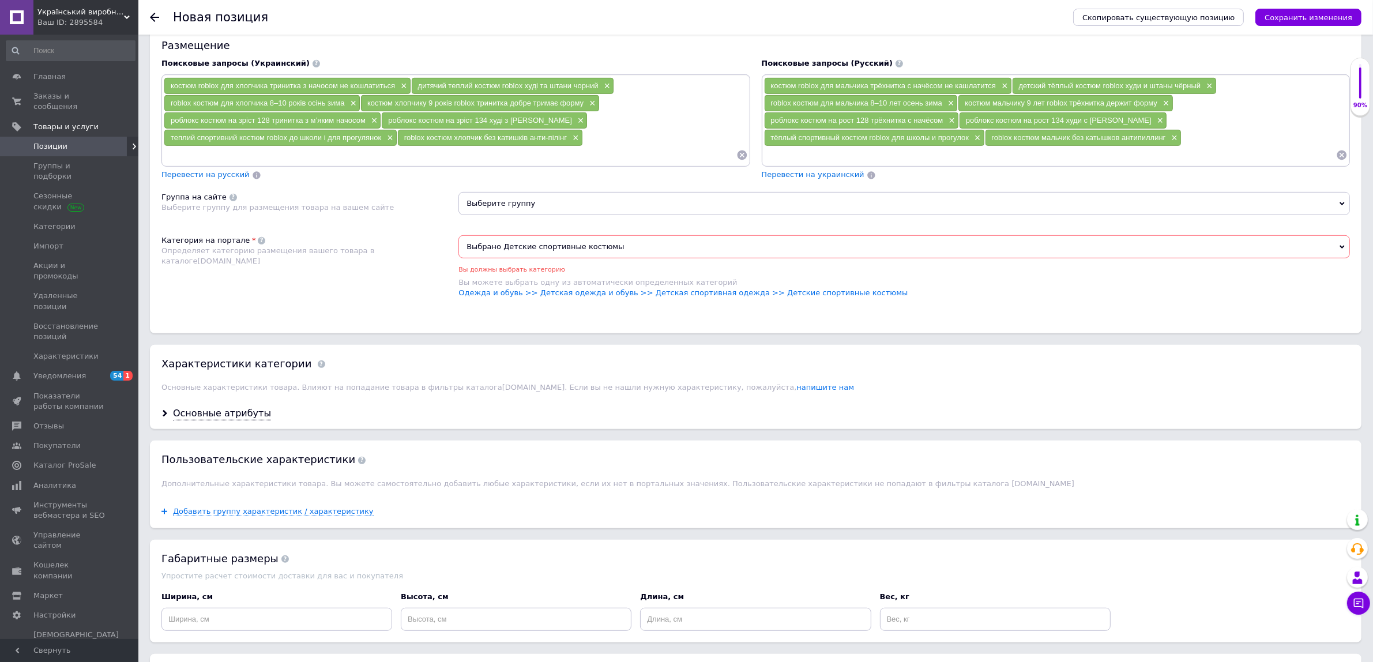
click at [559, 215] on span "Выберите группу" at bounding box center [905, 203] width 892 height 23
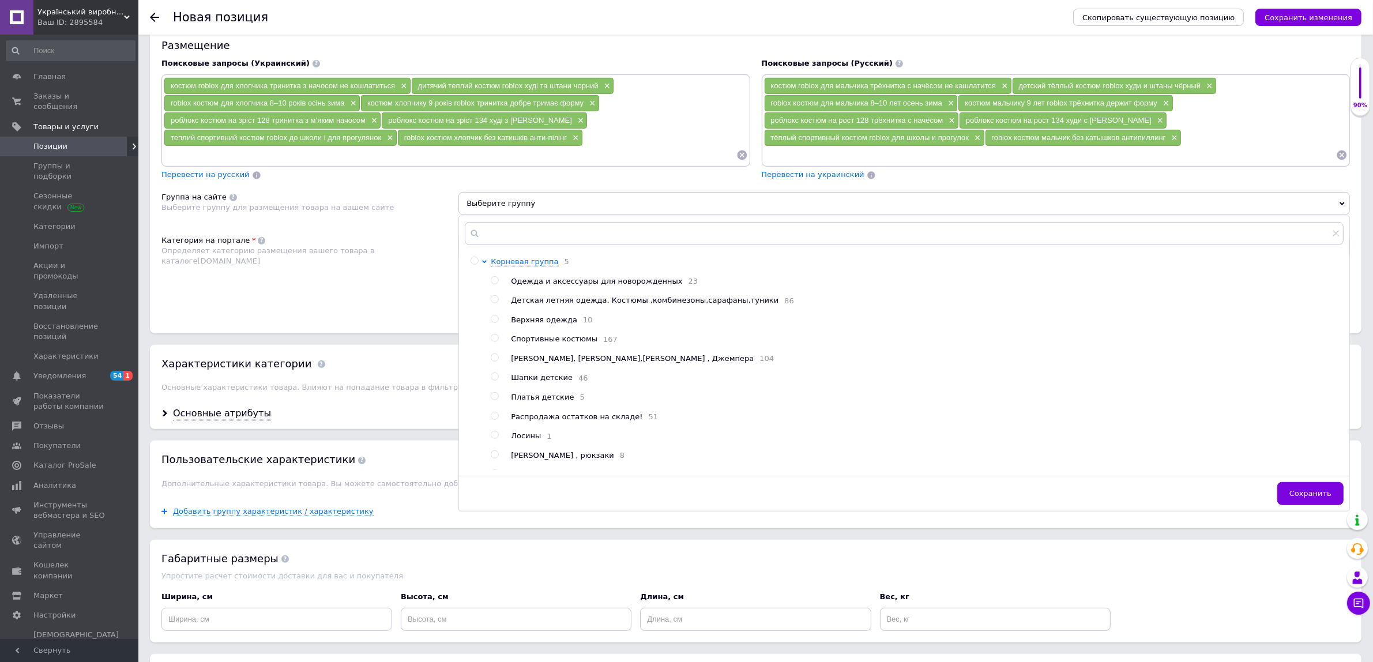
click at [600, 344] on span "167" at bounding box center [608, 339] width 20 height 9
click at [494, 342] on input "radio" at bounding box center [494, 338] width 7 height 7
radio input "true"
click at [1324, 505] on button "Сохранить" at bounding box center [1310, 493] width 66 height 23
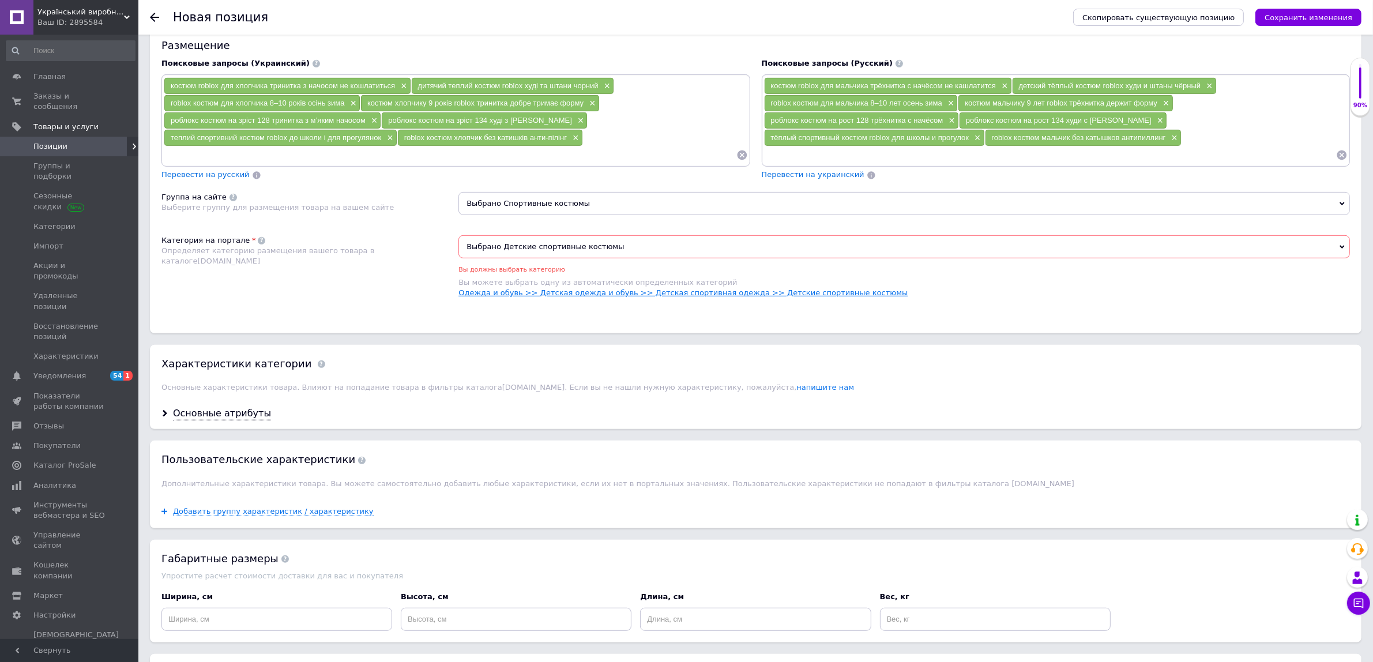
click at [805, 297] on link "Одежда и обувь >> Детская одежда и обувь >> Детская спортивная одежда >> Детски…" at bounding box center [683, 292] width 449 height 9
click at [1318, 29] on div "Скопировать существующую позицию Сохранить изменения" at bounding box center [1212, 17] width 300 height 35
click at [1321, 21] on icon "Сохранить изменения" at bounding box center [1309, 17] width 88 height 9
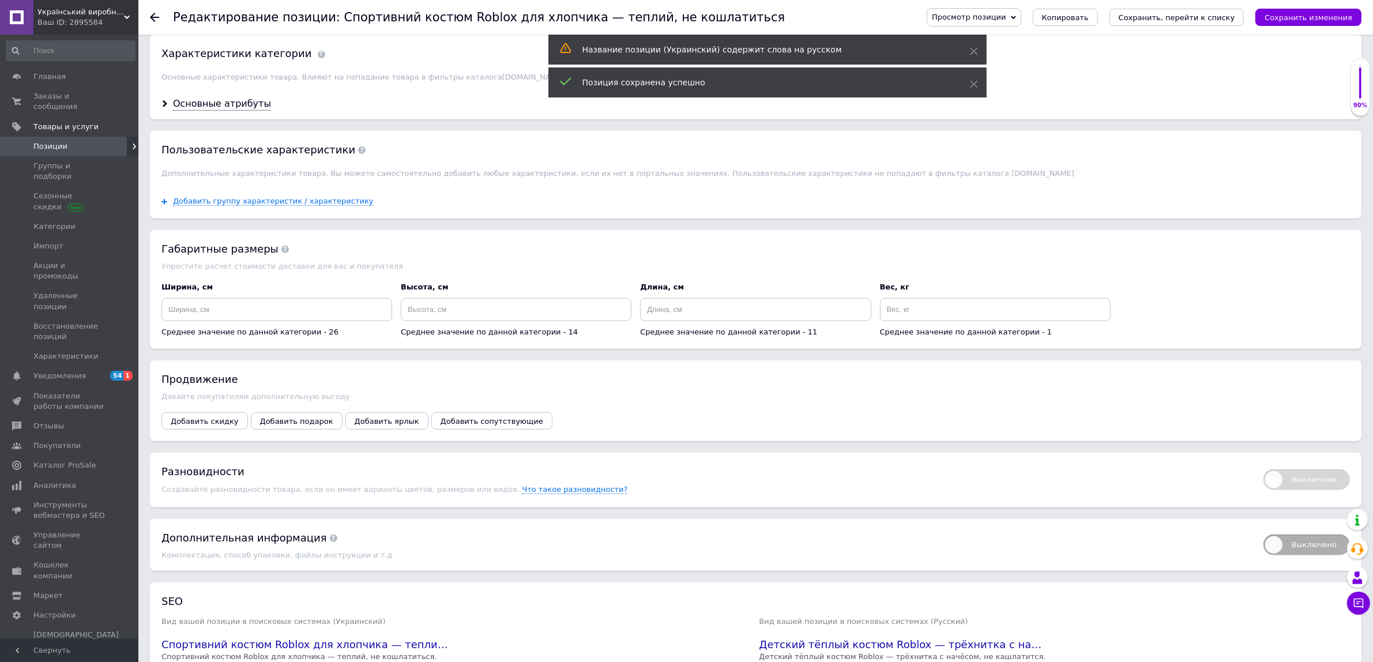
scroll to position [1009, 0]
